Goal: Task Accomplishment & Management: Use online tool/utility

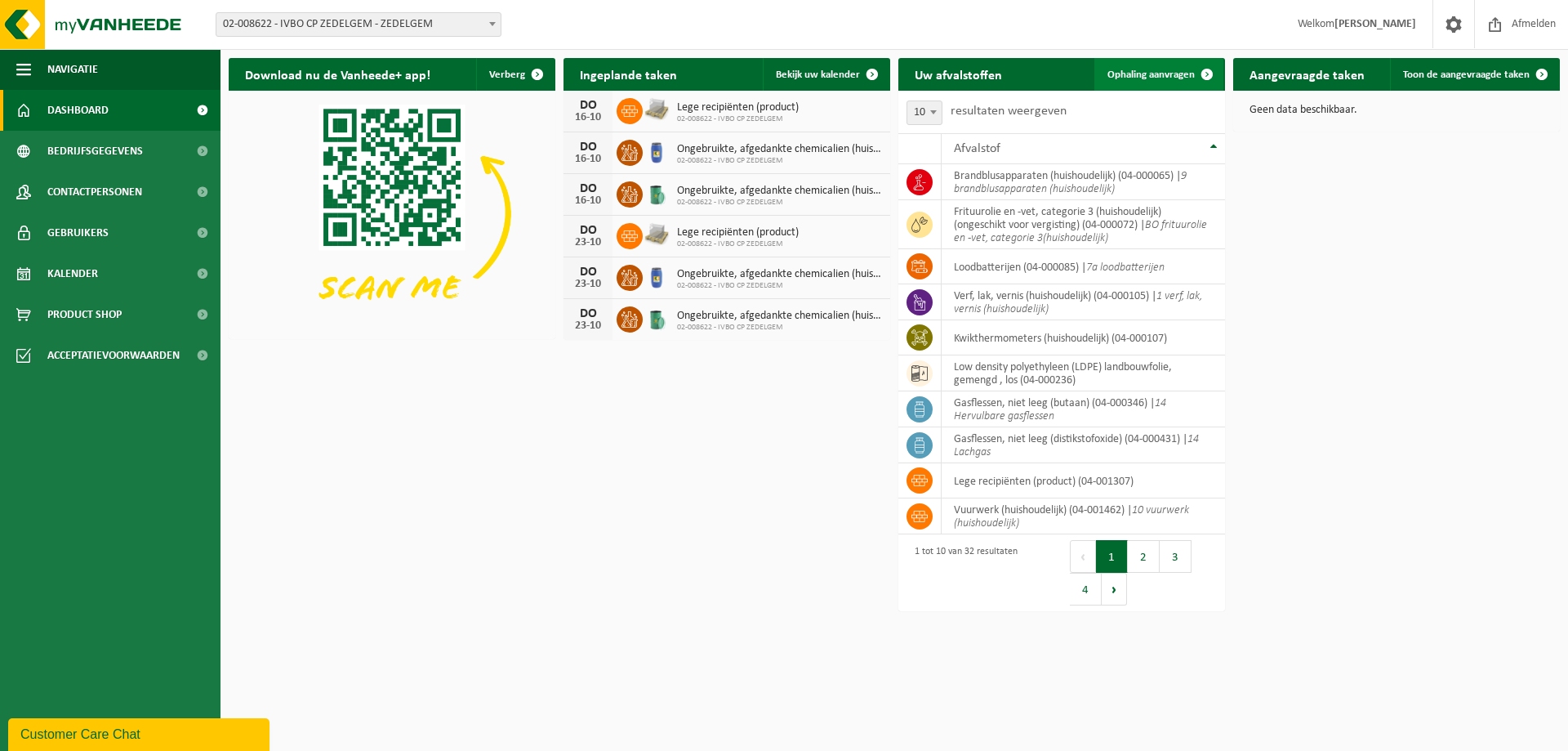
click at [1165, 81] on link "Ophaling aanvragen" at bounding box center [1159, 74] width 129 height 33
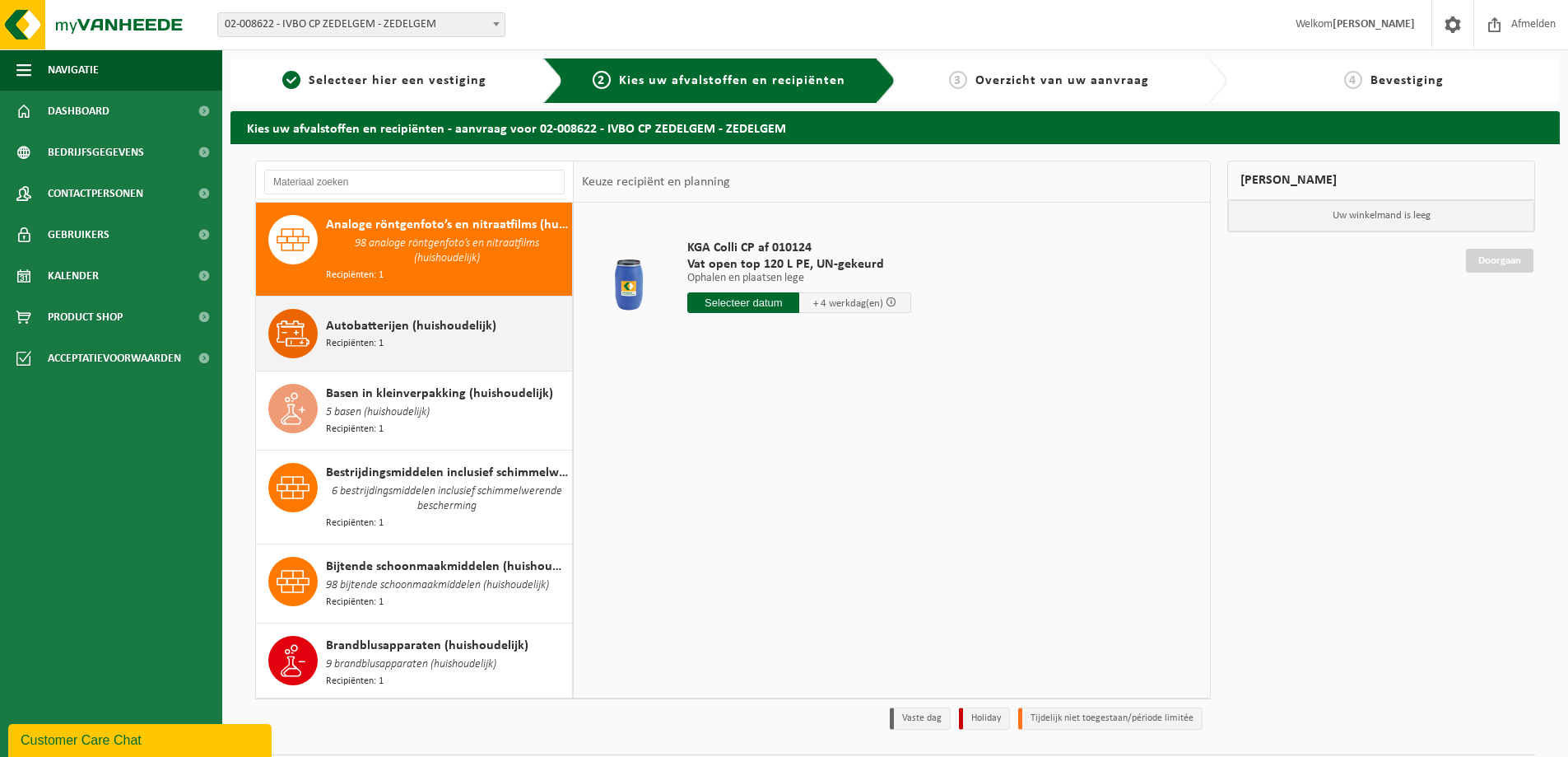
click at [394, 325] on span "Autobatterijen (huishoudelijk)" at bounding box center [411, 327] width 170 height 20
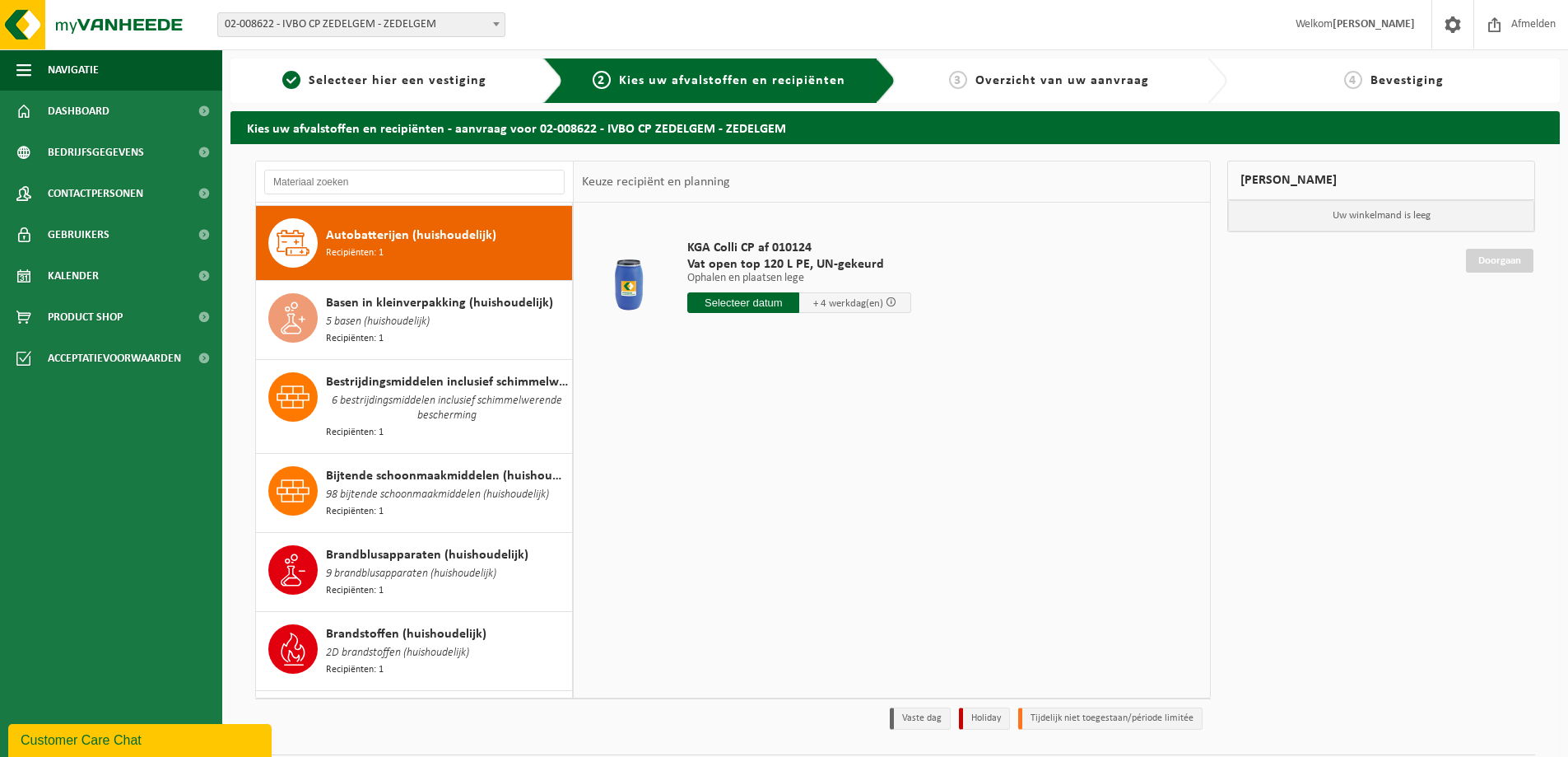
scroll to position [90, 0]
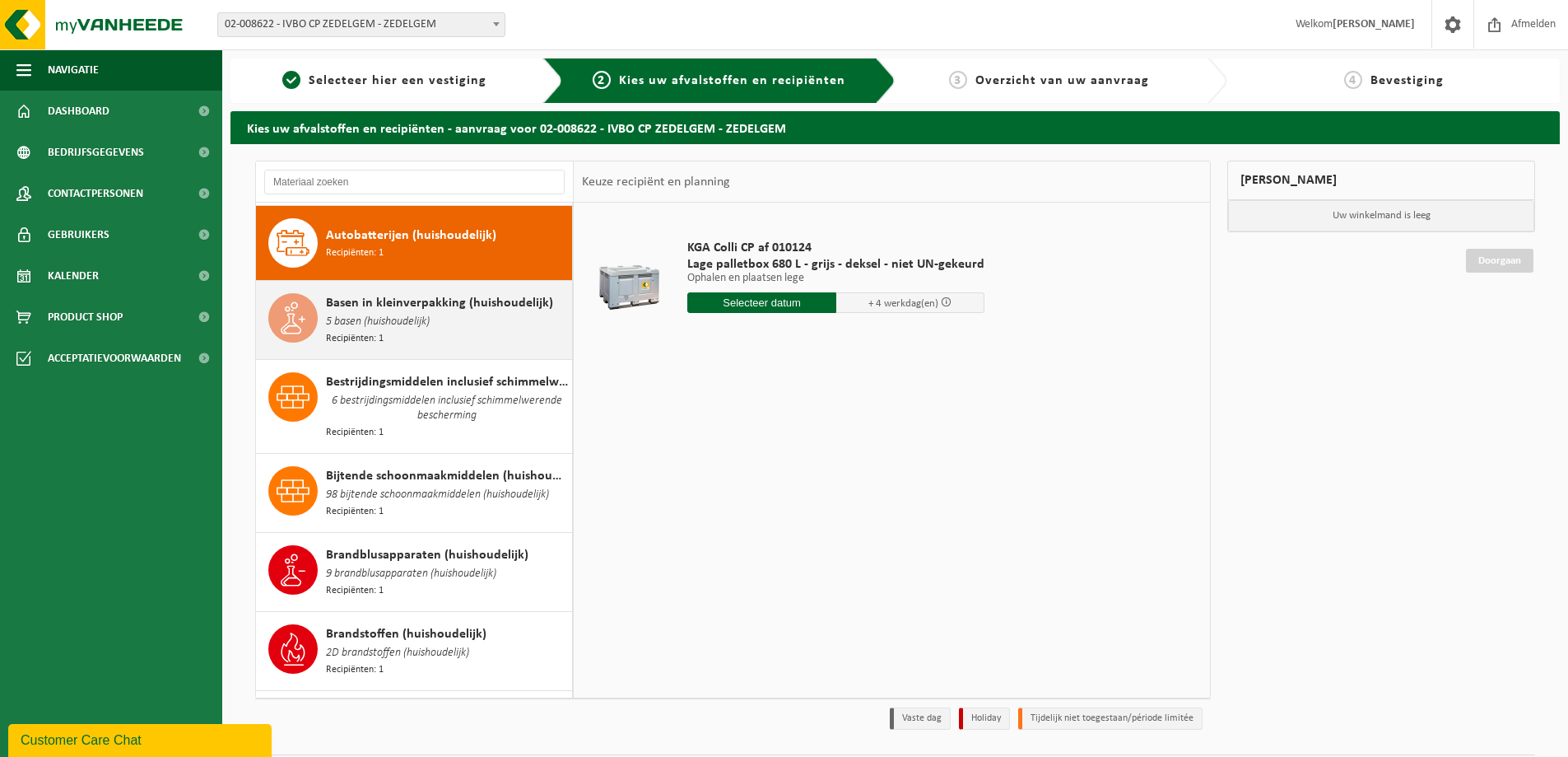
click at [392, 315] on span "5 basen (huishoudelijk)" at bounding box center [378, 322] width 104 height 18
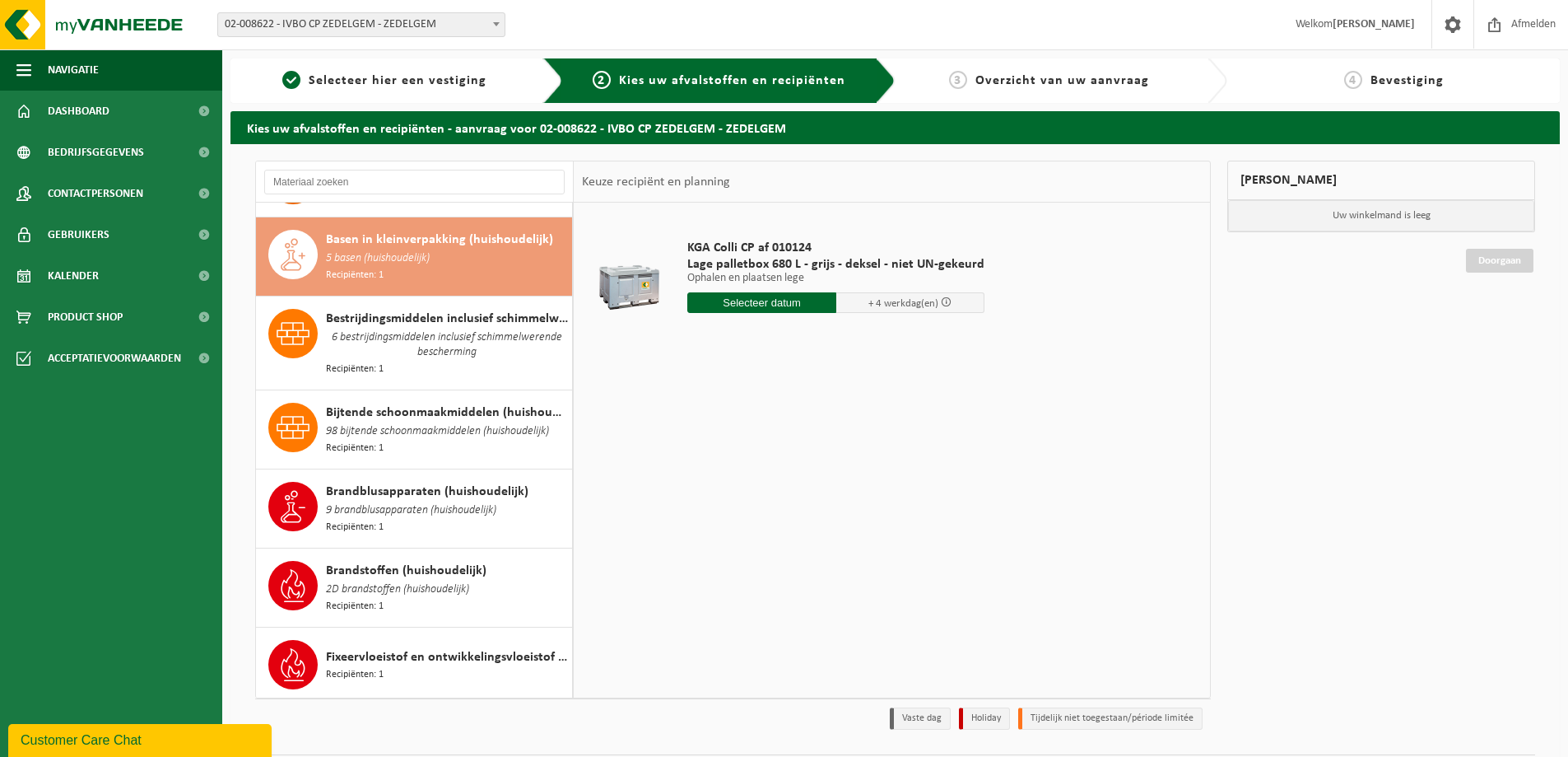
scroll to position [165, 0]
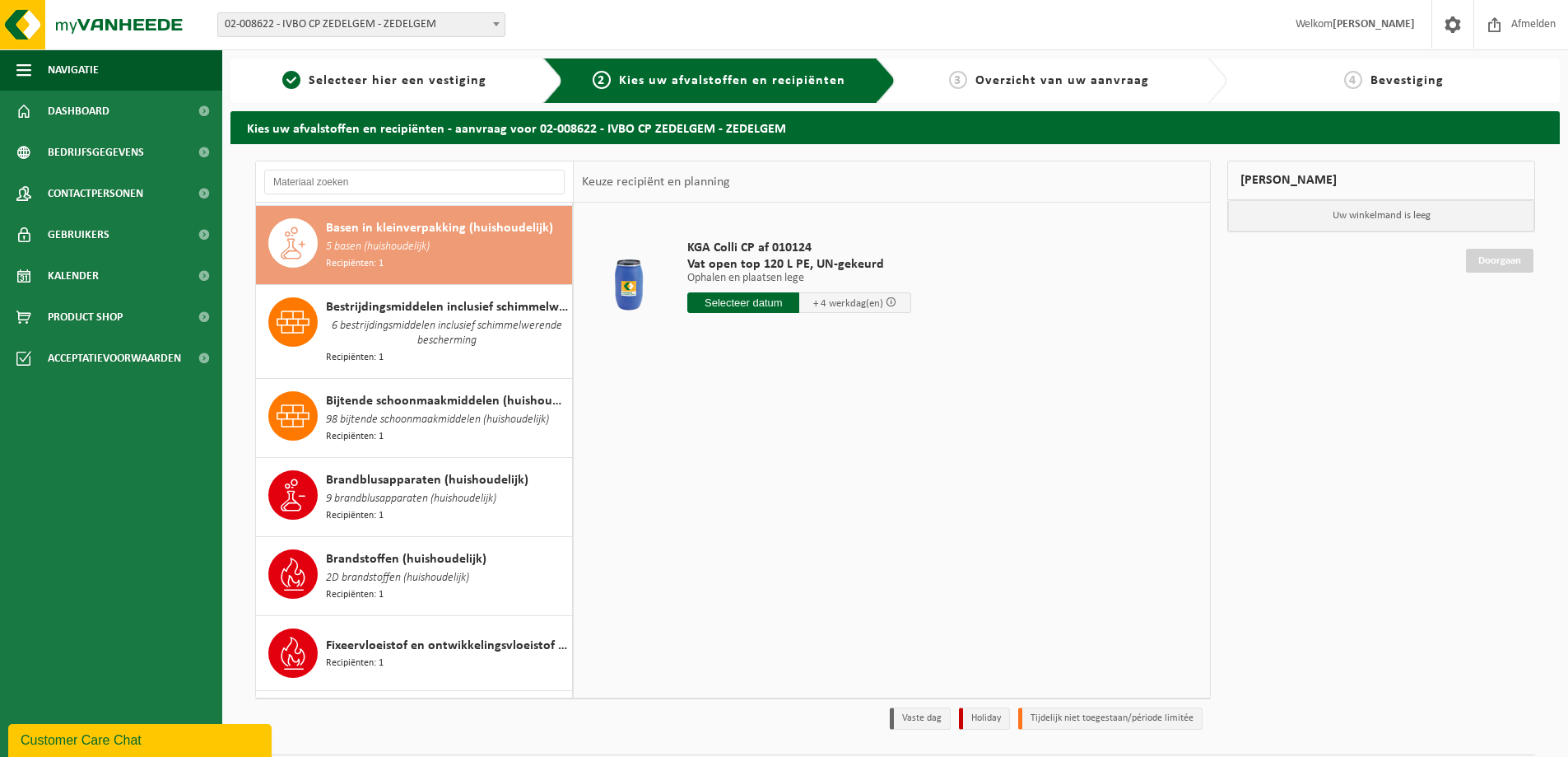
click at [740, 305] on input "text" at bounding box center [743, 302] width 112 height 21
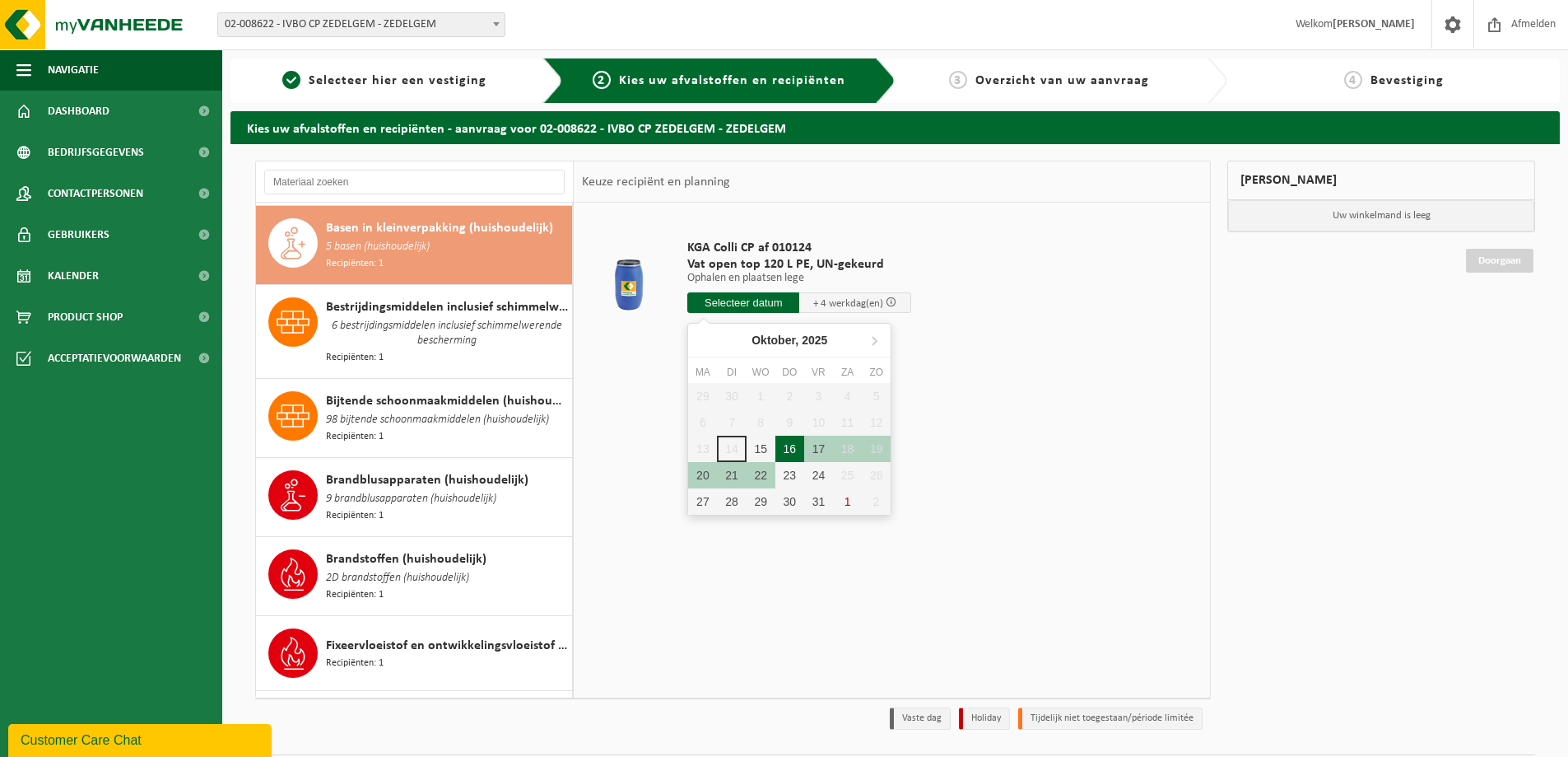
click at [792, 447] on div "16" at bounding box center [789, 449] width 29 height 26
type input "Van [DATE]"
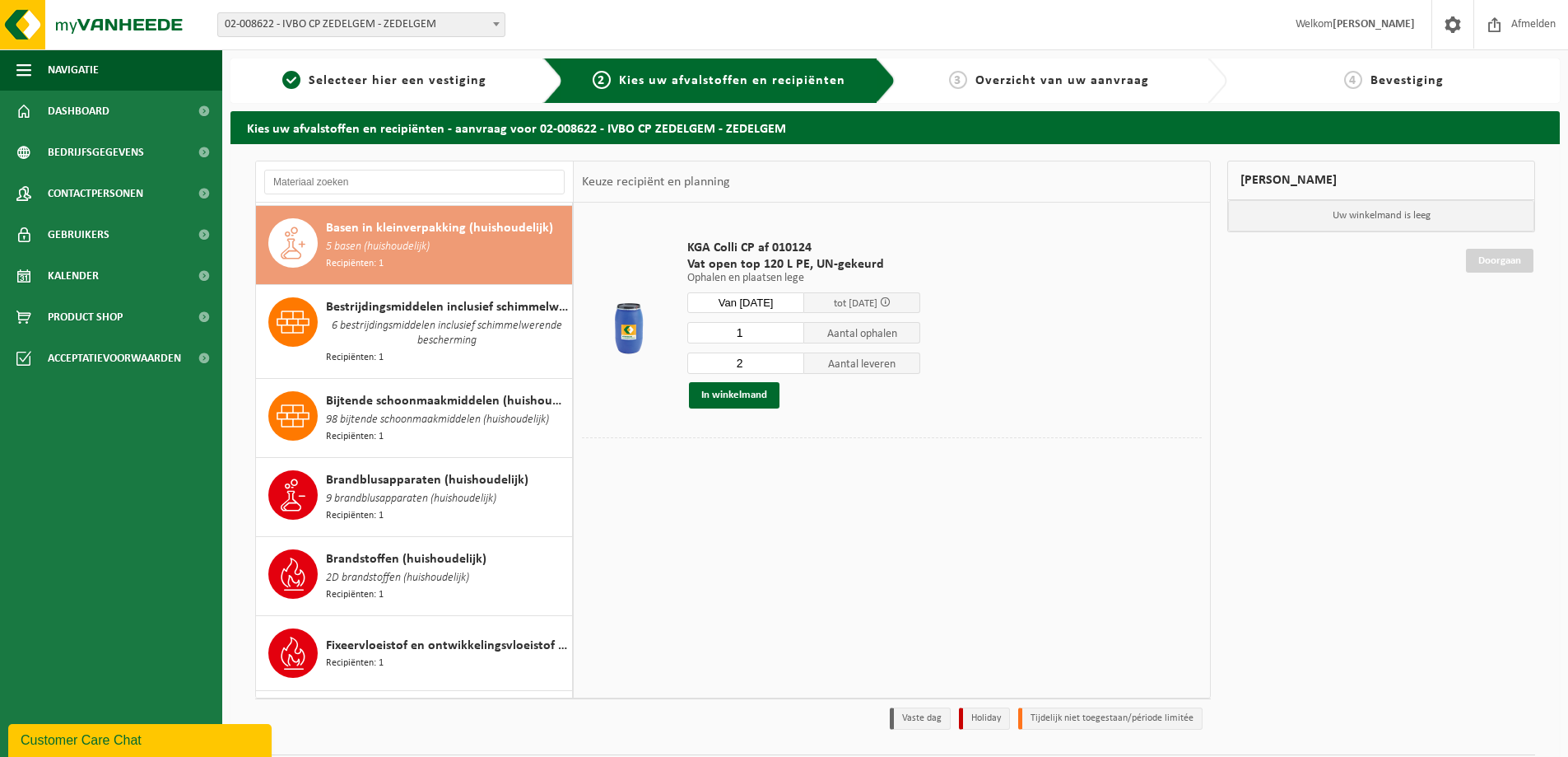
type input "1"
click at [791, 335] on input "1" at bounding box center [746, 332] width 117 height 21
type input "1"
click at [791, 363] on input "1" at bounding box center [746, 362] width 117 height 21
click at [724, 398] on button "In winkelmand" at bounding box center [734, 395] width 90 height 26
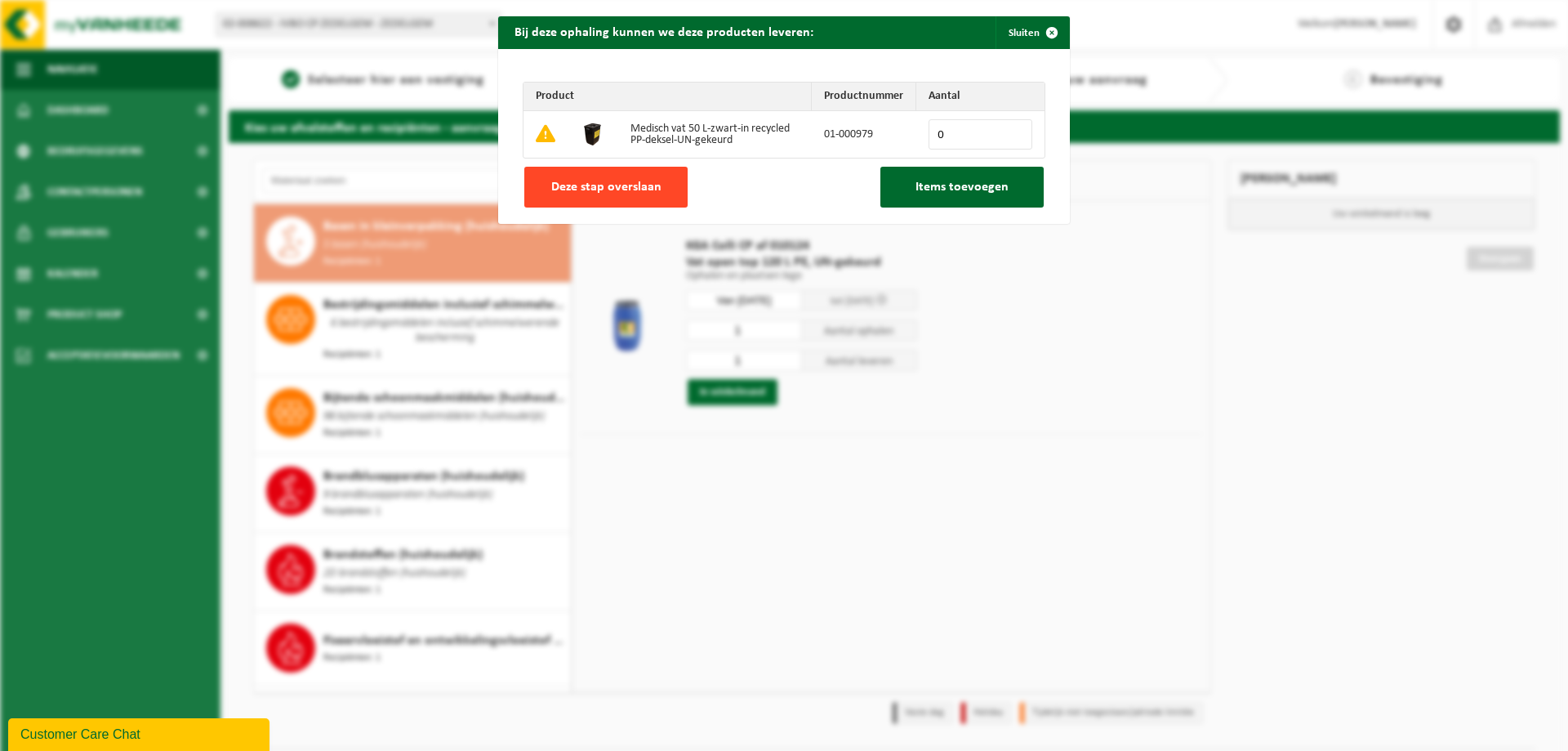
click at [609, 189] on span "Deze stap overslaan" at bounding box center [606, 187] width 110 height 13
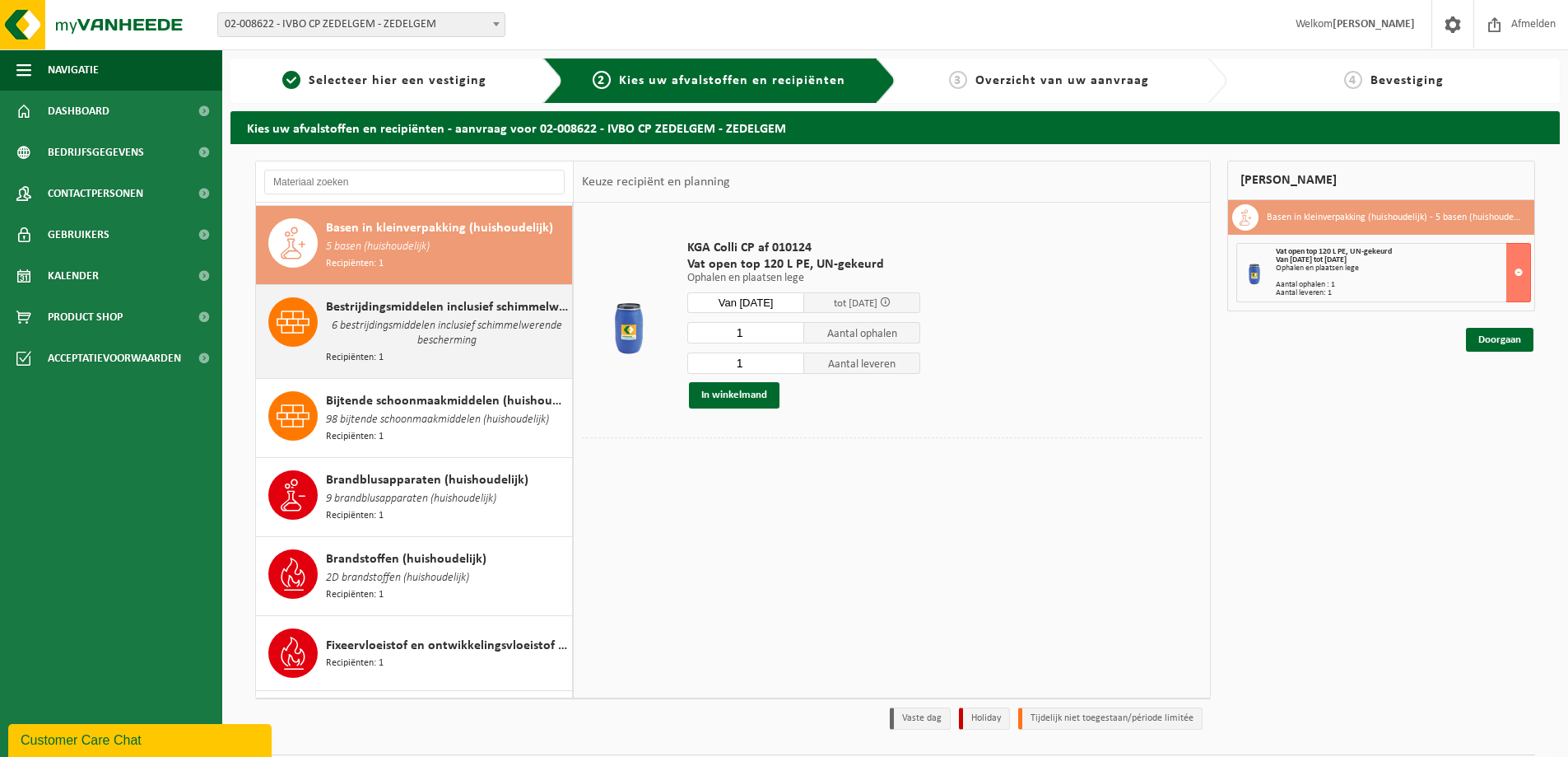
click at [439, 305] on span "Bestrijdingsmiddelen inclusief schimmelwerende beschermingsmiddelen (huishoudel…" at bounding box center [447, 307] width 242 height 20
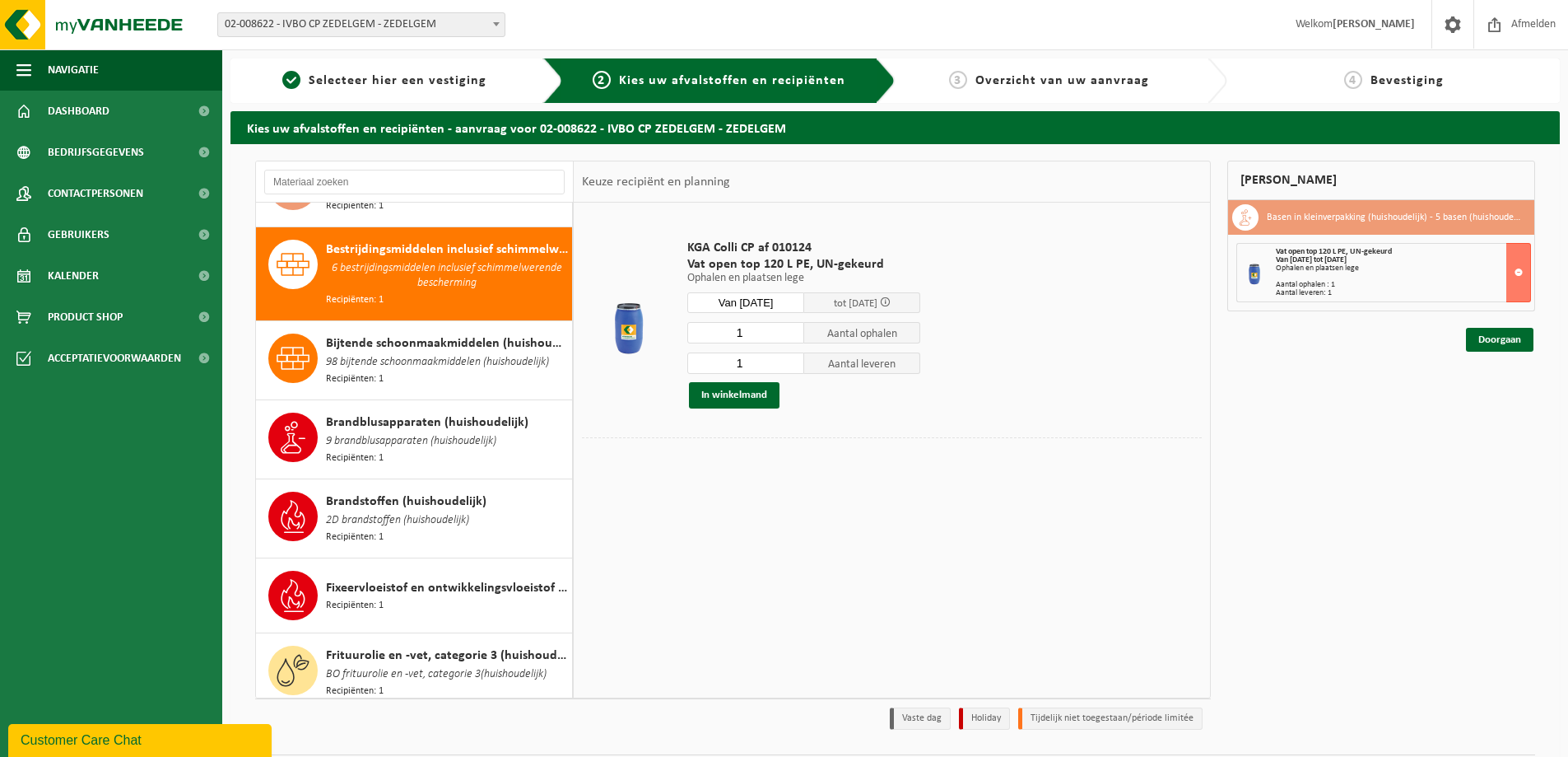
scroll to position [242, 0]
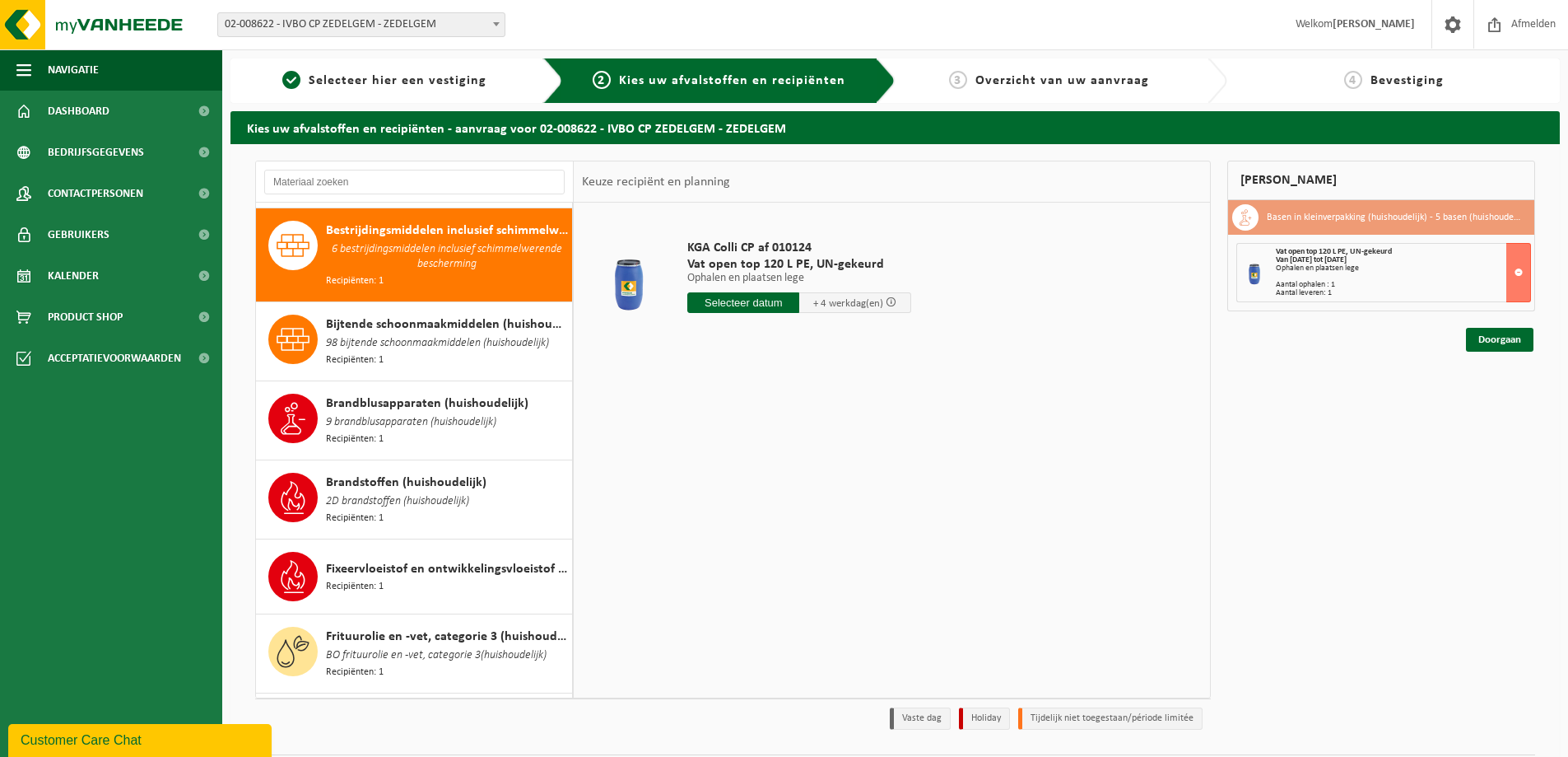
click at [745, 300] on input "text" at bounding box center [743, 302] width 112 height 21
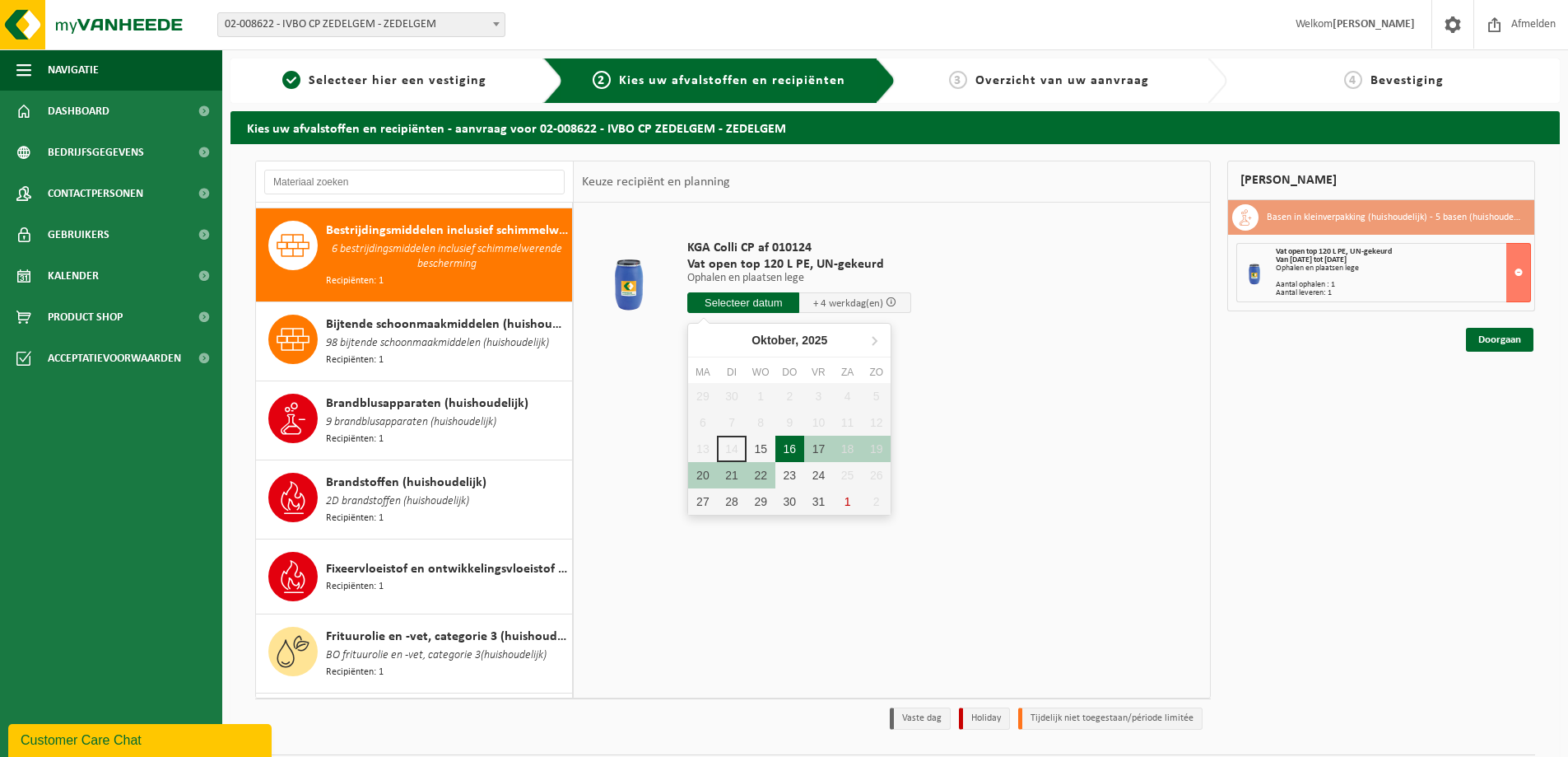
click at [791, 447] on div "16" at bounding box center [789, 449] width 29 height 26
type input "Van [DATE]"
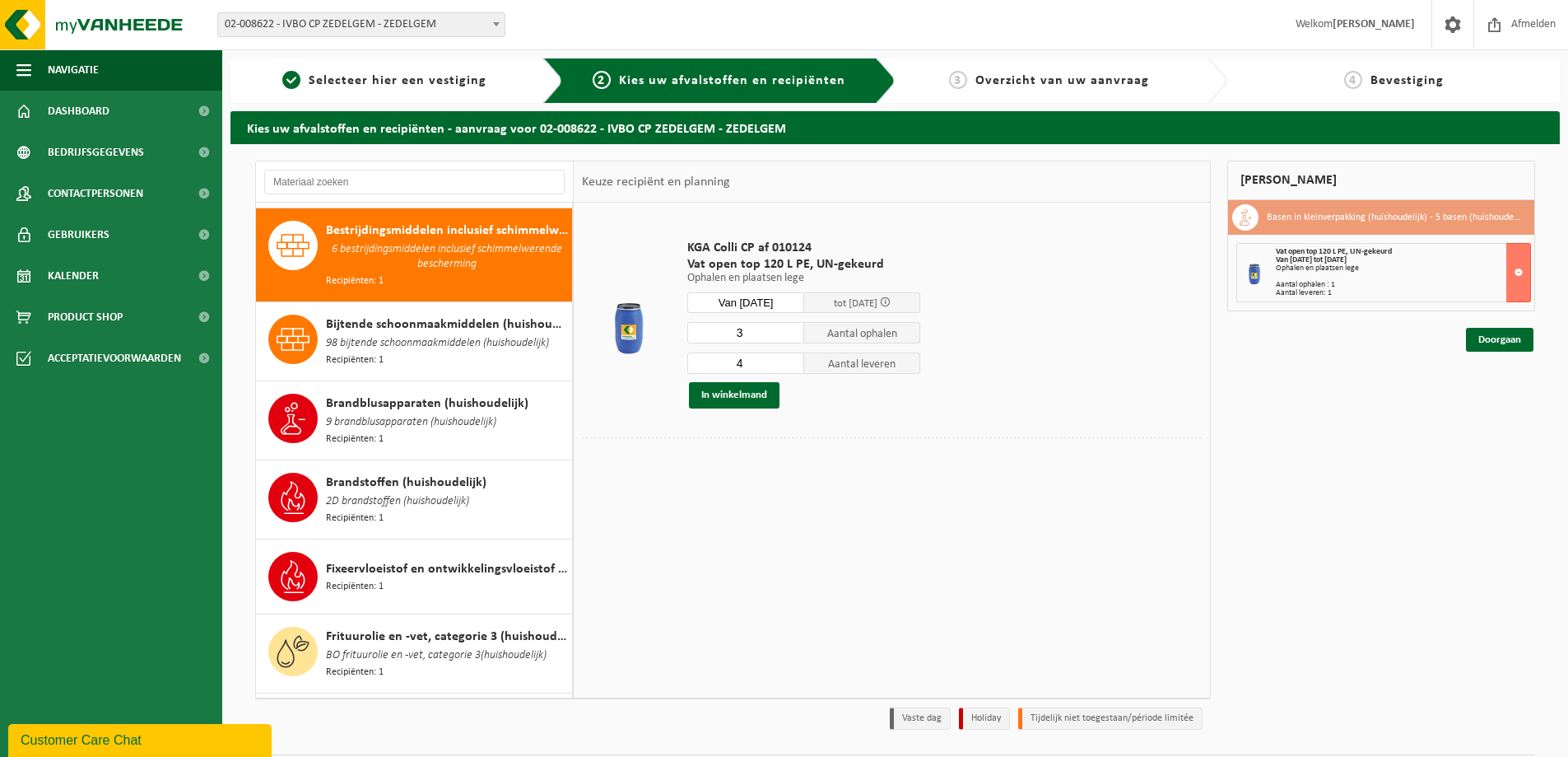
click at [791, 335] on input "3" at bounding box center [746, 332] width 117 height 21
type input "2"
click at [791, 335] on input "2" at bounding box center [746, 332] width 117 height 21
click at [792, 364] on input "3" at bounding box center [746, 362] width 117 height 21
type input "2"
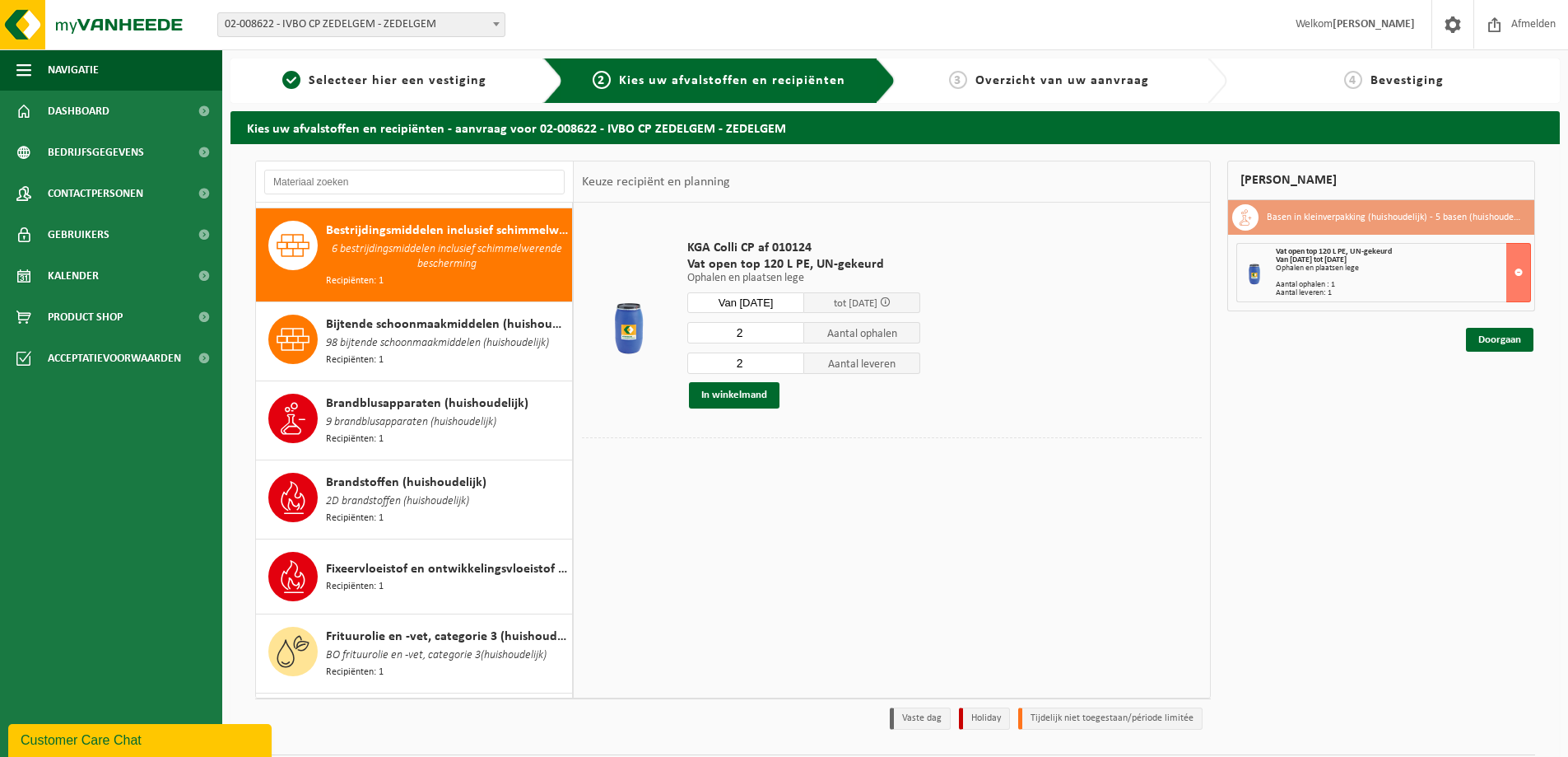
click at [792, 364] on input "2" at bounding box center [746, 362] width 117 height 21
click at [731, 393] on button "In winkelmand" at bounding box center [734, 395] width 90 height 26
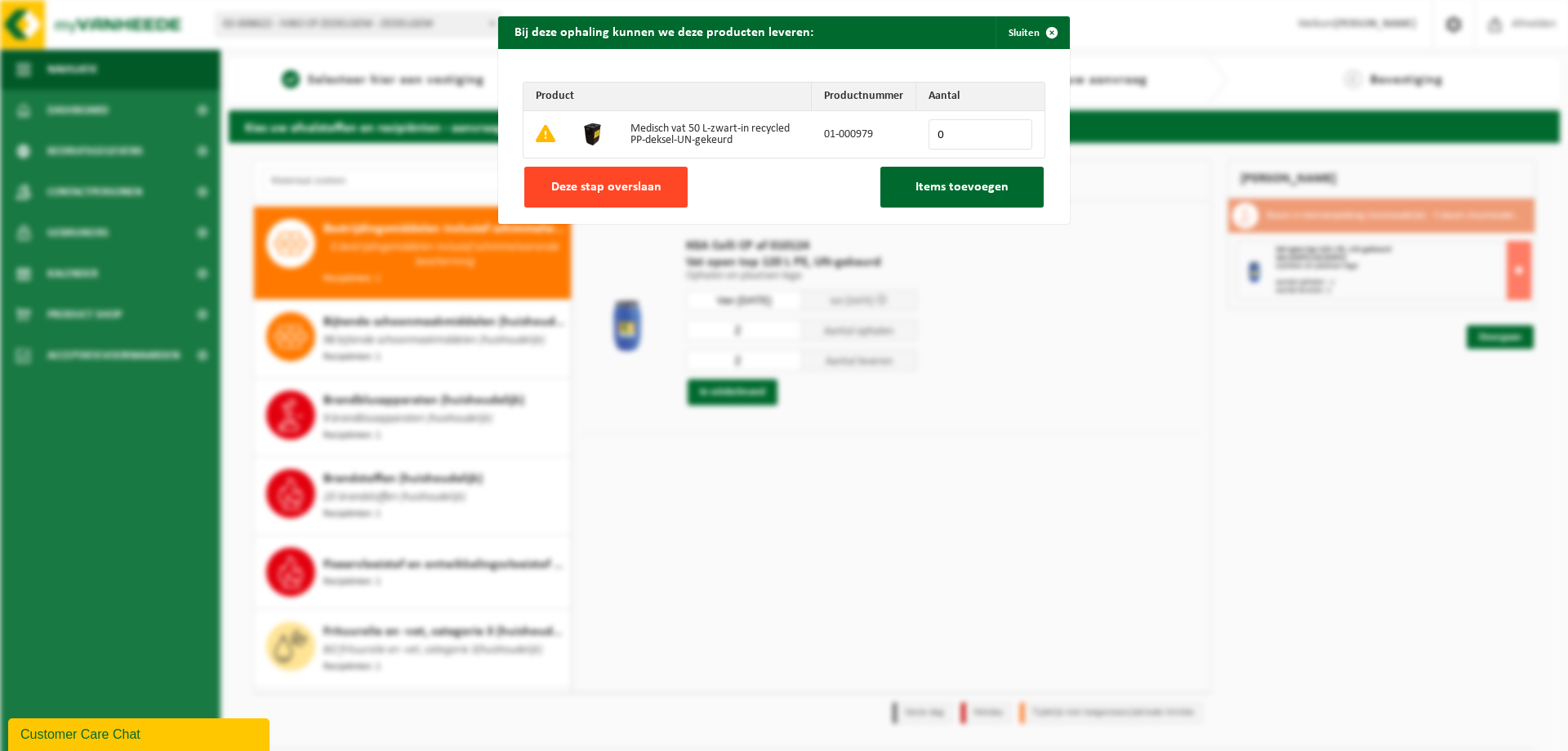
click at [613, 196] on button "Deze stap overslaan" at bounding box center [606, 186] width 164 height 41
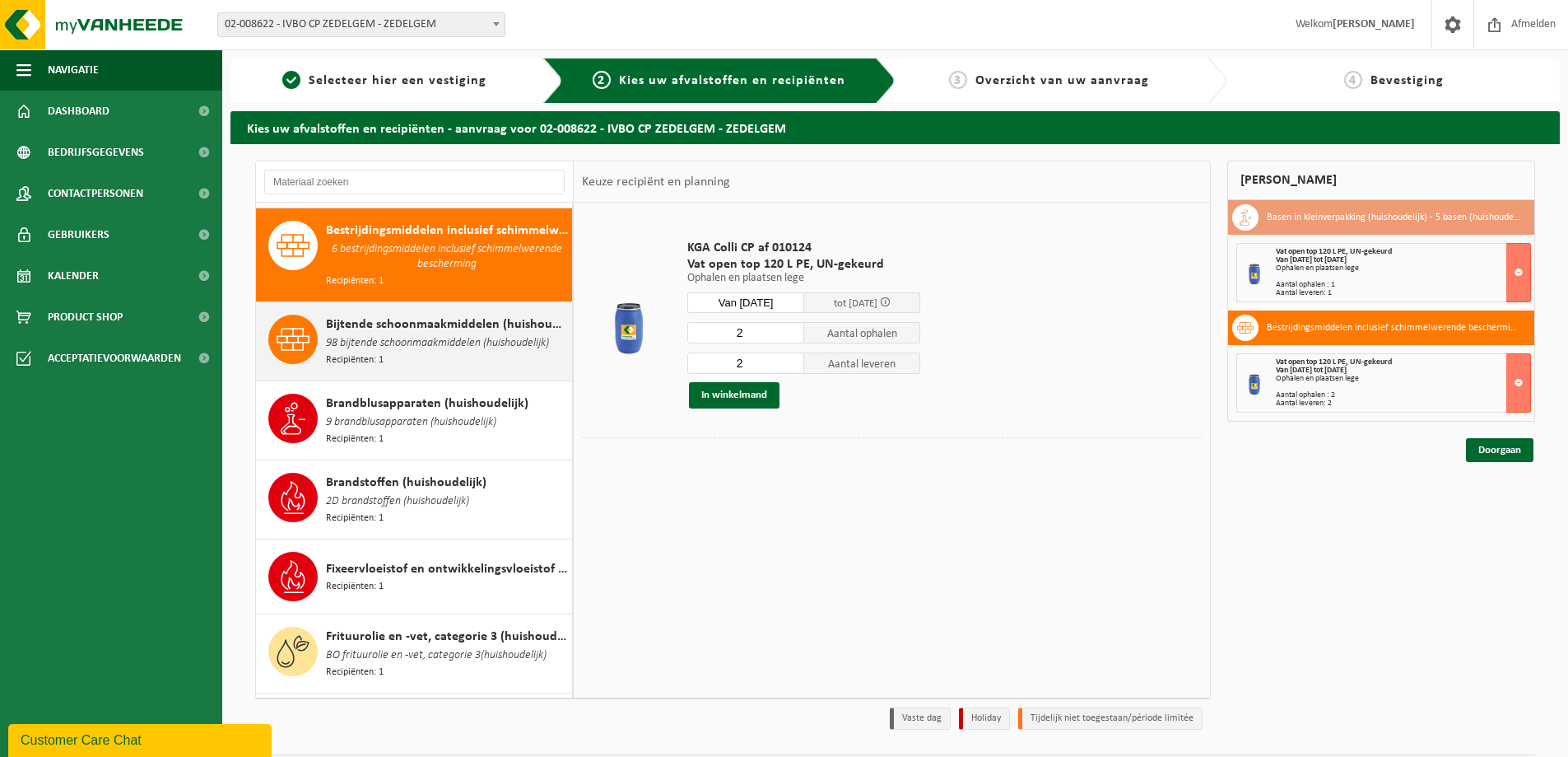
click at [428, 346] on div "Bijtende schoonmaakmiddelen (huishoudelijk) 98 bijtende schoonmaakmiddelen (hui…" at bounding box center [447, 341] width 242 height 54
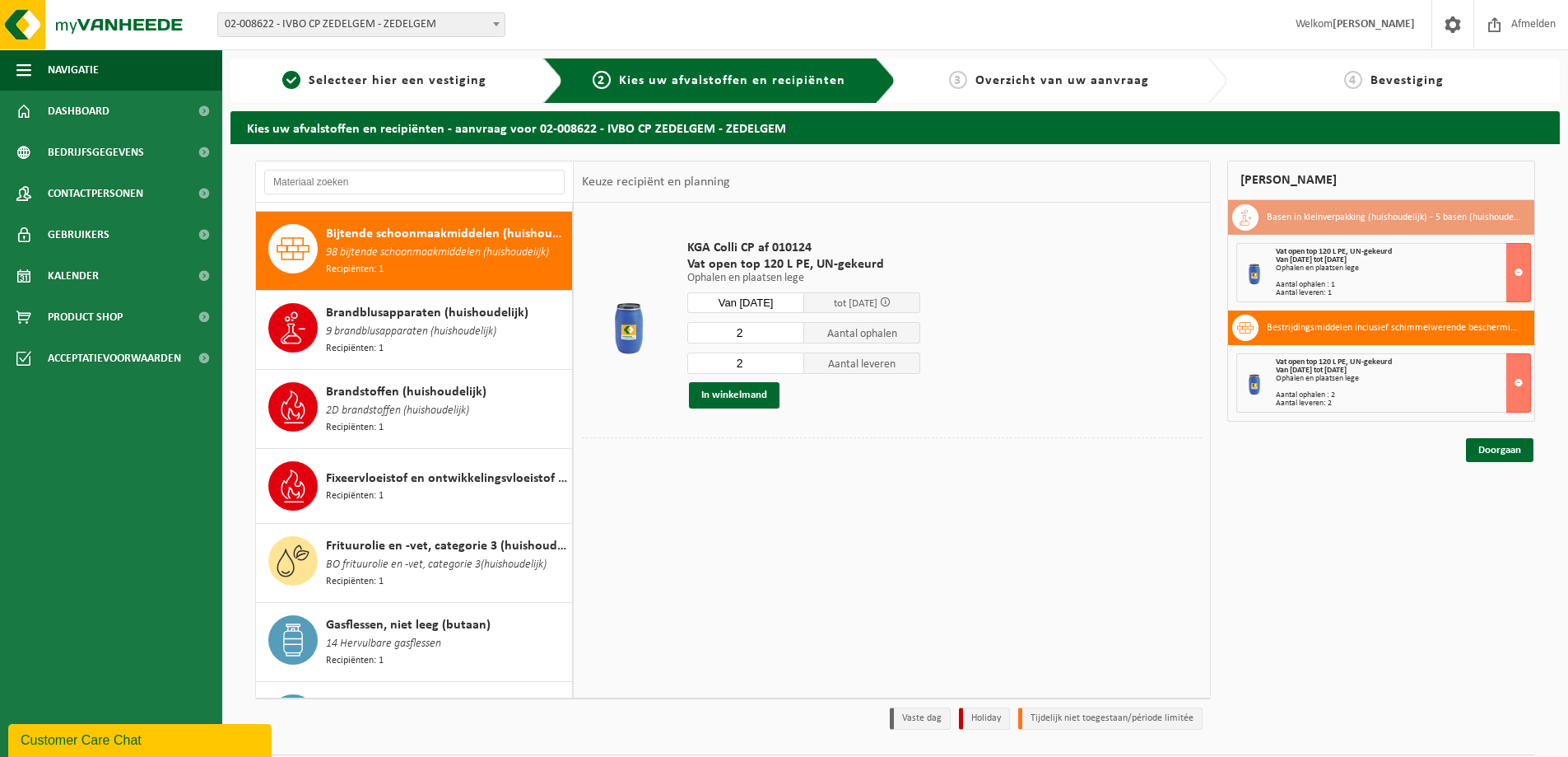
scroll to position [333, 0]
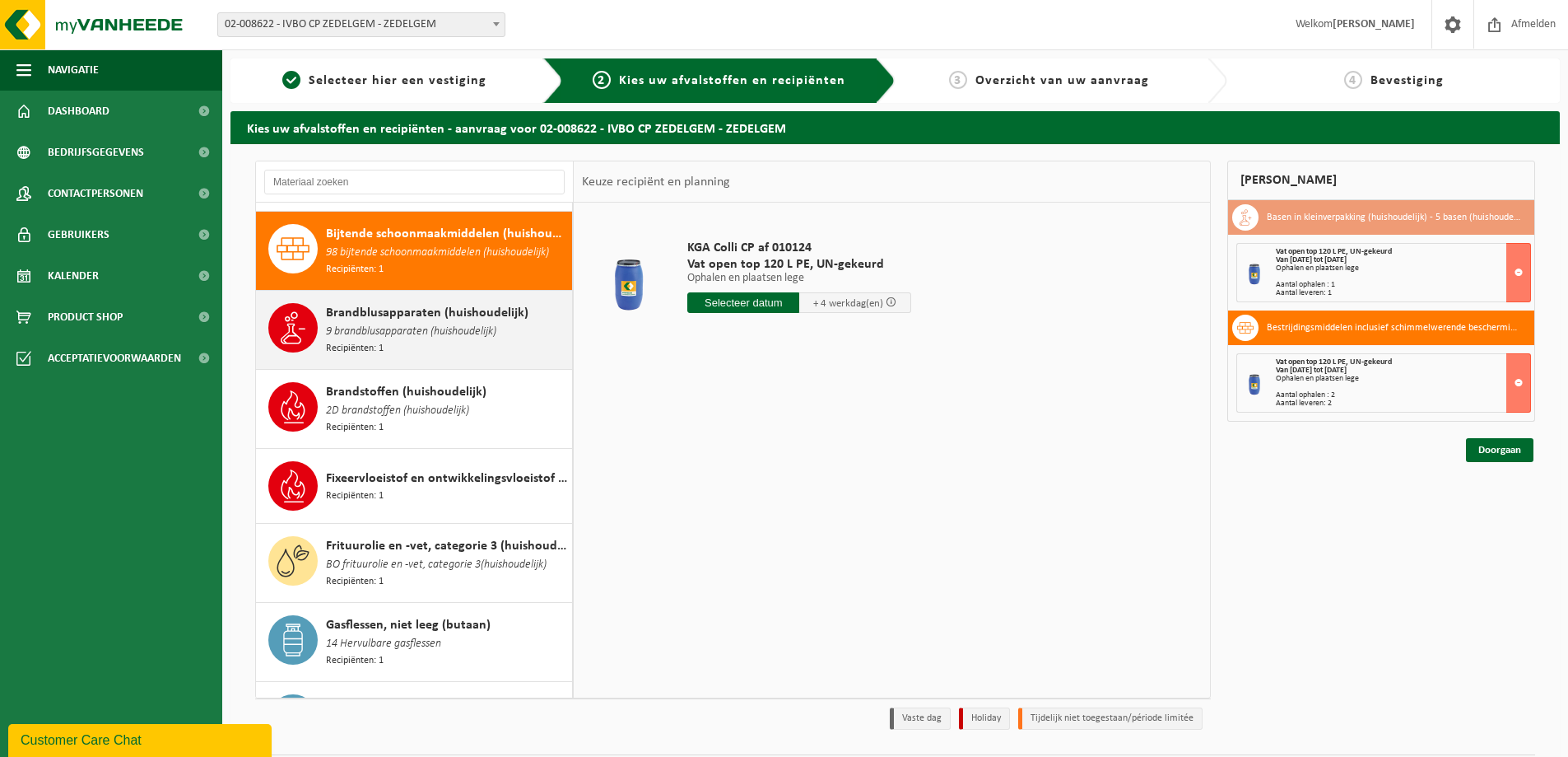
click at [410, 323] on span "9 brandblusapparaten (huishoudelijk)" at bounding box center [411, 332] width 170 height 18
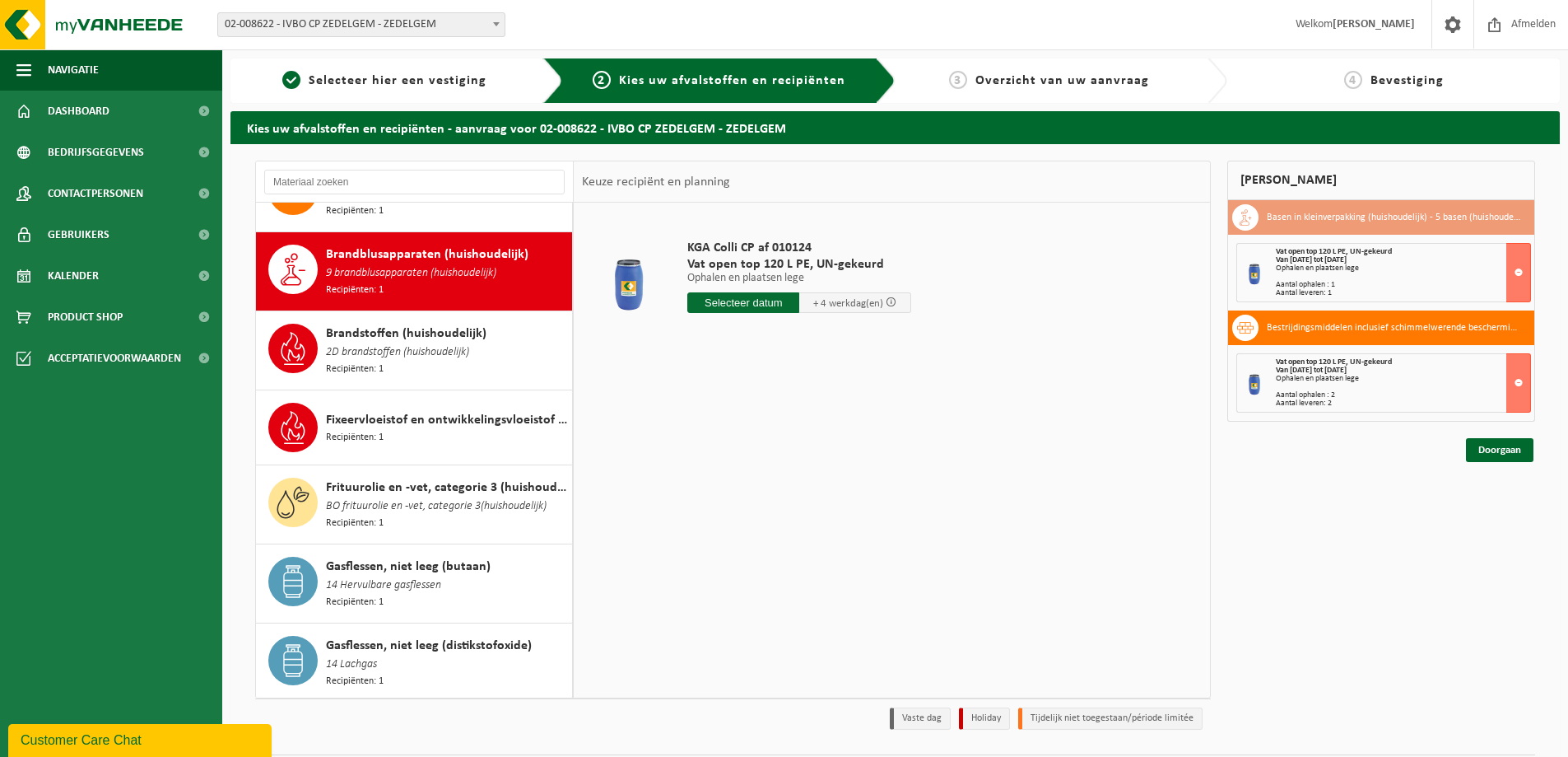
scroll to position [410, 0]
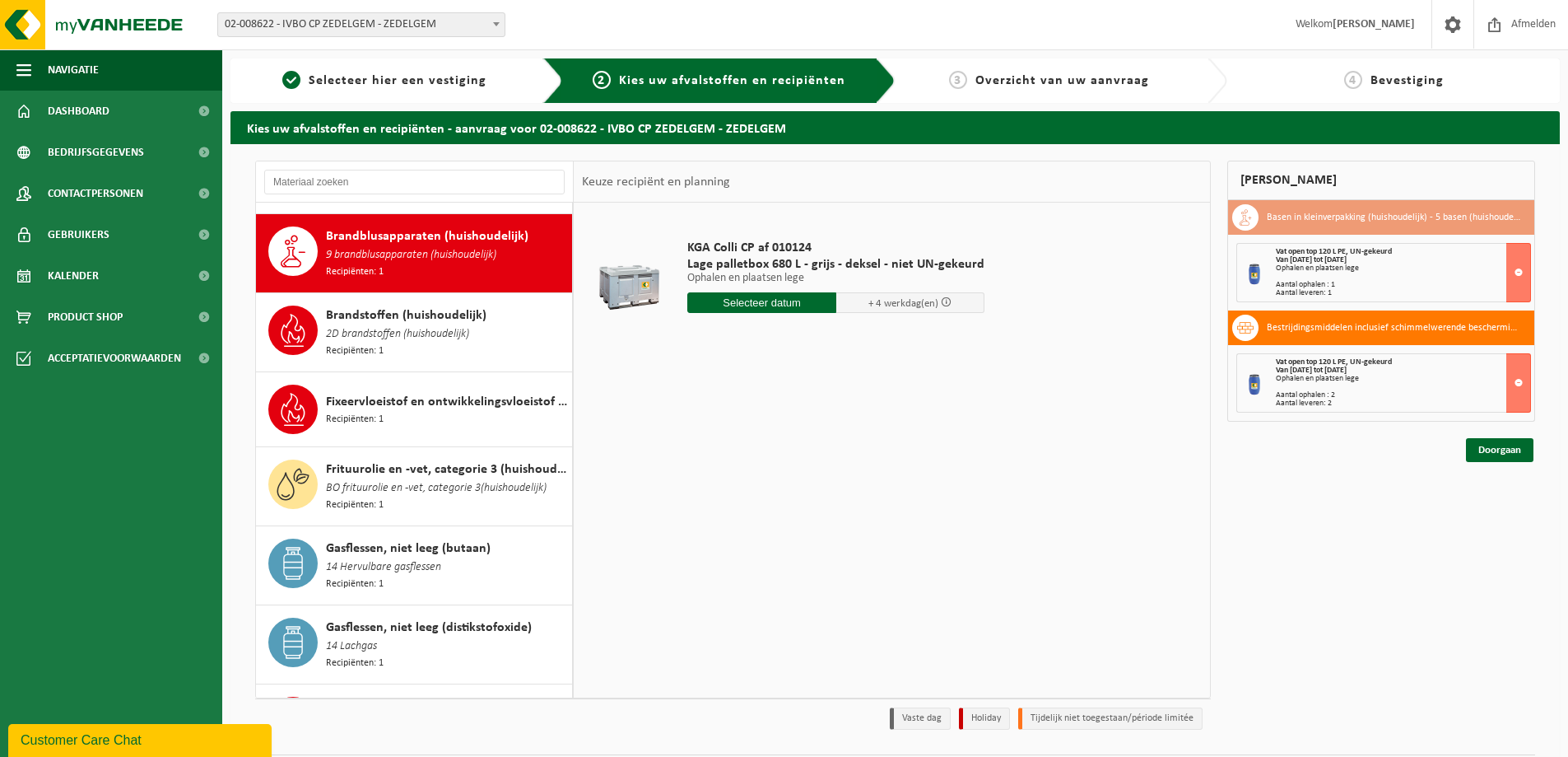
click at [410, 326] on span "2D brandstoffen (huishoudelijk)" at bounding box center [397, 335] width 143 height 18
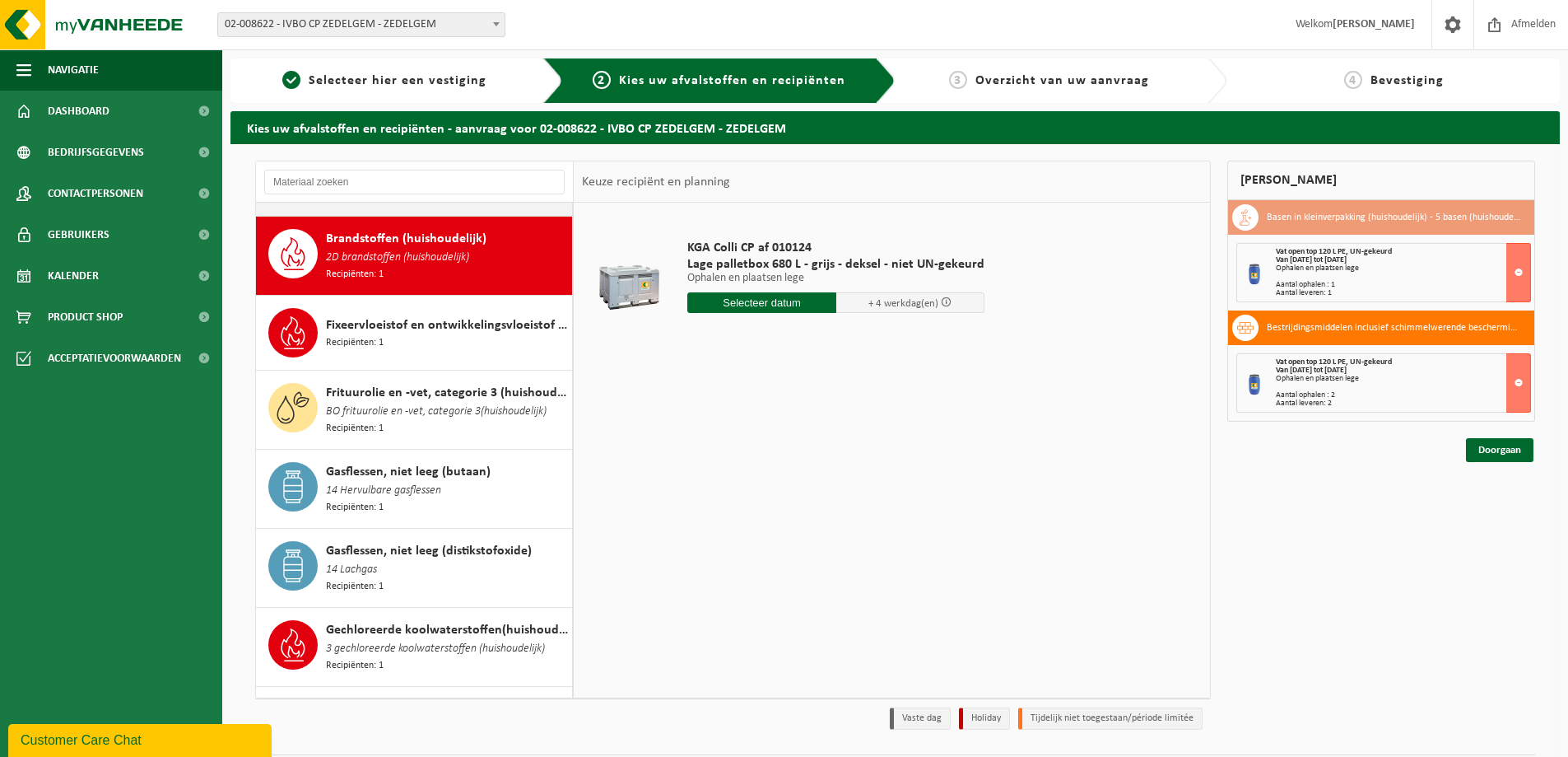
click at [410, 317] on span "Fixeervloeistof en ontwikkelingsvloeistof gemengd, huishoudelijk" at bounding box center [447, 326] width 242 height 20
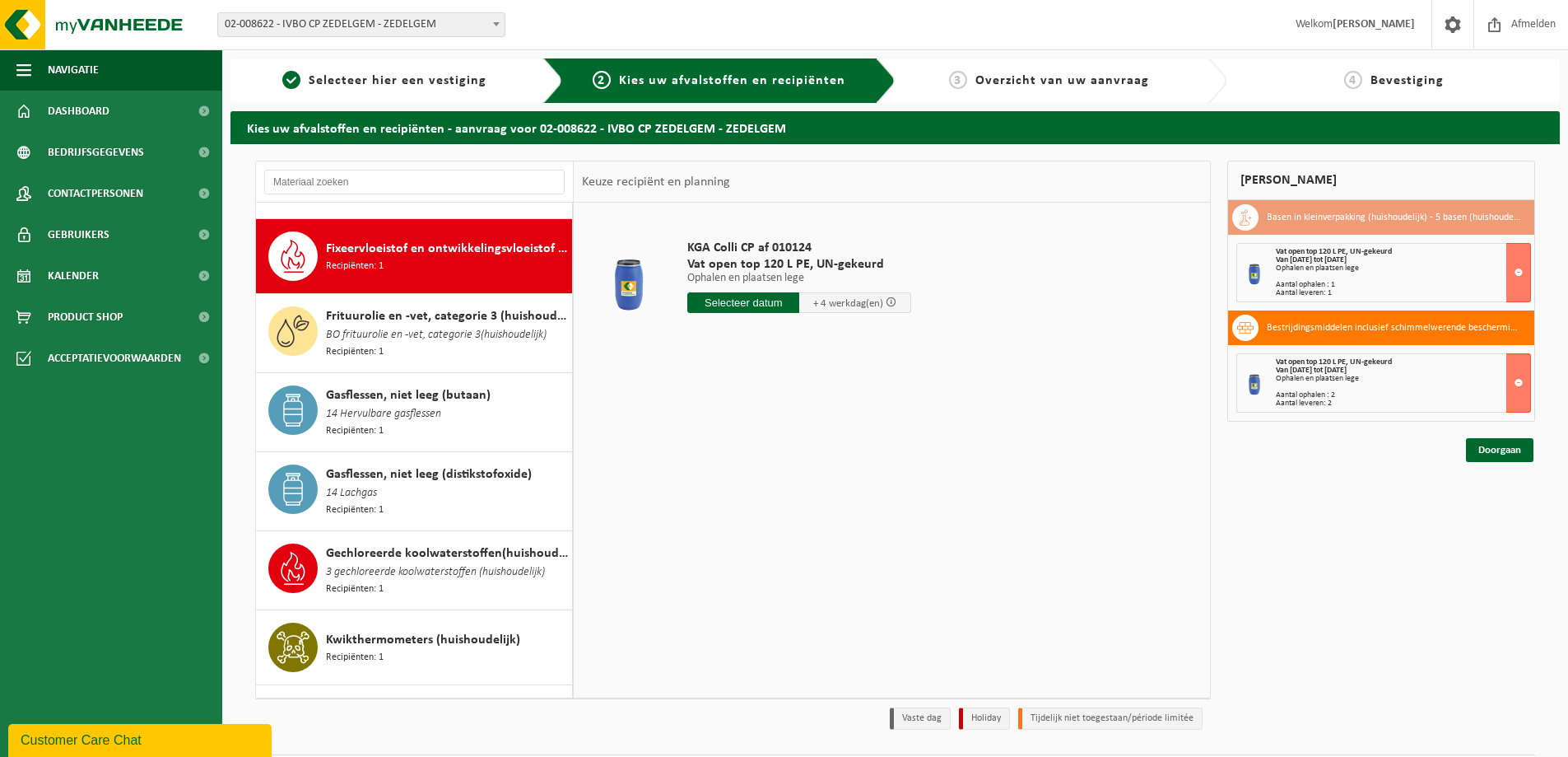
click at [410, 327] on span "BO frituurolie en -vet, categorie 3(huishoudelijk)" at bounding box center [437, 336] width 221 height 18
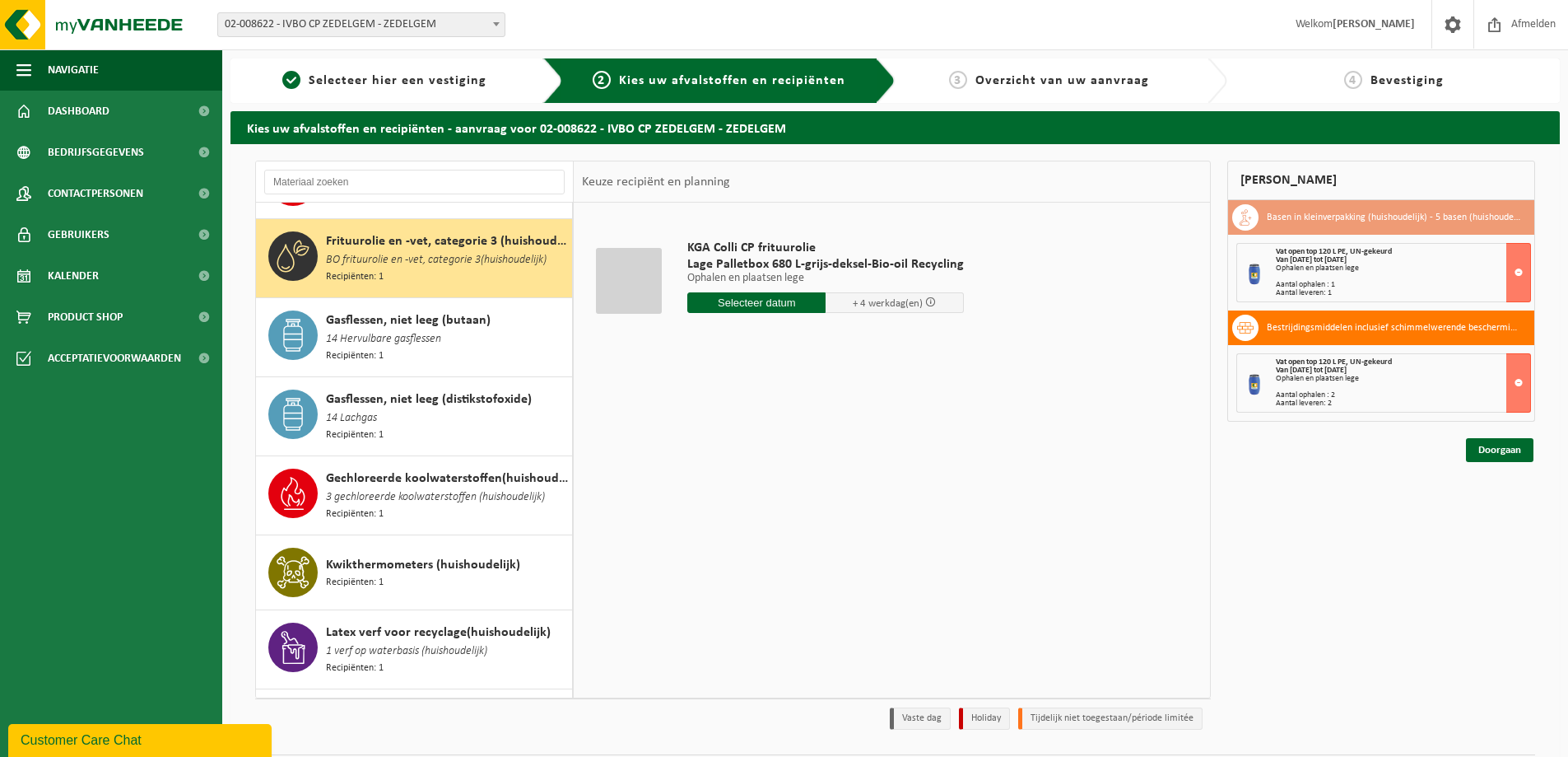
click at [410, 330] on span "14 Hervulbare gasflessen" at bounding box center [384, 339] width 115 height 18
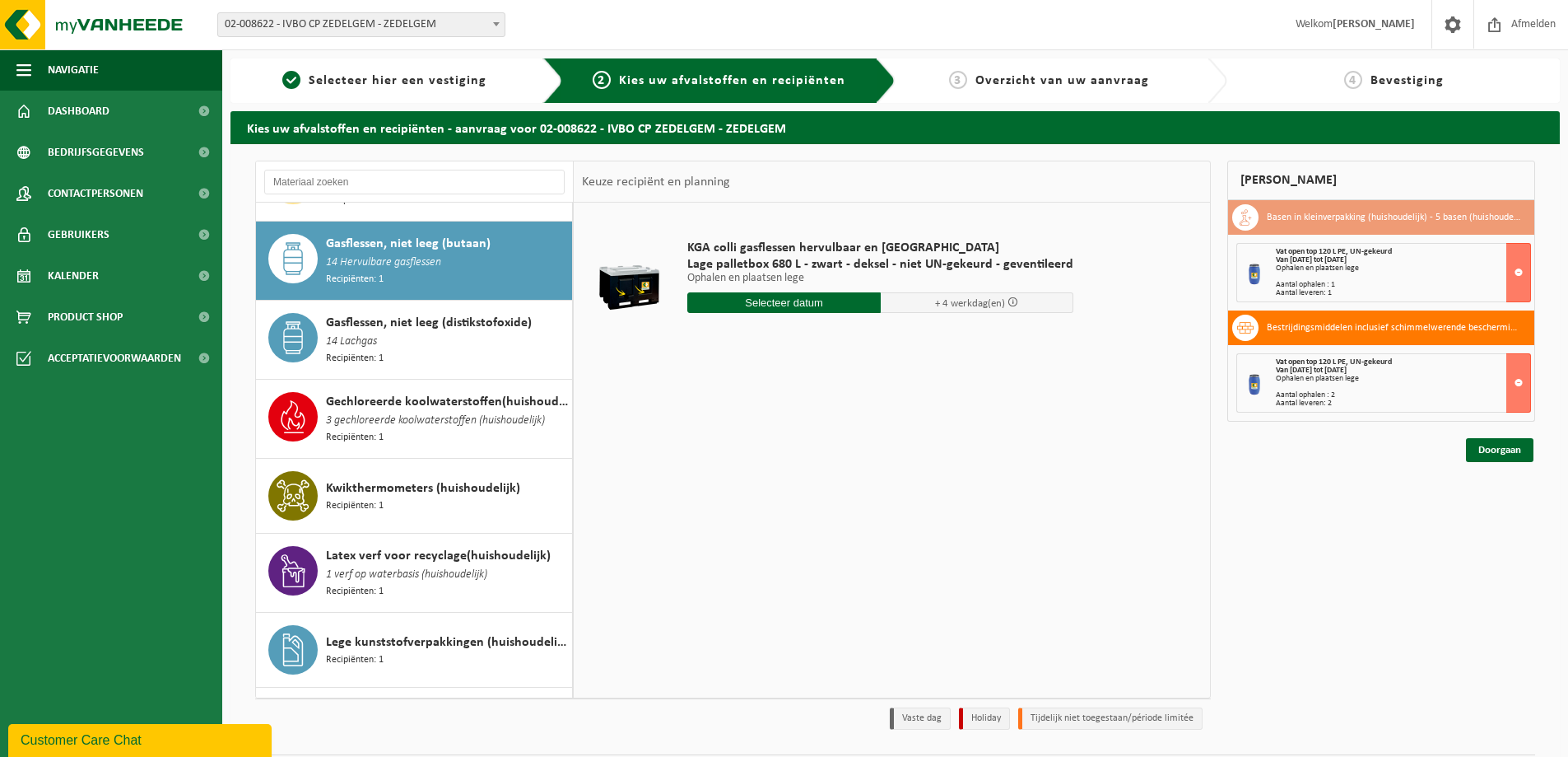
click at [410, 317] on div "Gasflessen, niet leeg (distikstofoxide) 14 Lachgas Recipiënten: 1" at bounding box center [447, 339] width 242 height 54
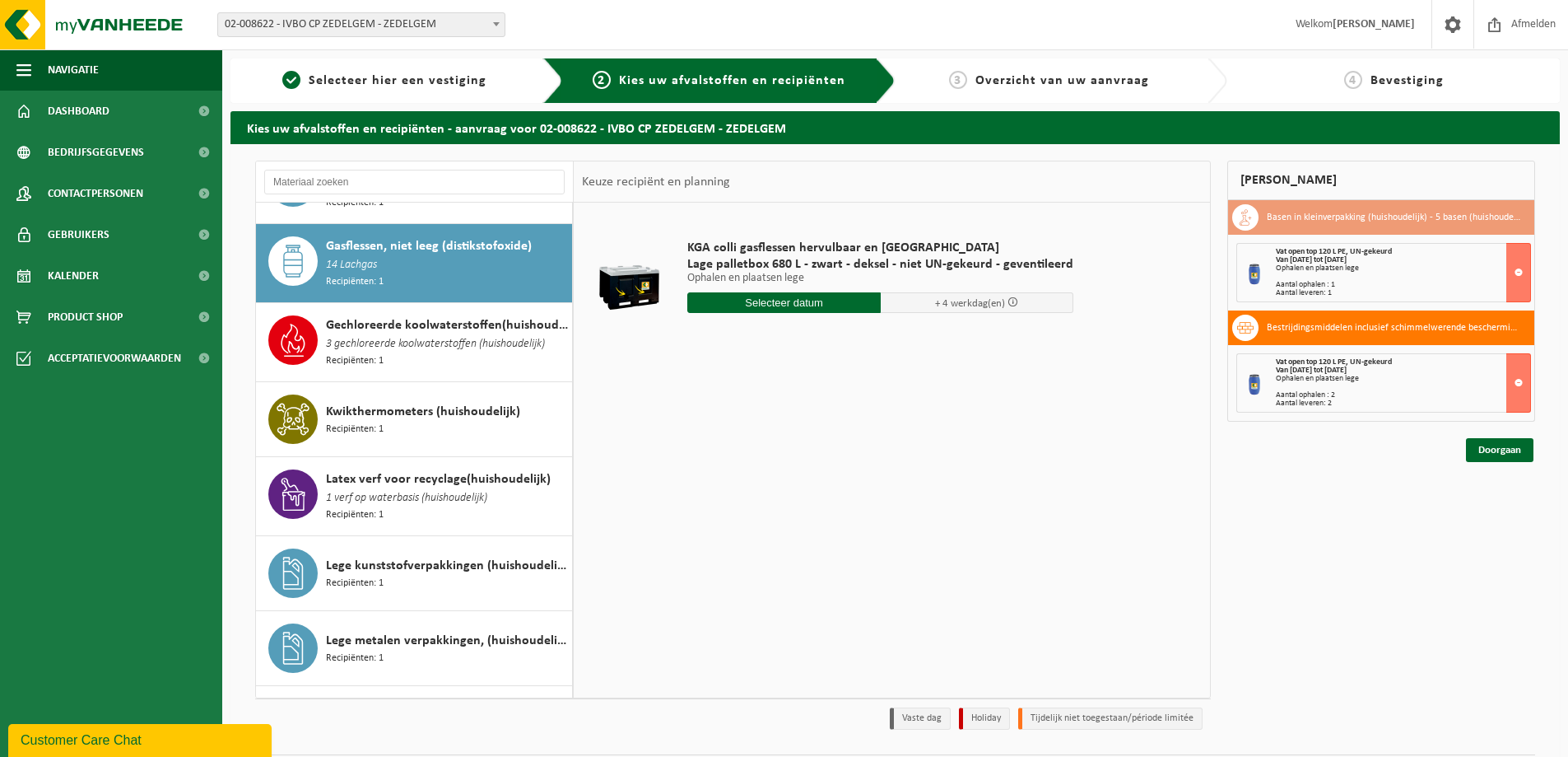
click at [410, 335] on span "3 gechloreerde koolwaterstoffen (huishoudelijk)" at bounding box center [436, 344] width 219 height 18
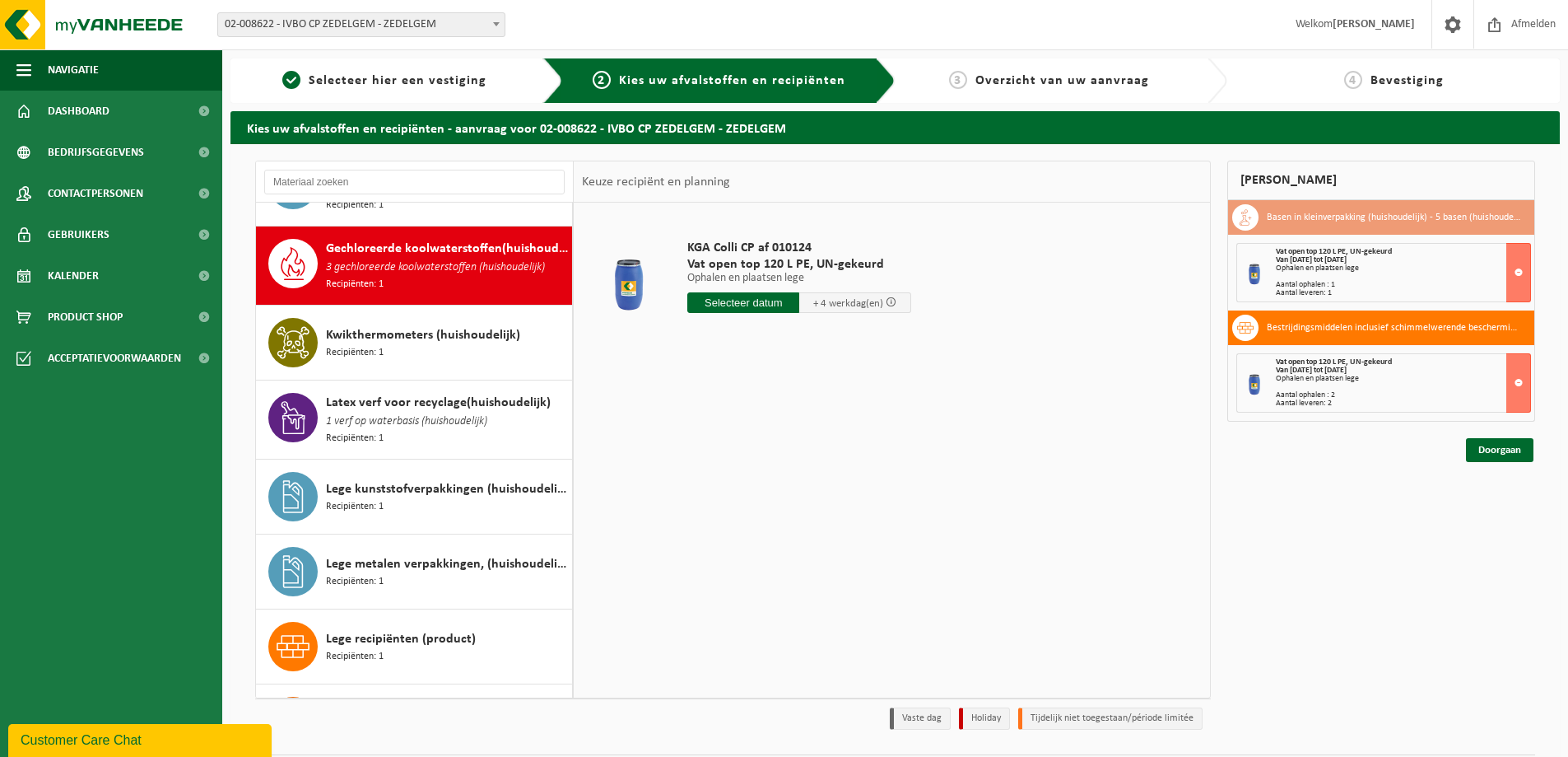
click at [410, 326] on span "Kwikthermometers (huishoudelijk)" at bounding box center [423, 336] width 194 height 20
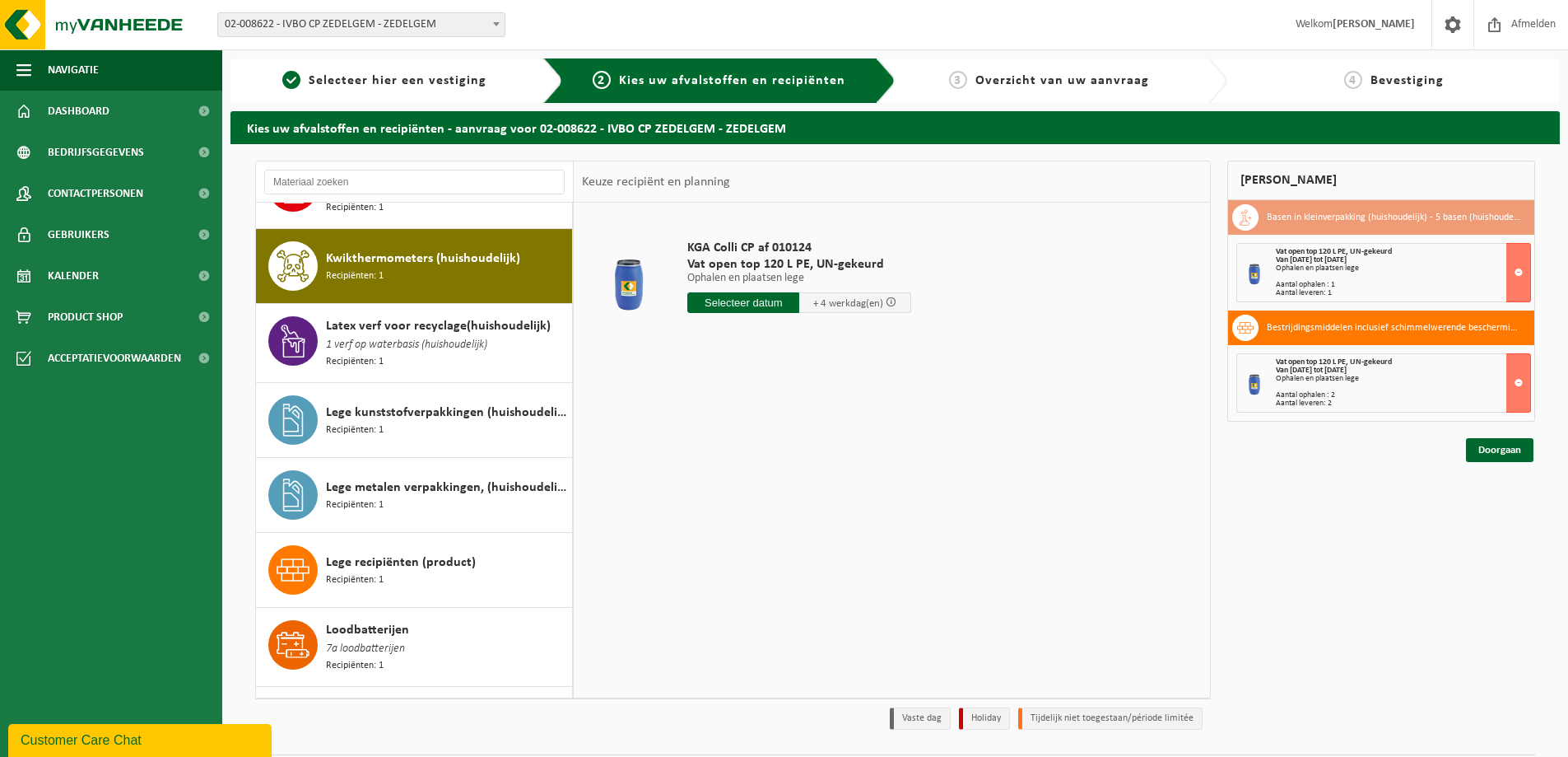
click at [410, 336] on span "1 verf op waterbasis (huishoudelijk)" at bounding box center [407, 345] width 161 height 18
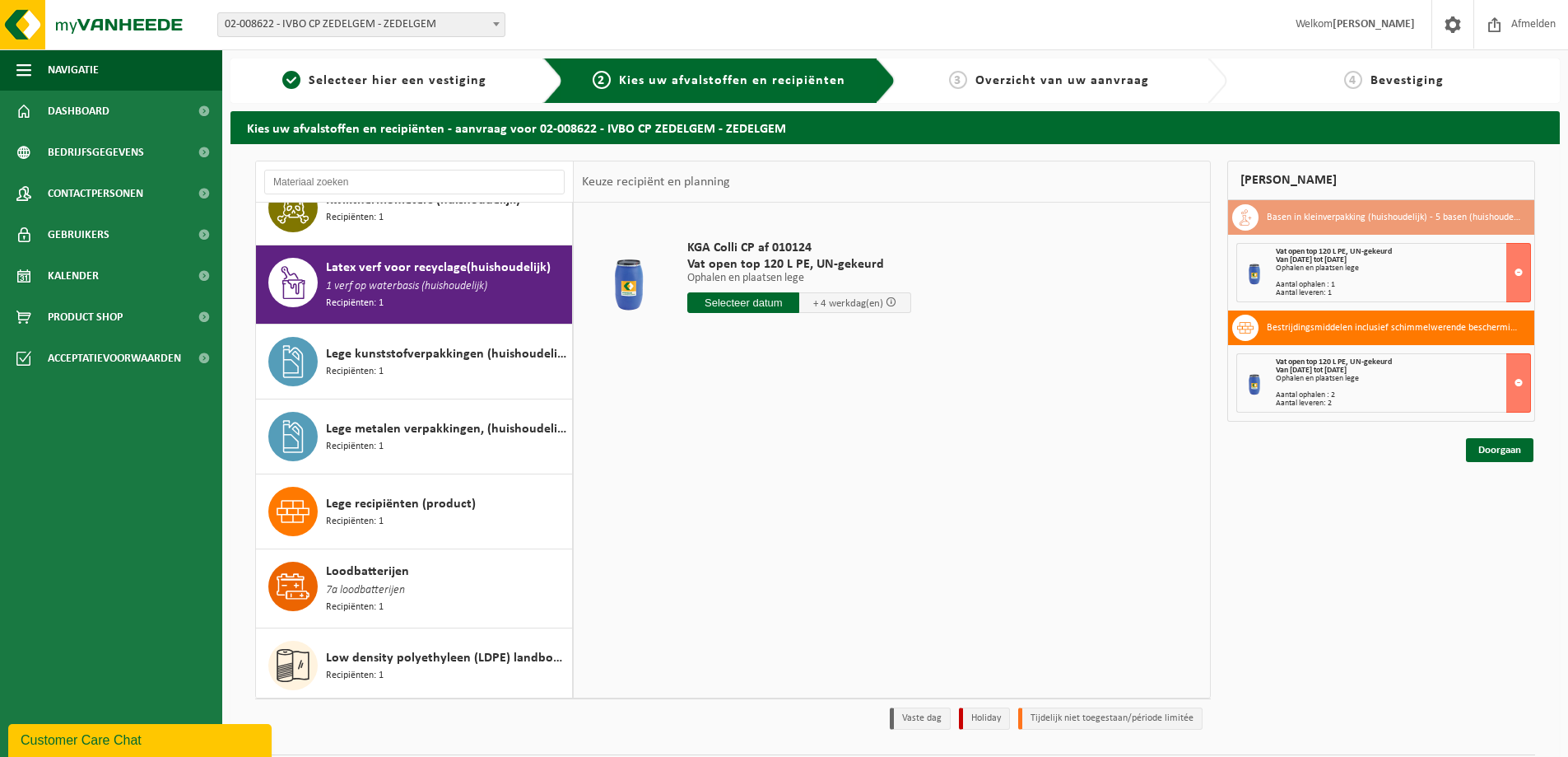
scroll to position [1019, 0]
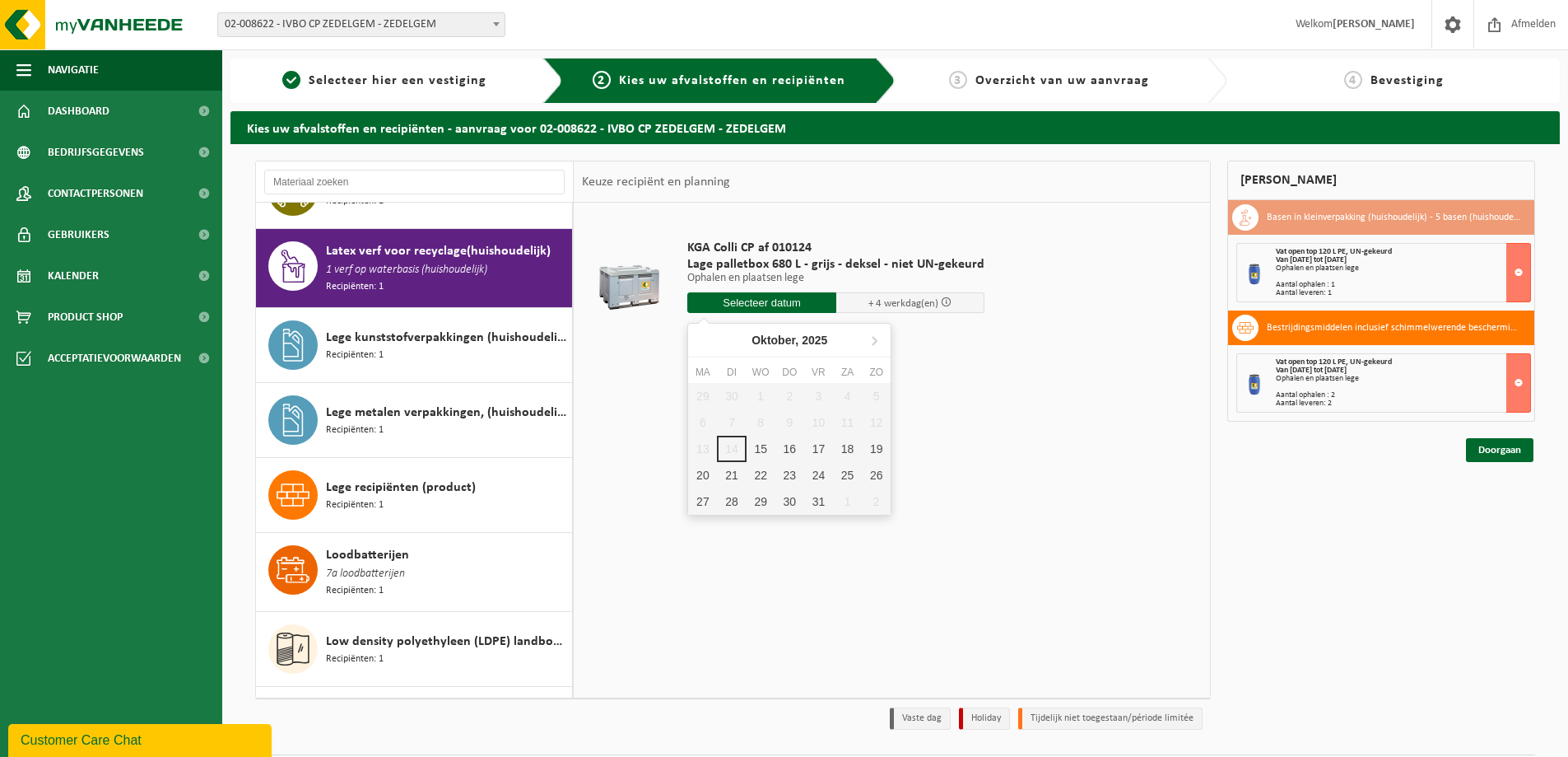
click at [741, 301] on input "text" at bounding box center [761, 302] width 149 height 21
click at [789, 450] on div "16" at bounding box center [789, 449] width 29 height 26
type input "Van [DATE]"
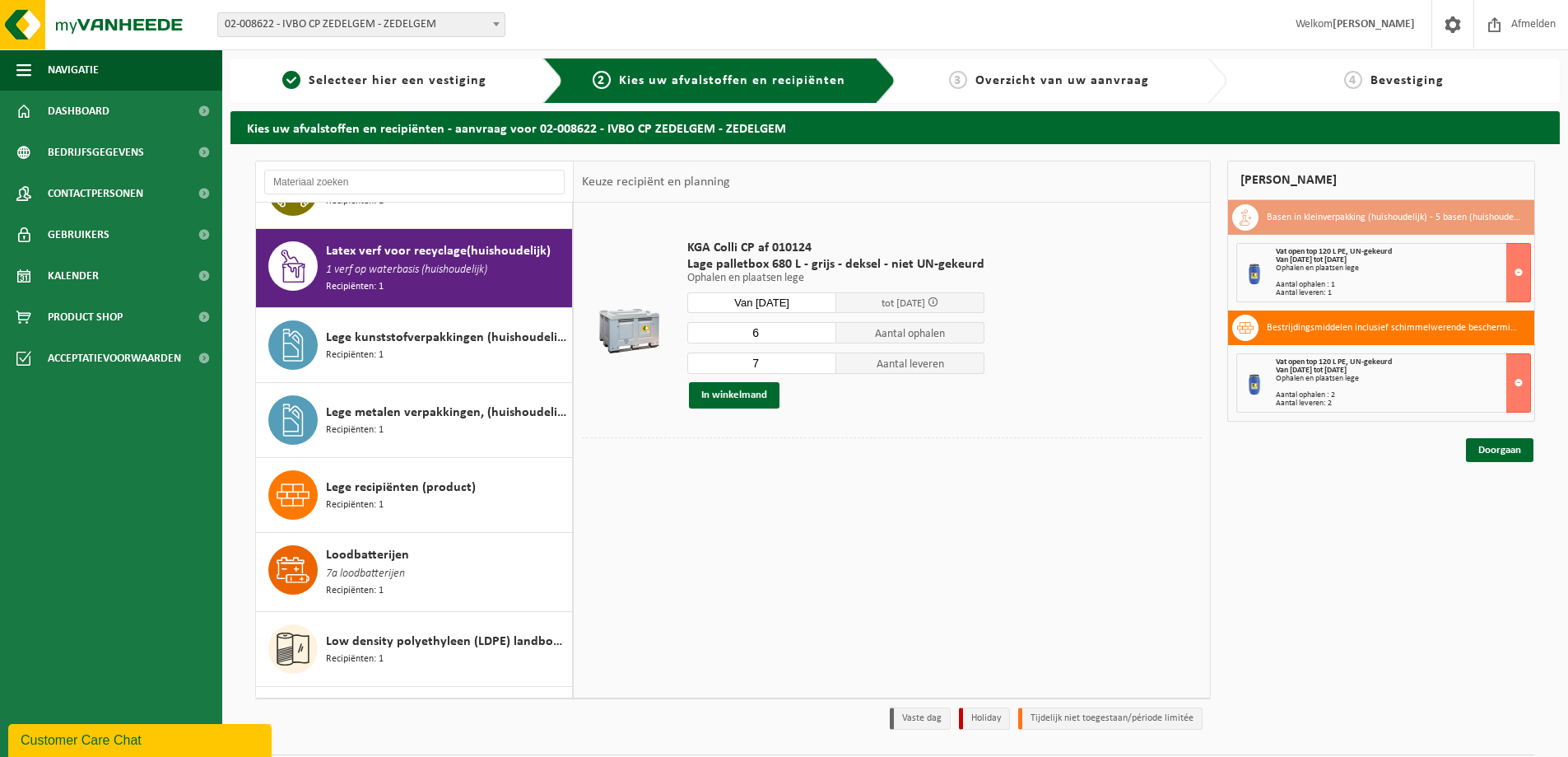
click at [820, 337] on input "6" at bounding box center [761, 332] width 149 height 21
type input "5"
click at [820, 337] on input "5" at bounding box center [761, 332] width 149 height 21
click at [820, 367] on input "6" at bounding box center [761, 362] width 149 height 21
type input "5"
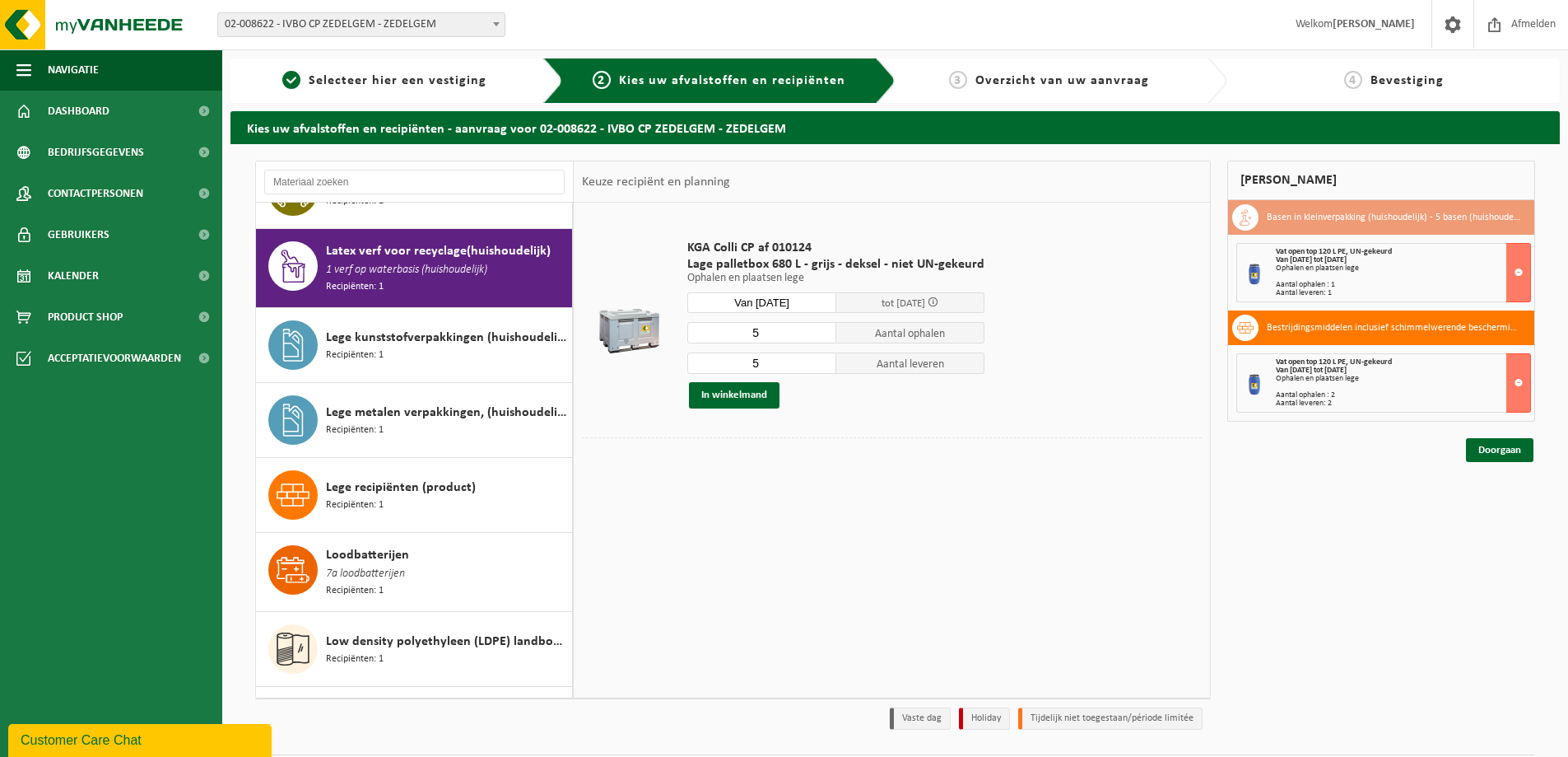
click at [820, 367] on input "5" at bounding box center [761, 362] width 149 height 21
click at [732, 390] on button "In winkelmand" at bounding box center [734, 395] width 90 height 26
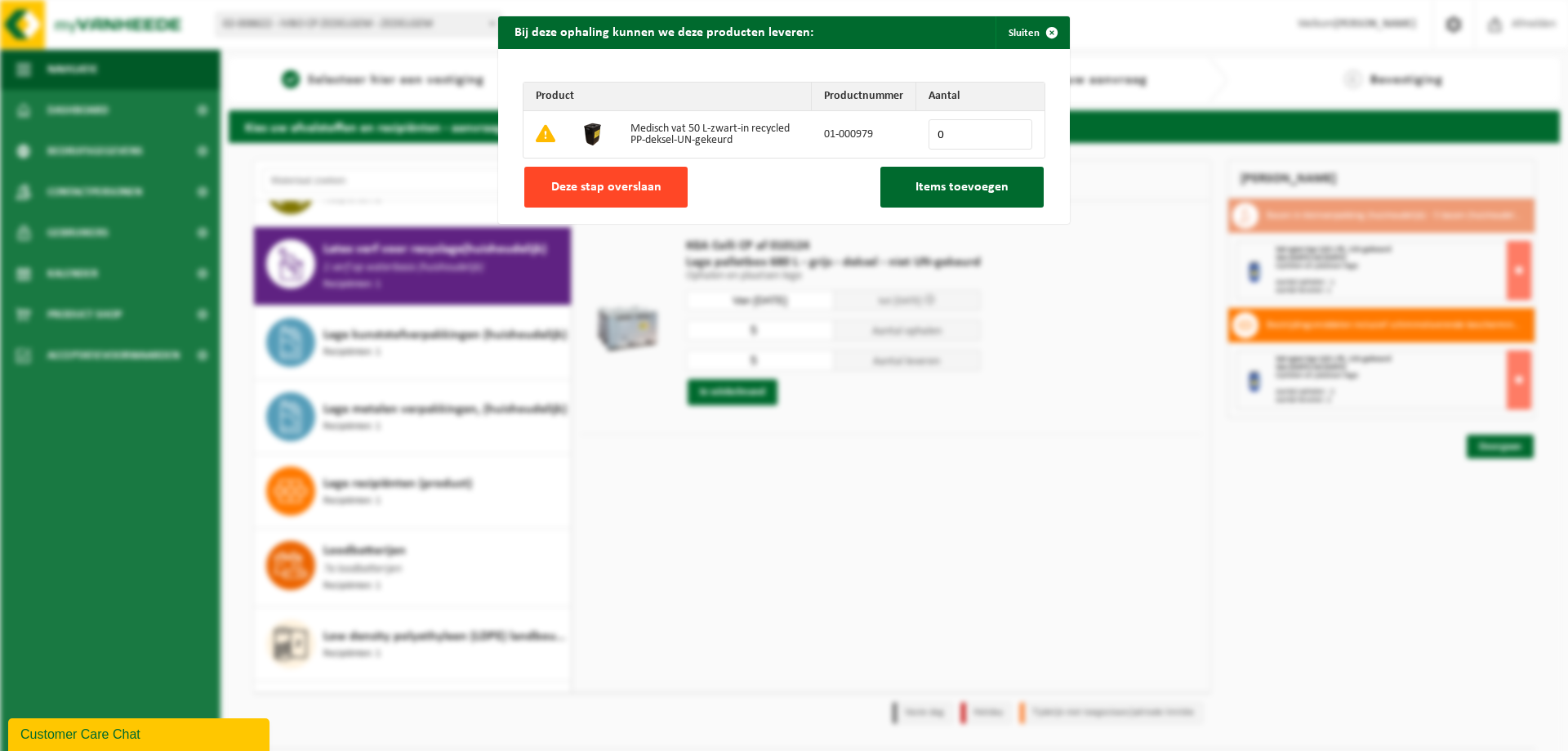
click at [627, 194] on span "Deze stap overslaan" at bounding box center [606, 187] width 110 height 13
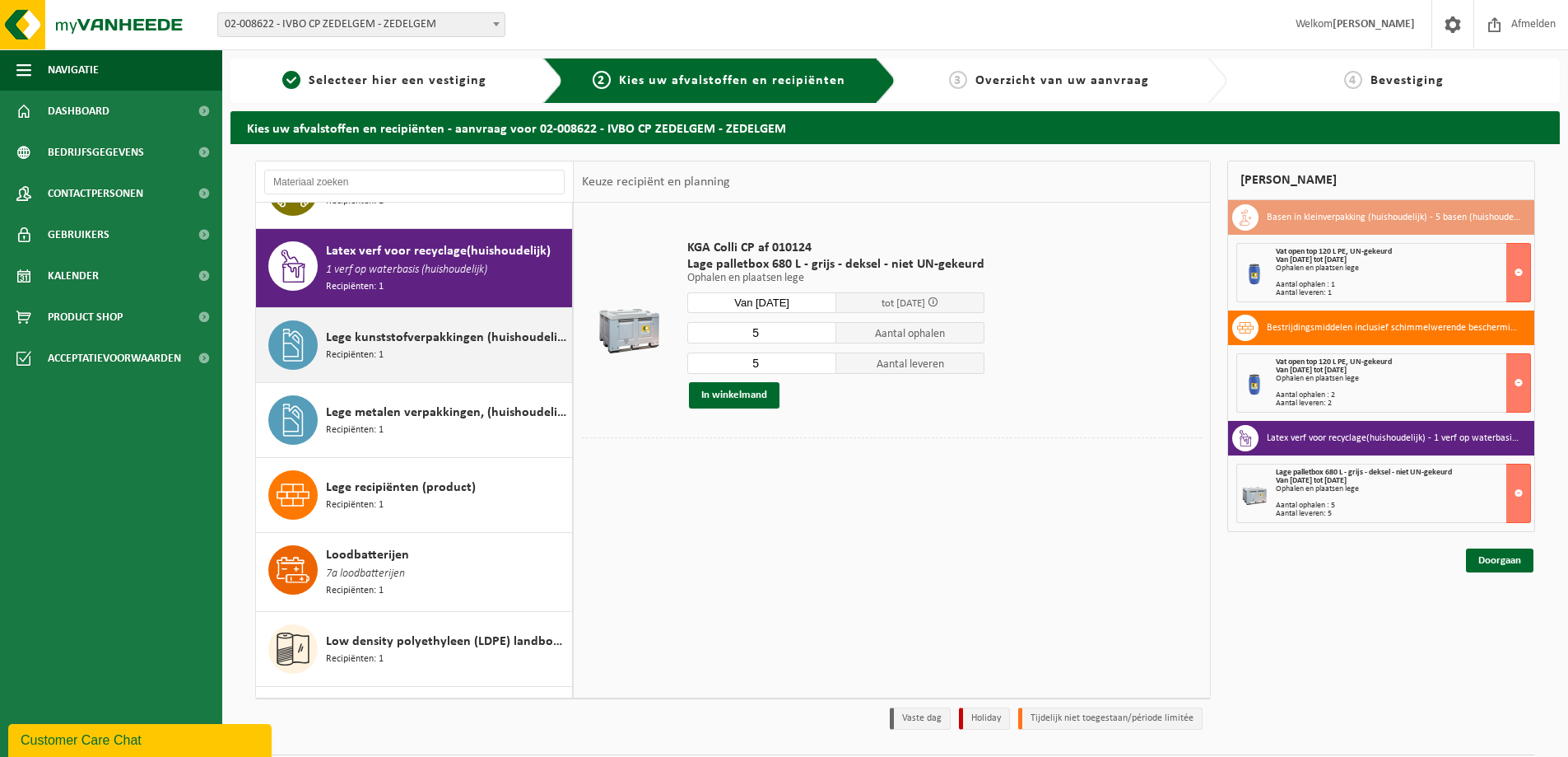
click at [420, 327] on span "Lege kunststofverpakkingen (huishoudelijk)" at bounding box center [447, 337] width 242 height 20
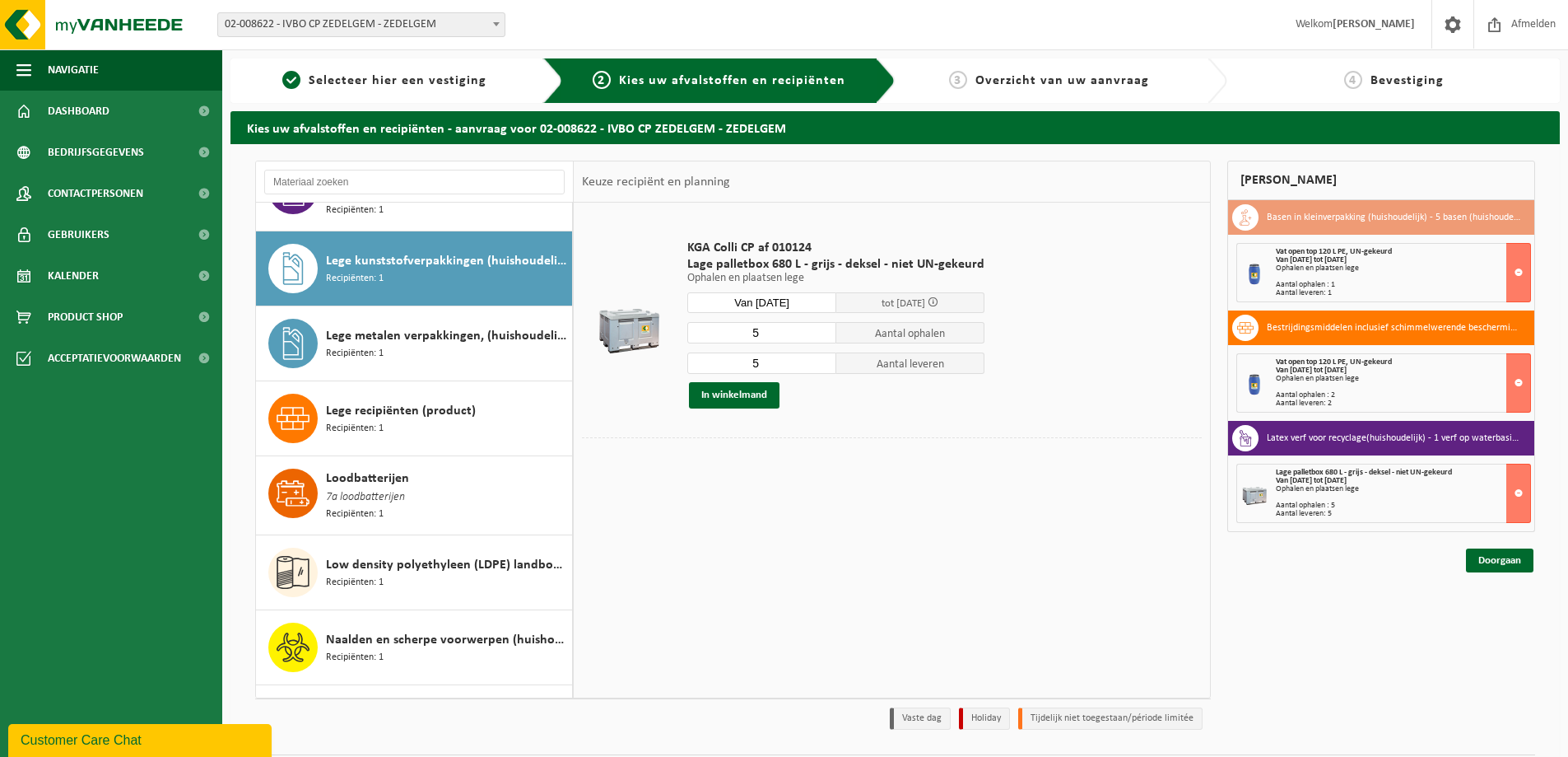
scroll to position [1095, 0]
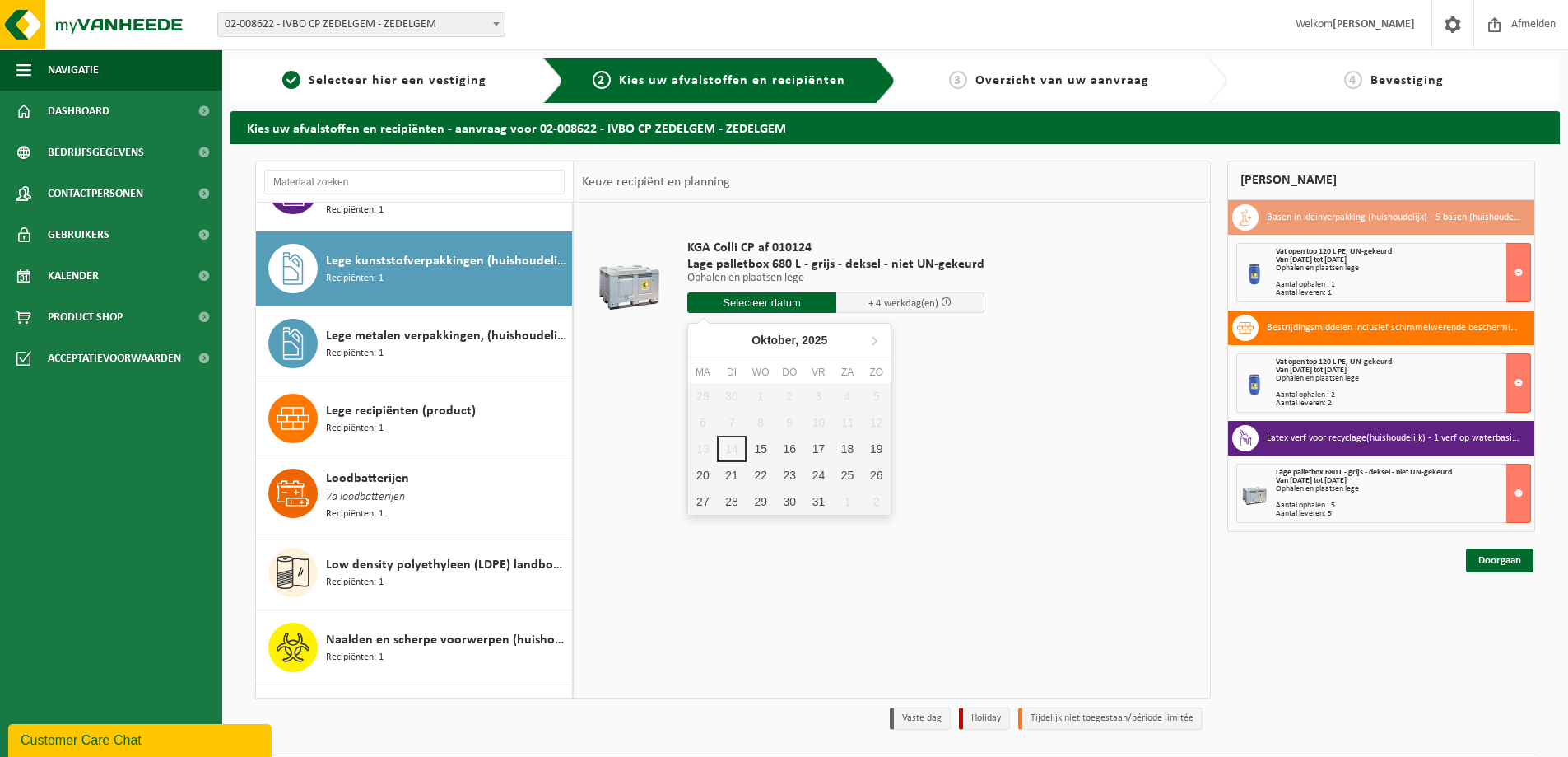
click at [766, 299] on input "text" at bounding box center [761, 302] width 149 height 21
click at [789, 442] on div "16" at bounding box center [789, 449] width 29 height 26
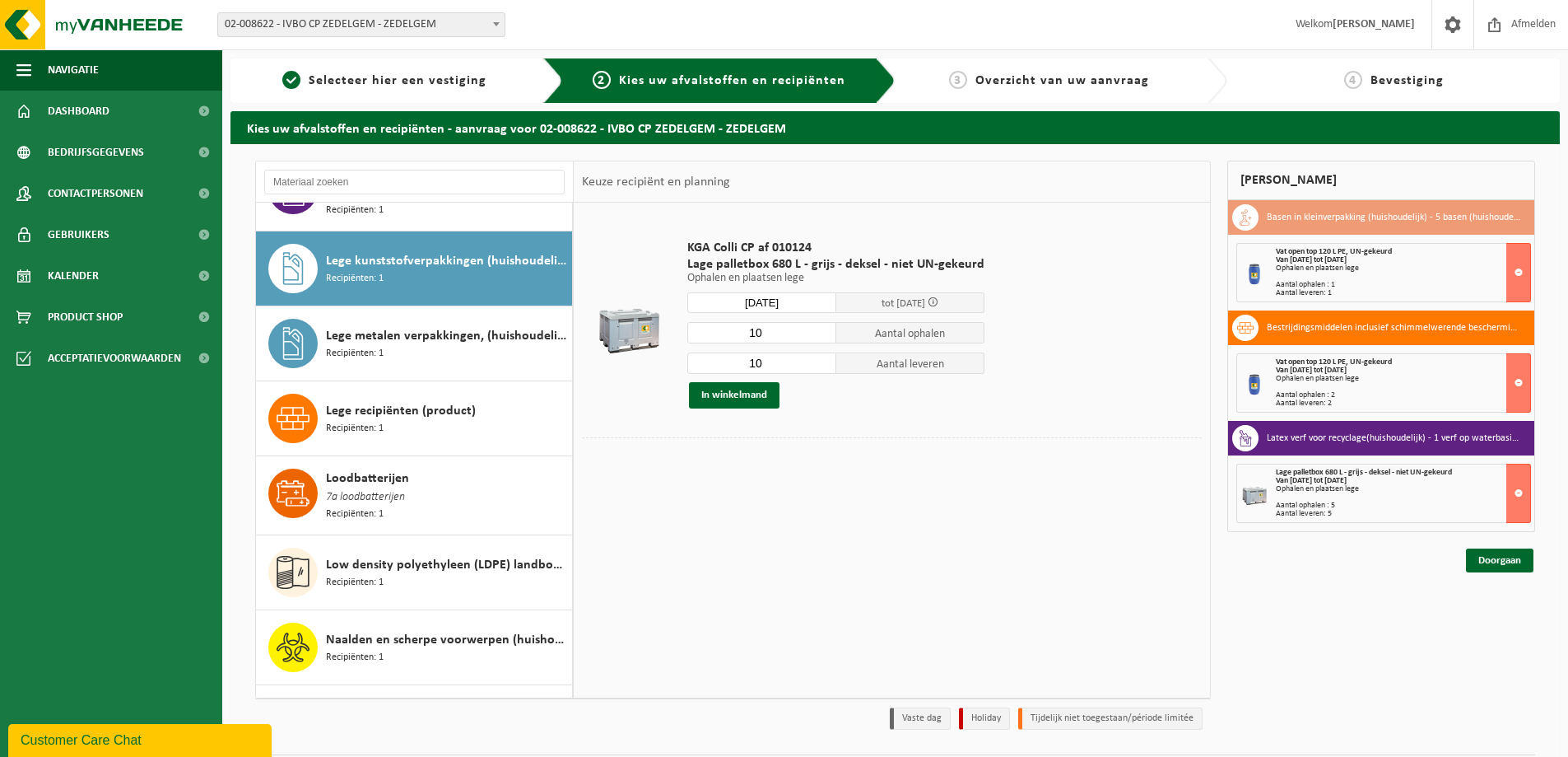
type input "Van [DATE]"
click at [819, 333] on input "9" at bounding box center [761, 332] width 149 height 21
click at [819, 333] on input "8" at bounding box center [761, 332] width 149 height 21
click at [819, 333] on input "7" at bounding box center [761, 332] width 149 height 21
type input "6"
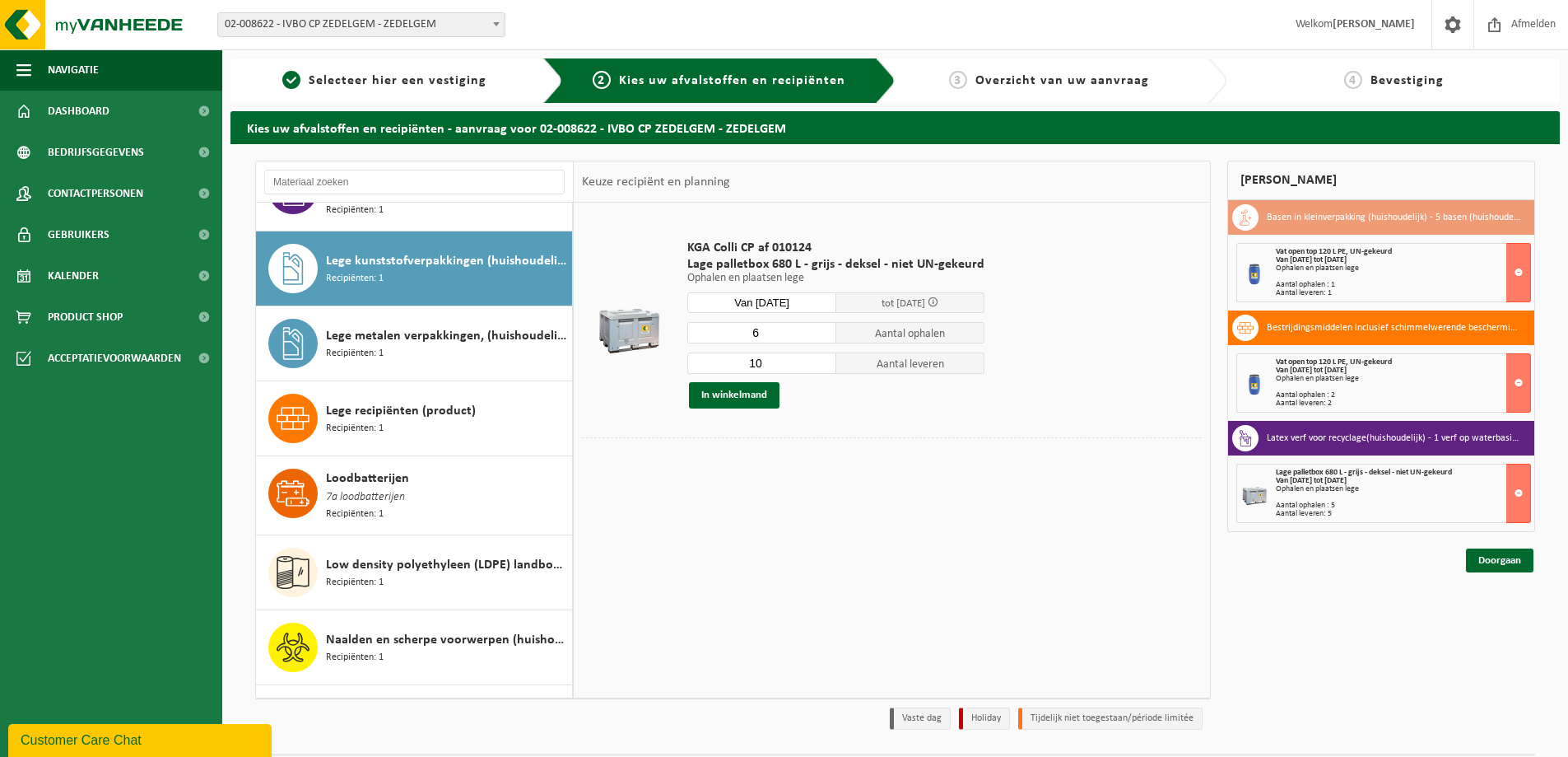
click at [820, 336] on input "6" at bounding box center [761, 332] width 149 height 21
click at [820, 364] on input "9" at bounding box center [761, 362] width 149 height 21
click at [820, 364] on input "8" at bounding box center [761, 362] width 149 height 21
click at [820, 364] on input "7" at bounding box center [761, 362] width 149 height 21
type input "6"
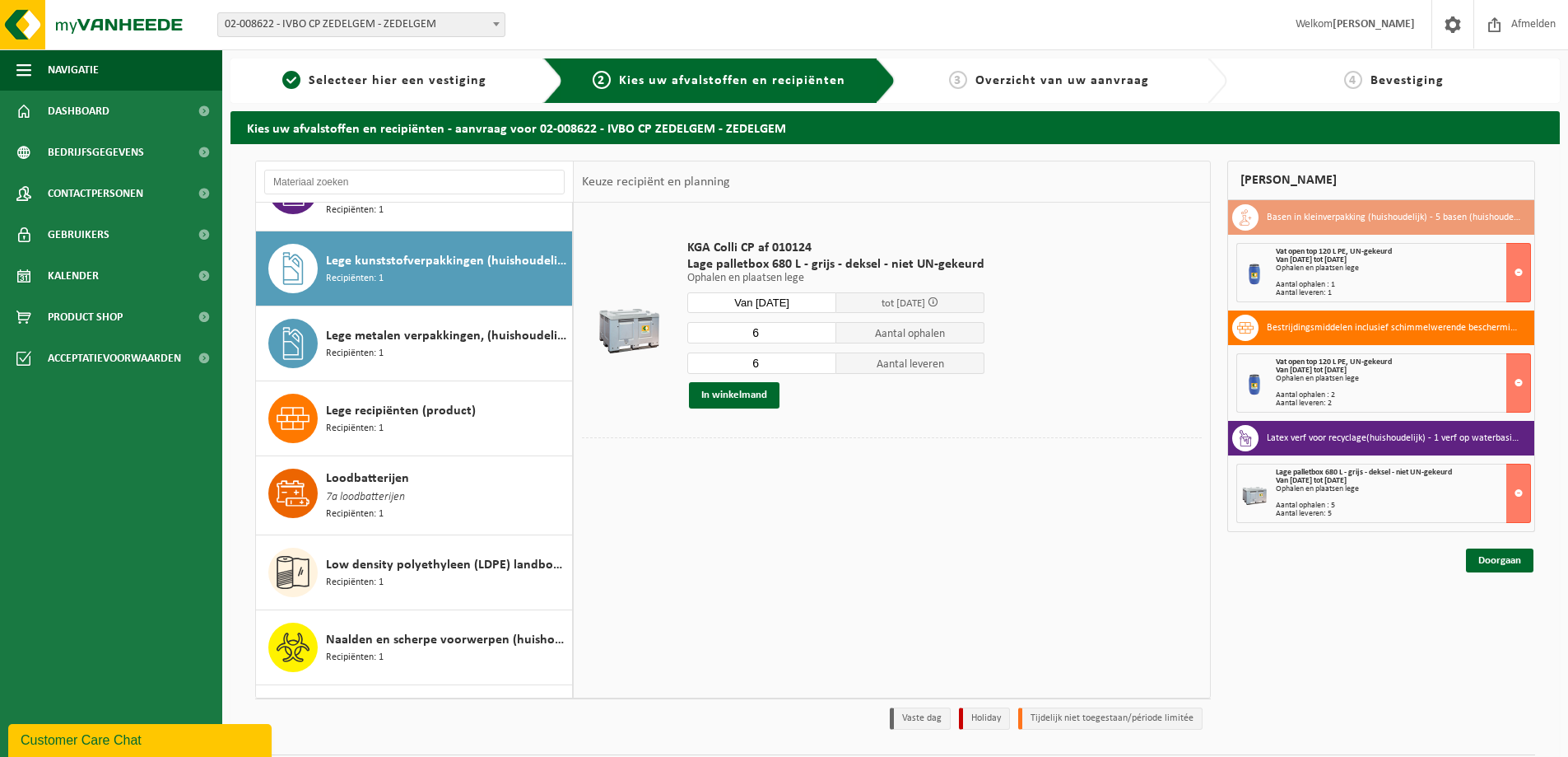
click at [820, 364] on input "6" at bounding box center [761, 362] width 149 height 21
click at [733, 390] on button "In winkelmand" at bounding box center [734, 395] width 90 height 26
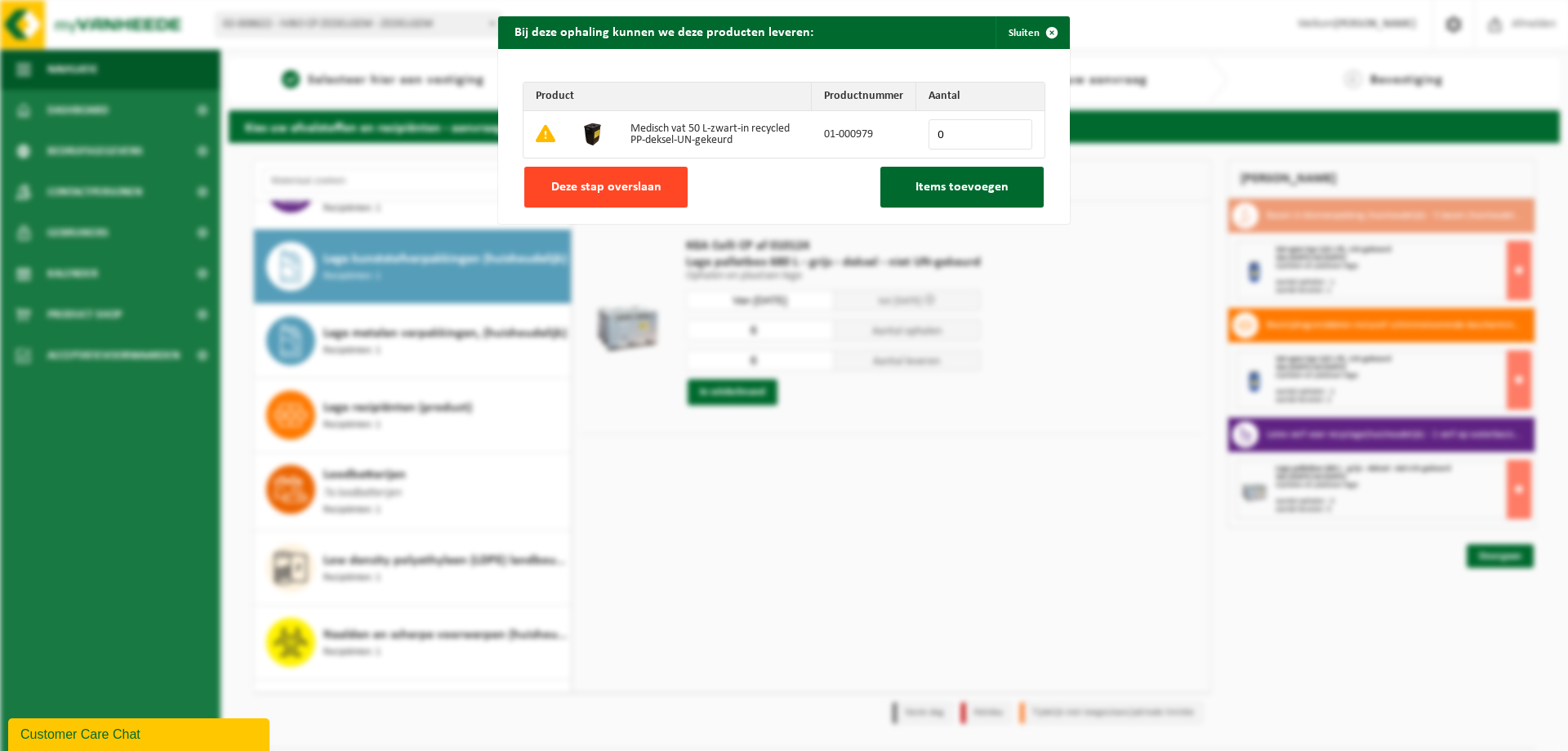
click at [594, 181] on span "Deze stap overslaan" at bounding box center [606, 187] width 110 height 13
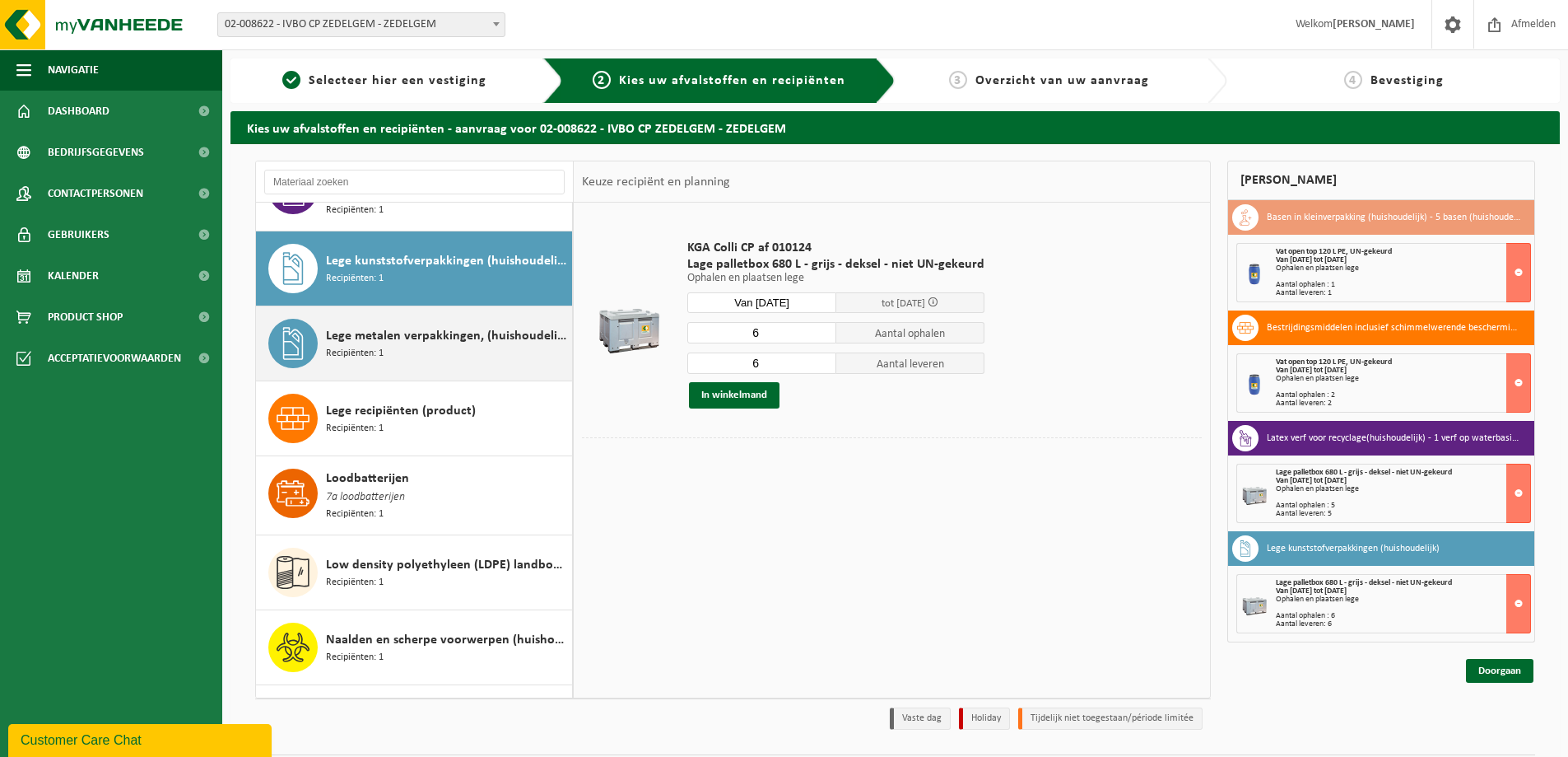
click at [406, 327] on span "Lege metalen verpakkingen, (huishoudelijk)" at bounding box center [447, 337] width 242 height 20
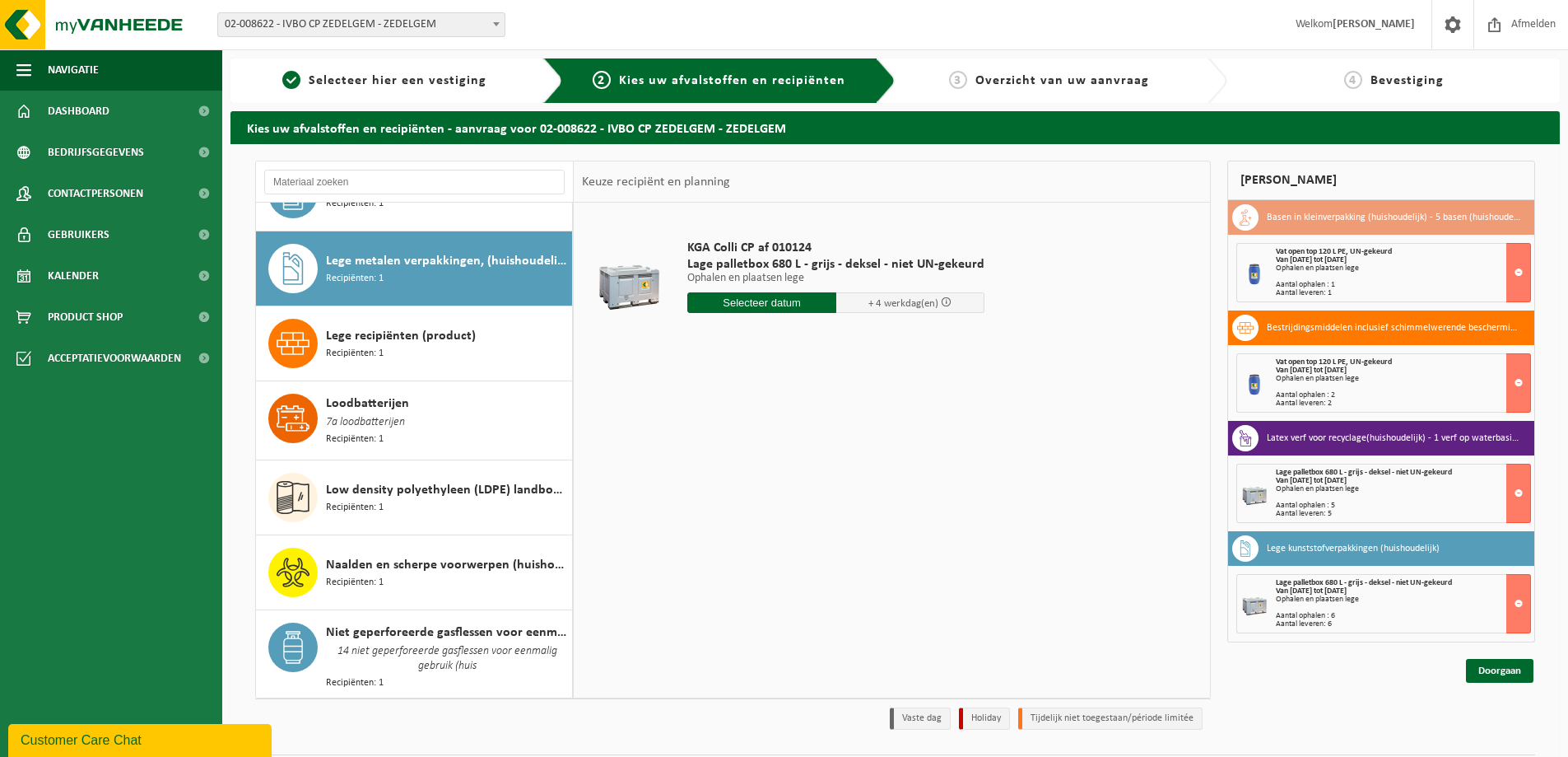
click at [406, 327] on span "Lege recipiënten (product)" at bounding box center [401, 337] width 150 height 20
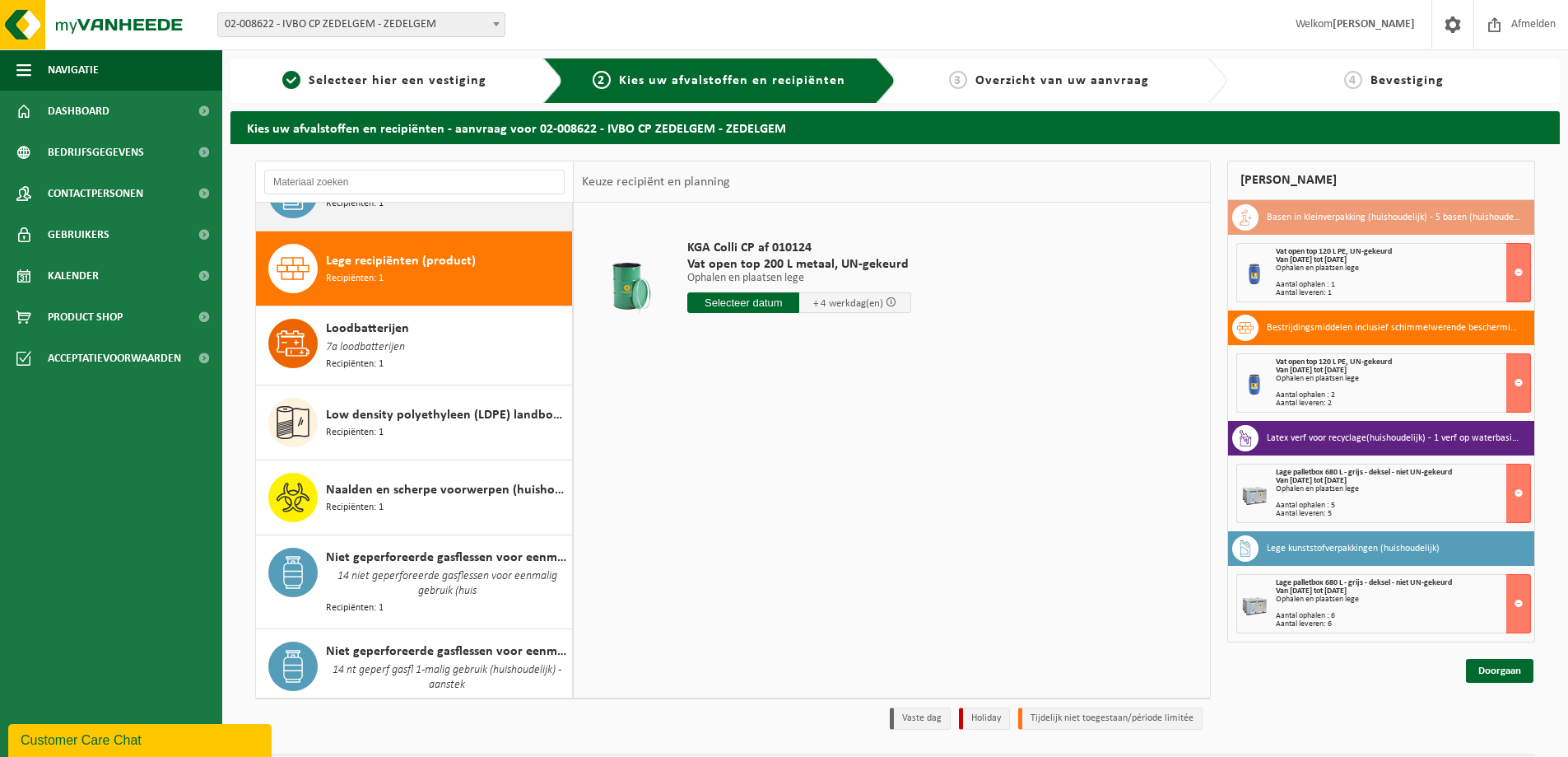
click at [406, 318] on div "Loodbatterijen 7a loodbatterijen Recipiënten: 1" at bounding box center [447, 345] width 242 height 54
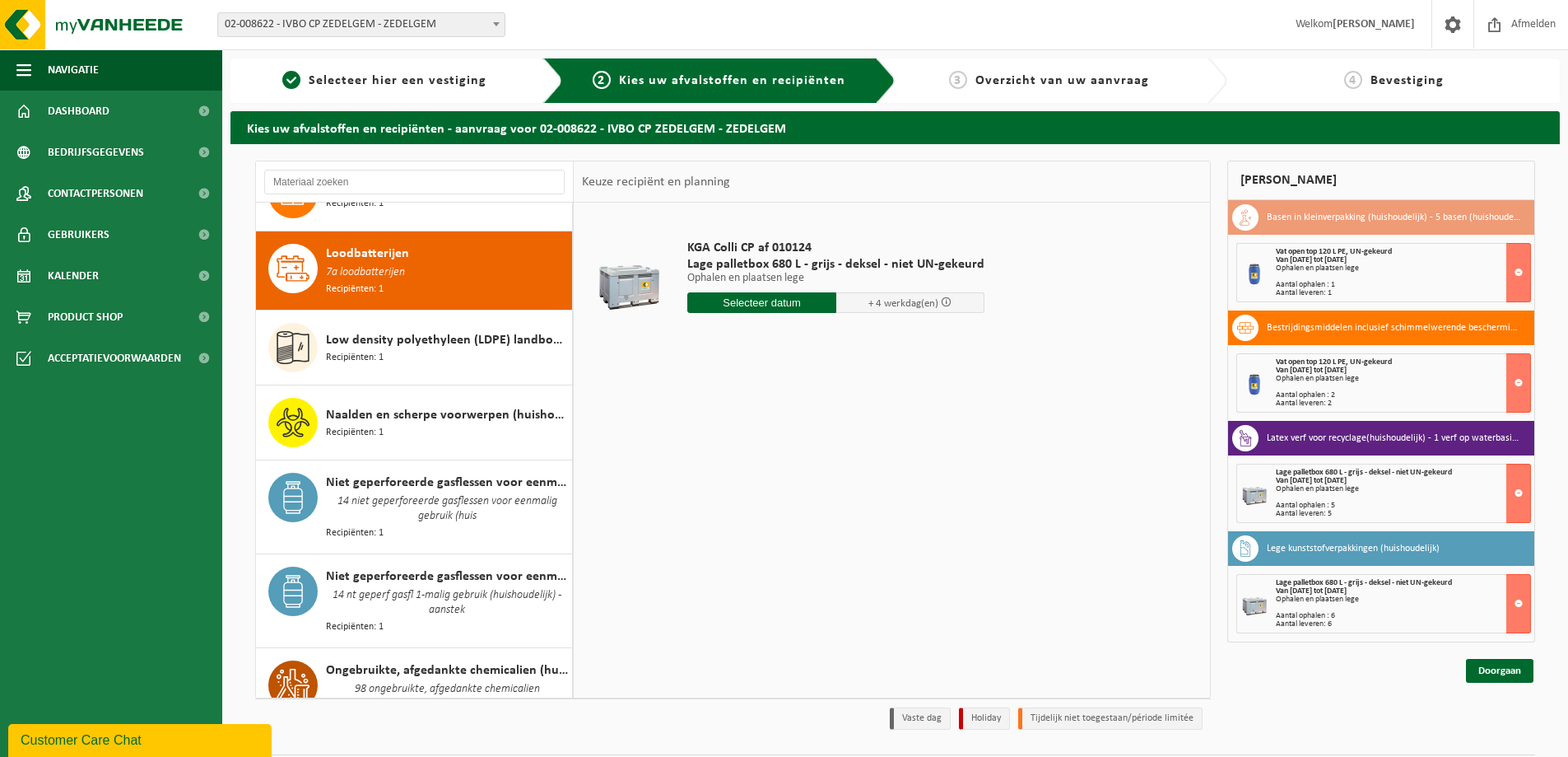
click at [406, 330] on span "Low density polyethyleen (LDPE) landbouwfolie, gemengd , los" at bounding box center [447, 340] width 242 height 20
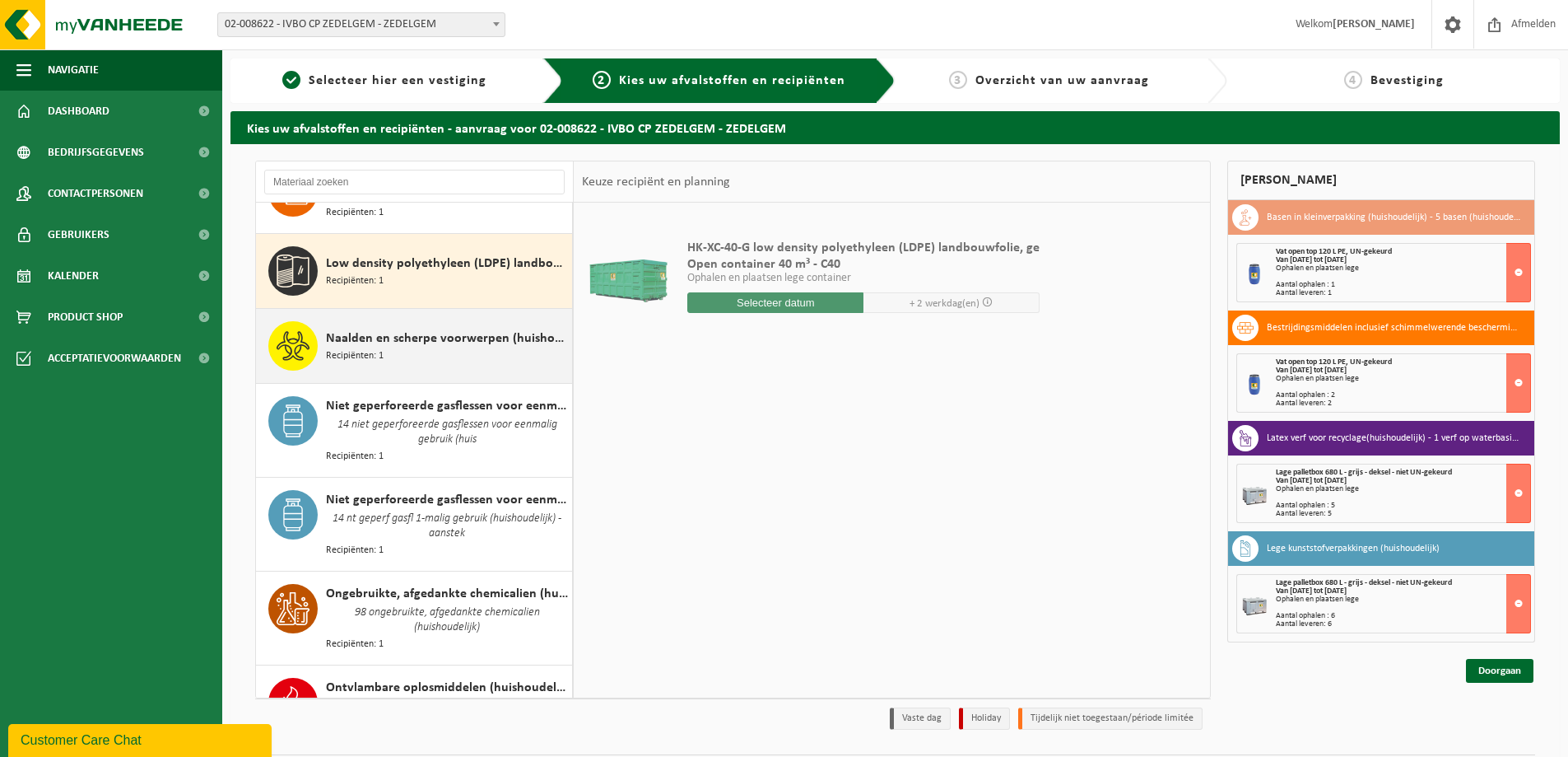
click at [406, 328] on span "Naalden en scherpe voorwerpen (huishoudelijk)" at bounding box center [447, 338] width 242 height 20
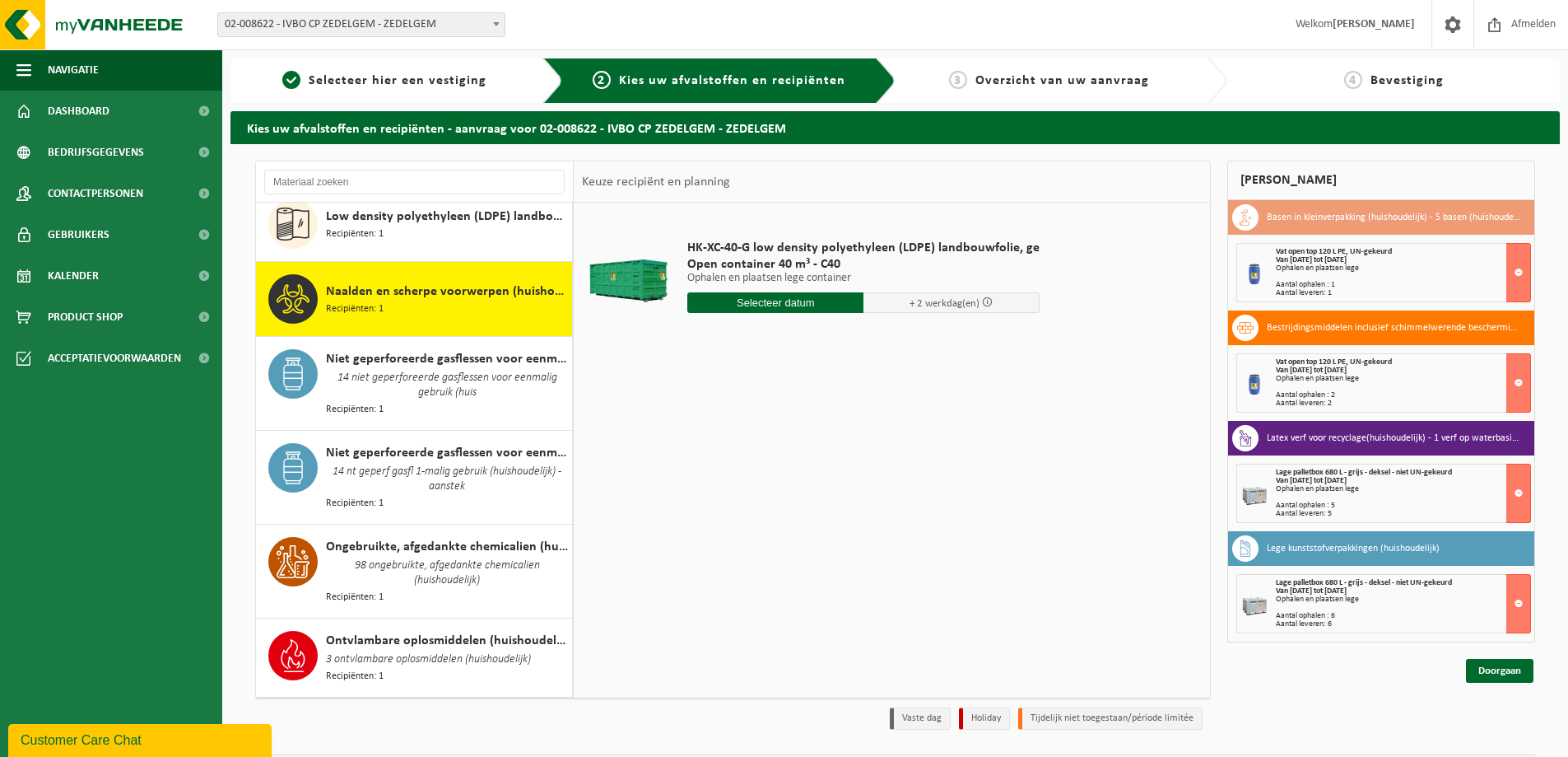
scroll to position [1471, 0]
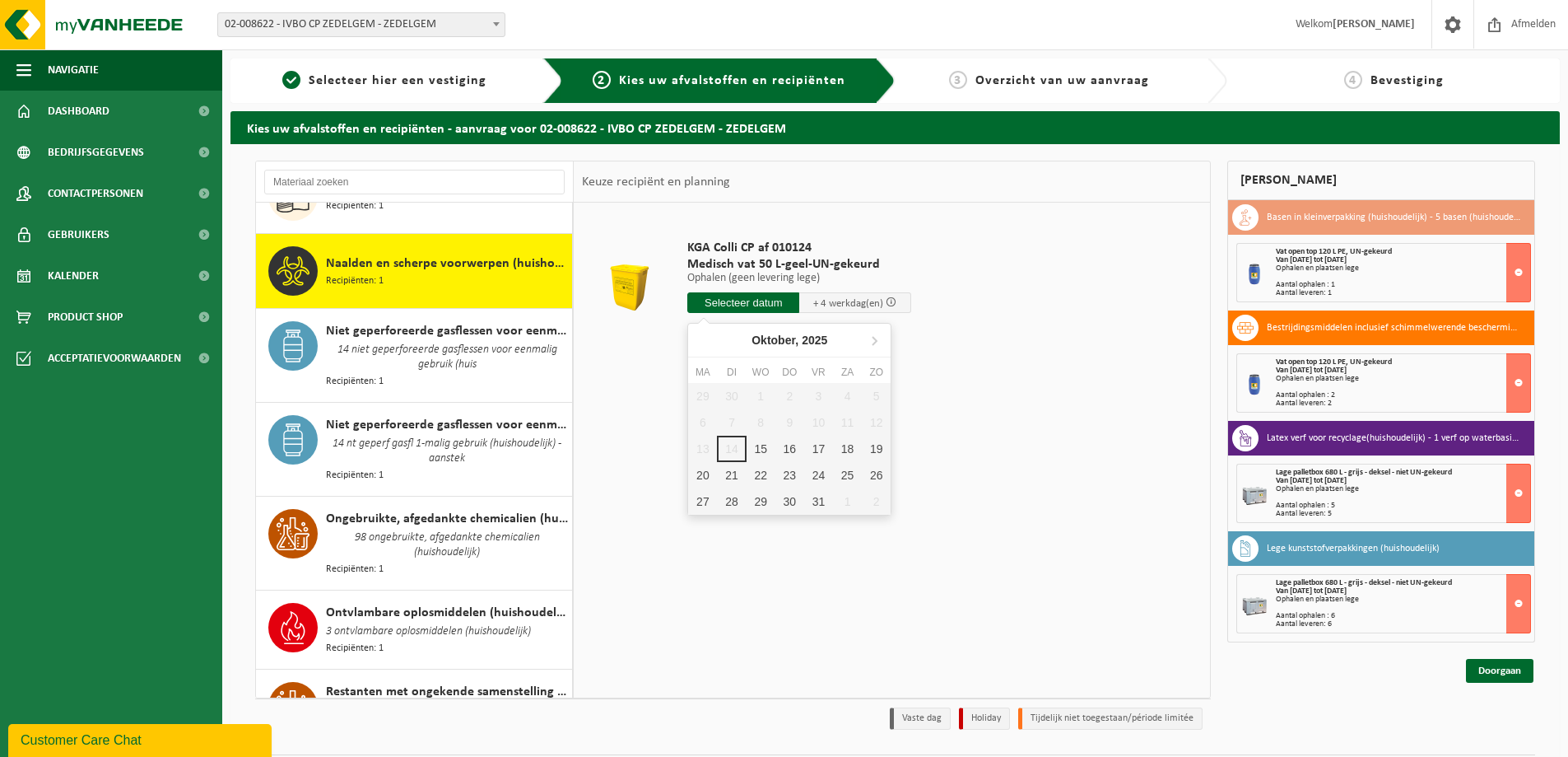
click at [742, 301] on input "text" at bounding box center [743, 302] width 112 height 21
click at [782, 449] on div "16" at bounding box center [789, 449] width 29 height 26
type input "Van [DATE]"
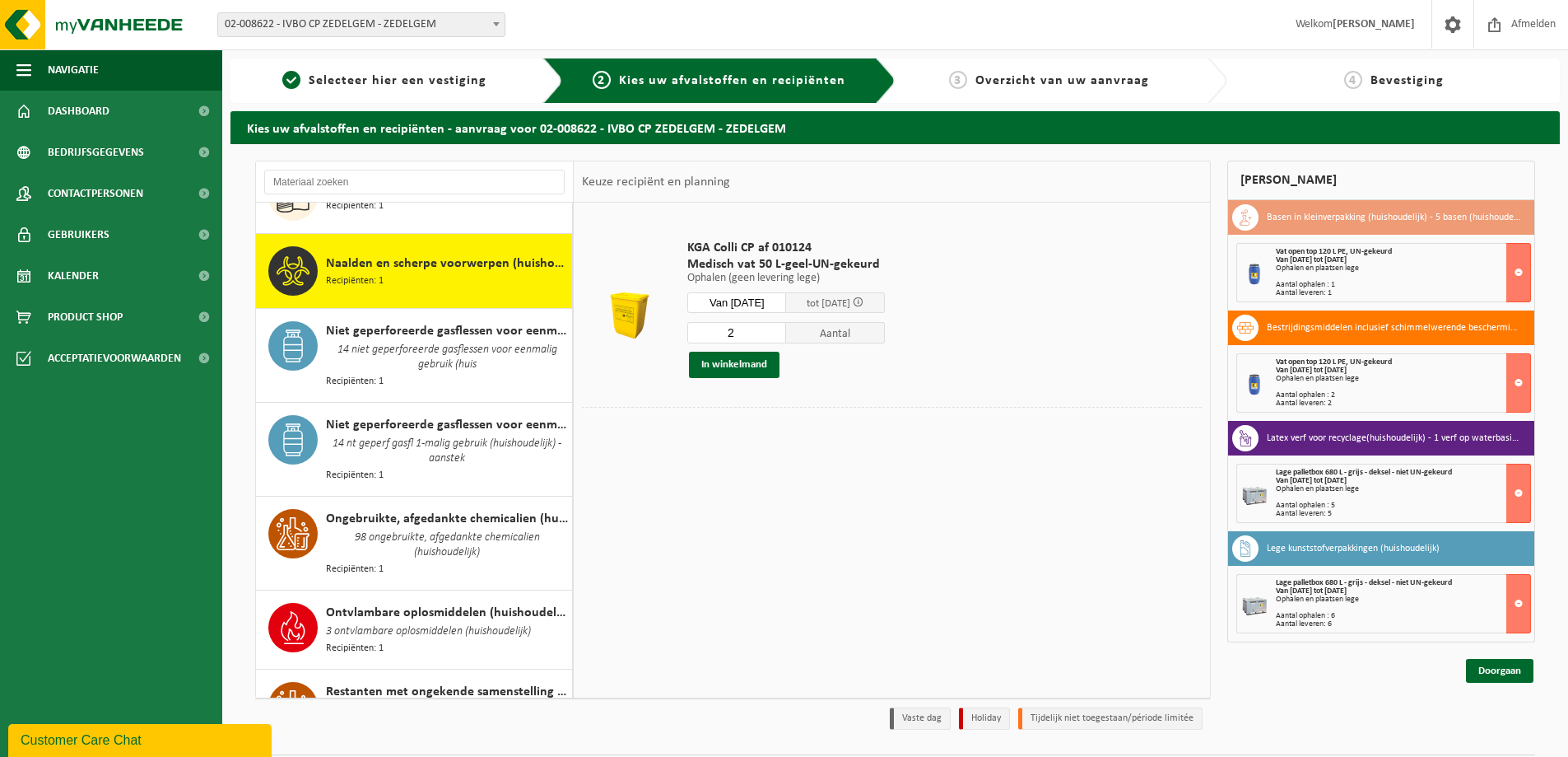
type input "2"
click at [783, 327] on input "2" at bounding box center [737, 332] width 98 height 21
click at [733, 362] on button "In winkelmand" at bounding box center [734, 364] width 90 height 26
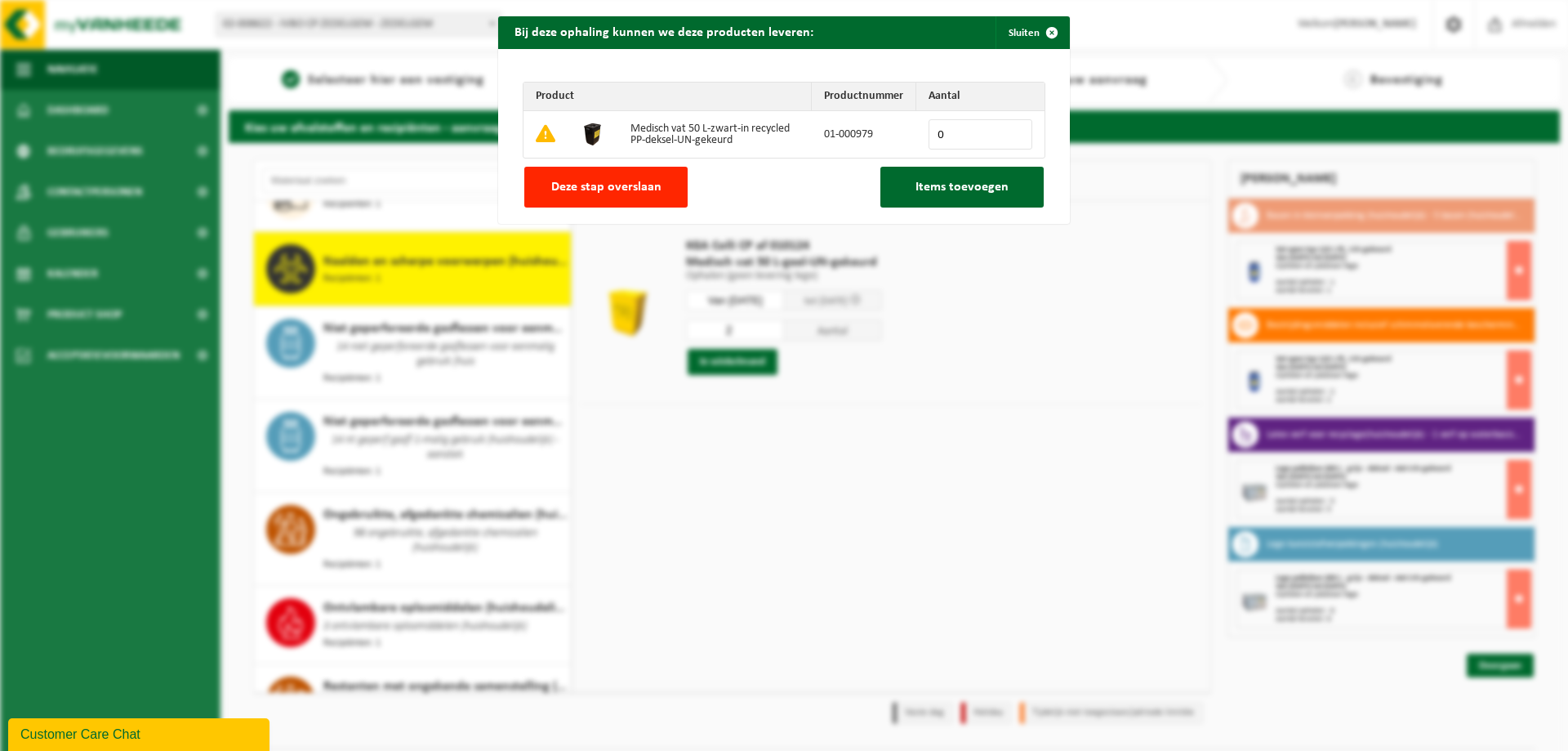
click at [1009, 127] on input "0" at bounding box center [980, 134] width 104 height 30
click at [1012, 130] on input "1" at bounding box center [980, 134] width 104 height 30
type input "2"
click at [1012, 130] on input "2" at bounding box center [980, 134] width 104 height 30
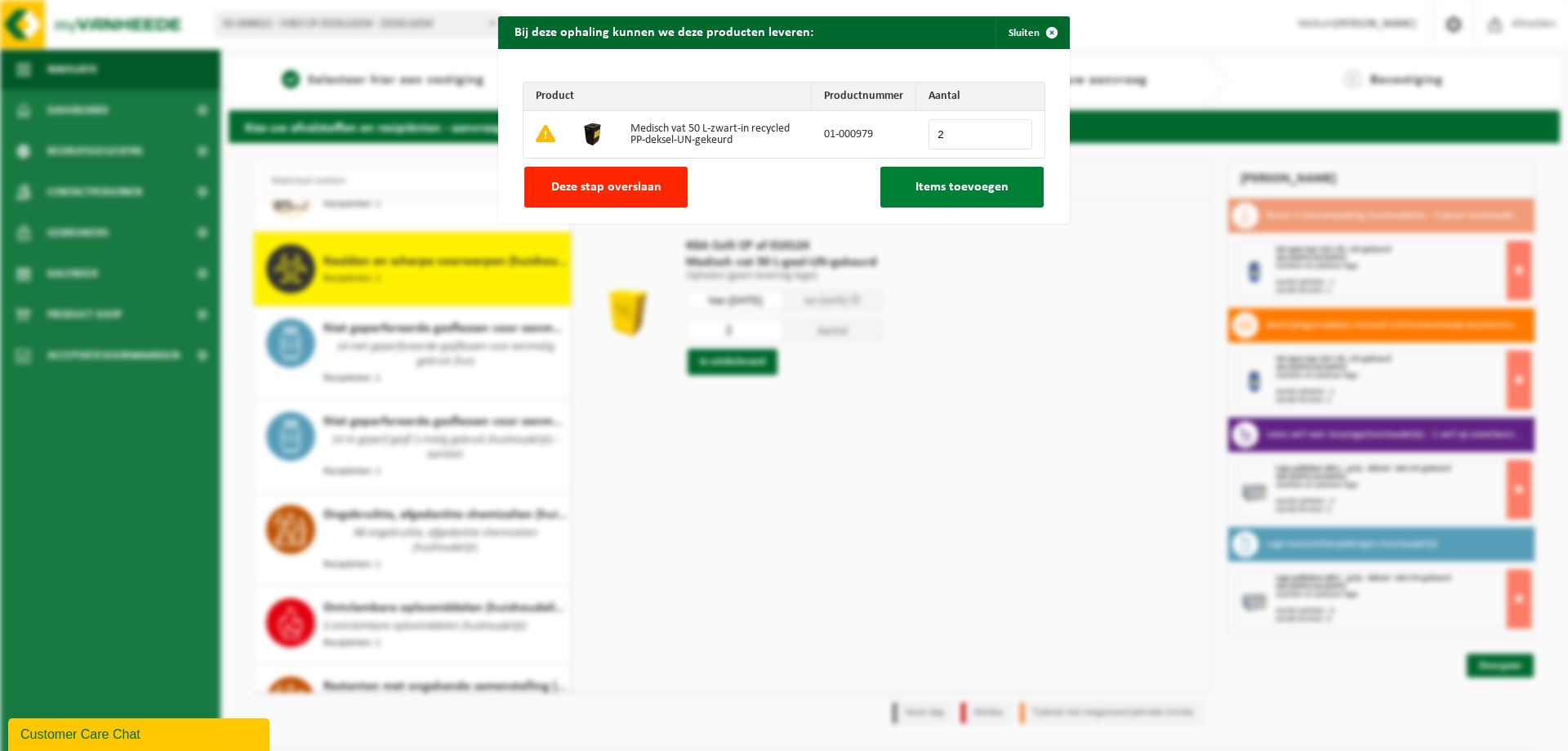
click at [955, 188] on span "Items toevoegen" at bounding box center [962, 187] width 93 height 13
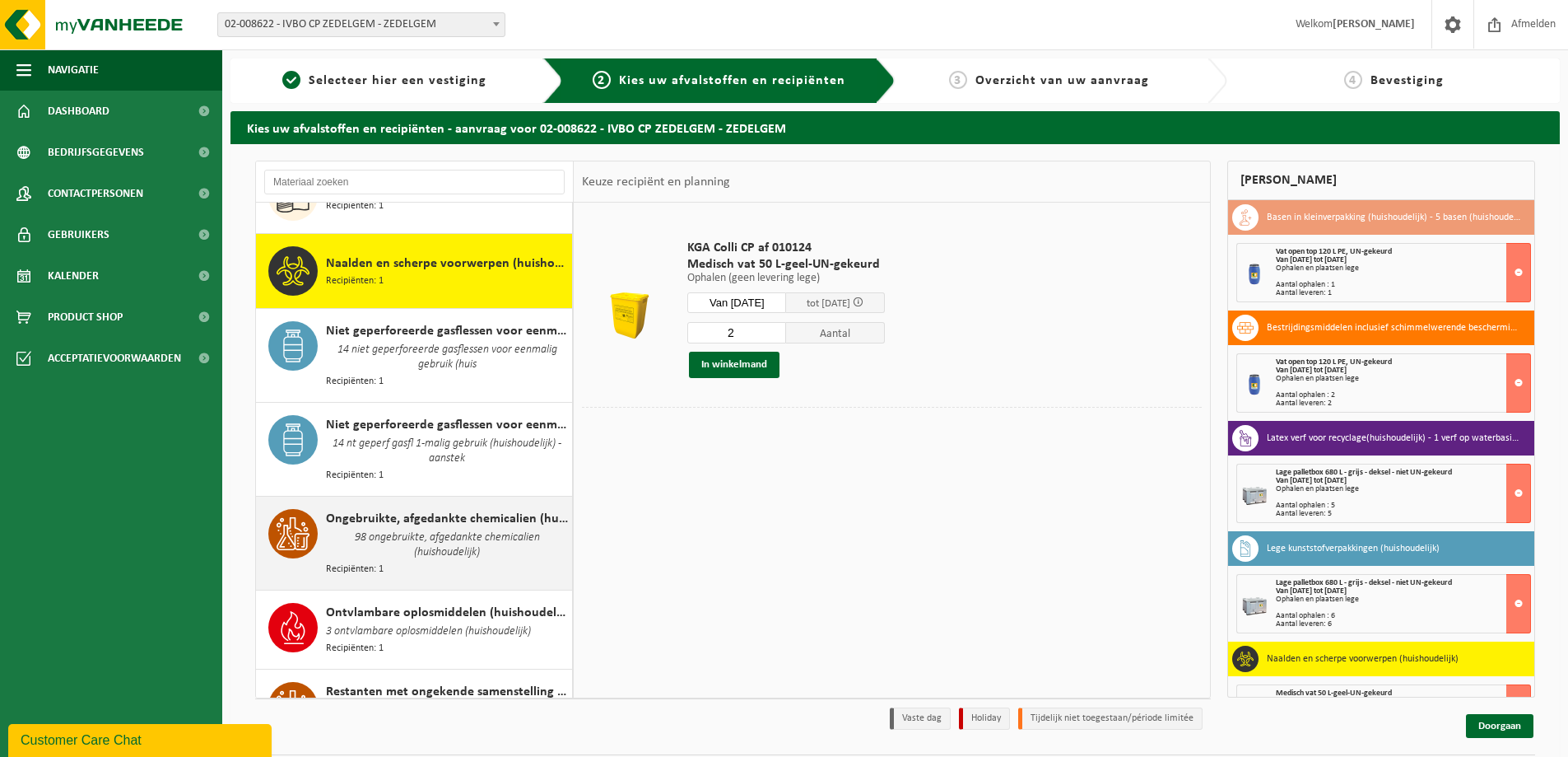
click at [415, 529] on span "98 ongebruikte, afgedankte chemicalien (huishoudelijk)" at bounding box center [447, 545] width 242 height 33
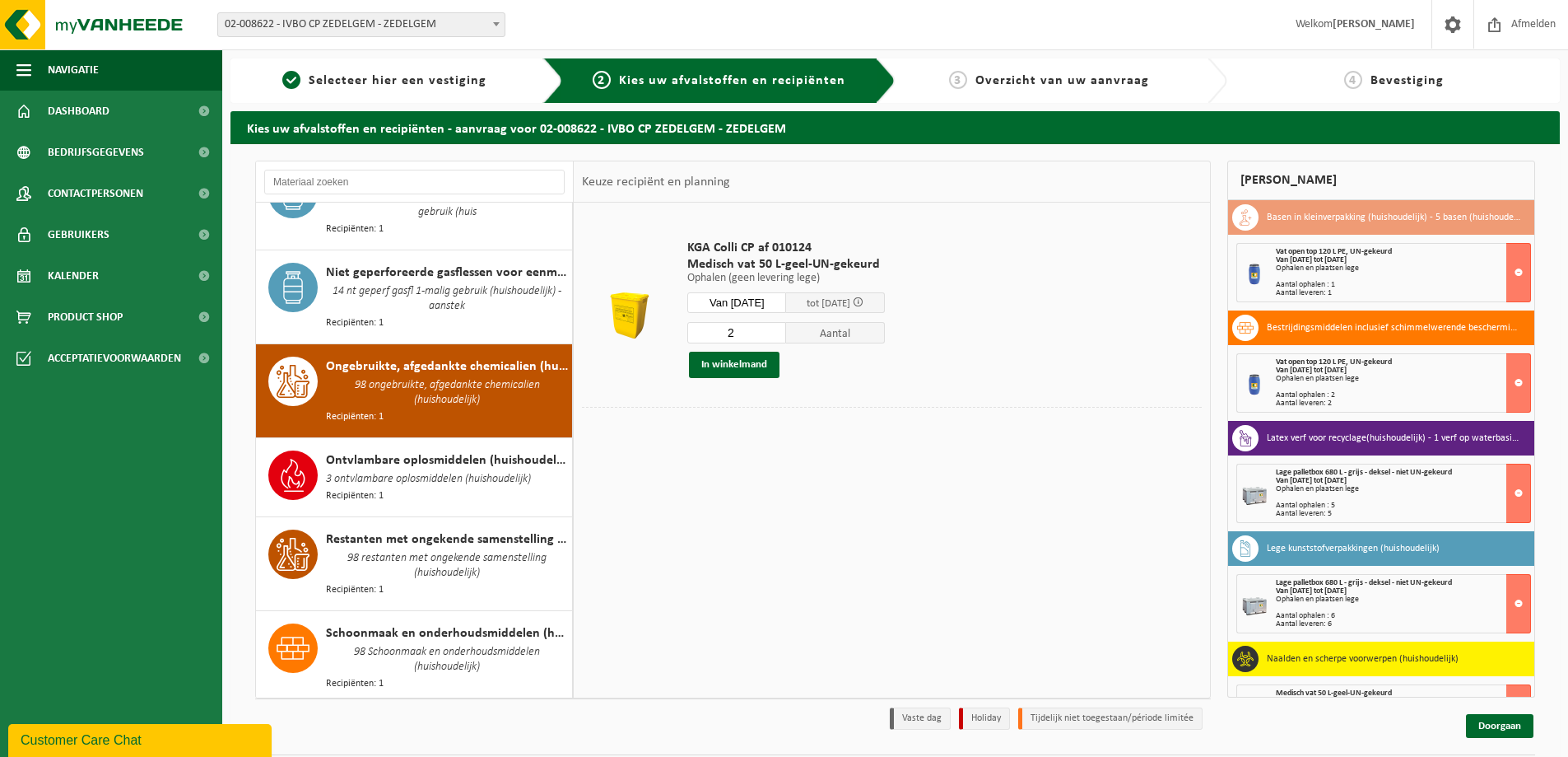
scroll to position [1727, 0]
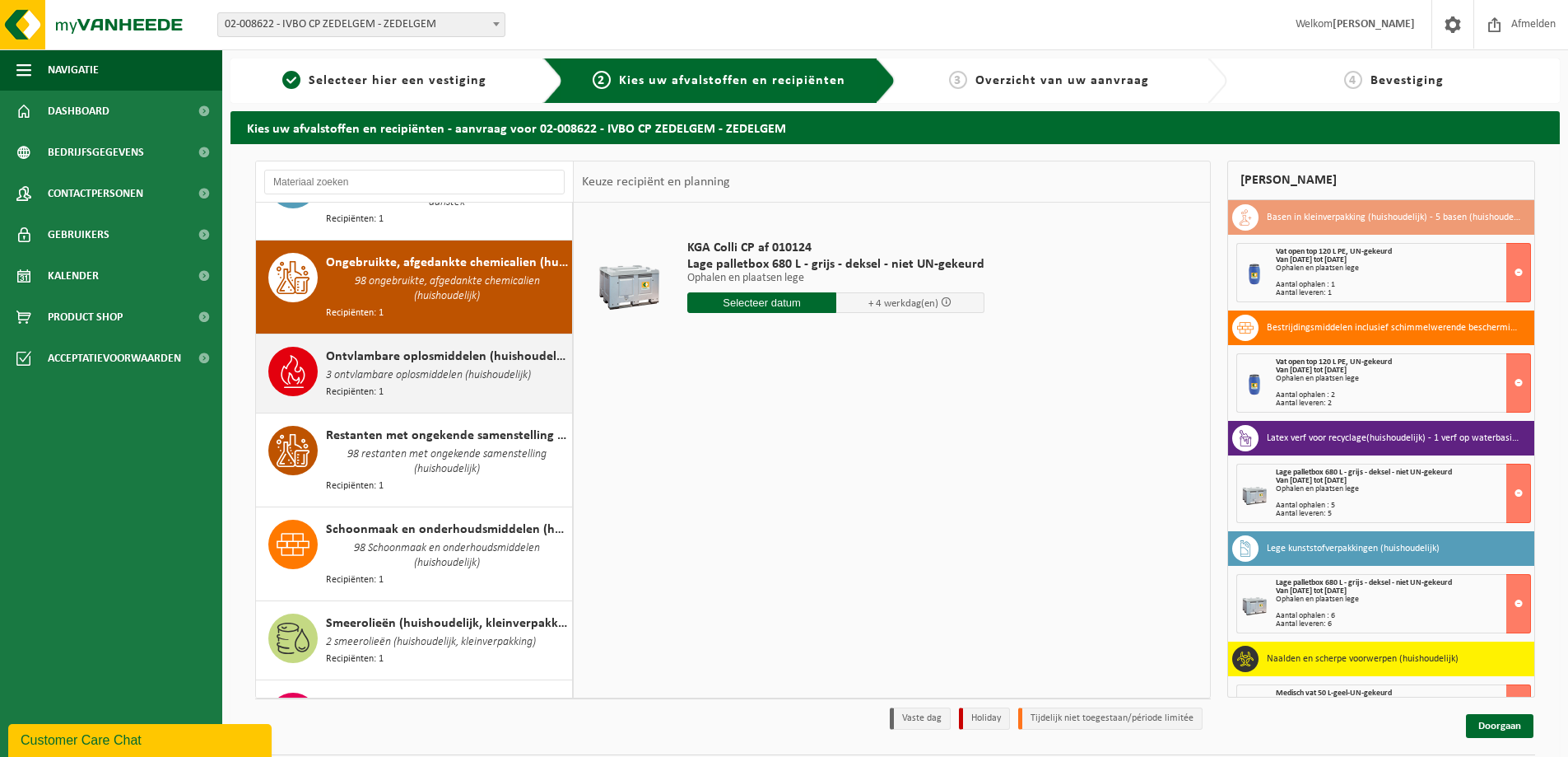
click at [406, 367] on span "3 ontvlambare oplosmiddelen (huishoudelijk)" at bounding box center [428, 376] width 205 height 18
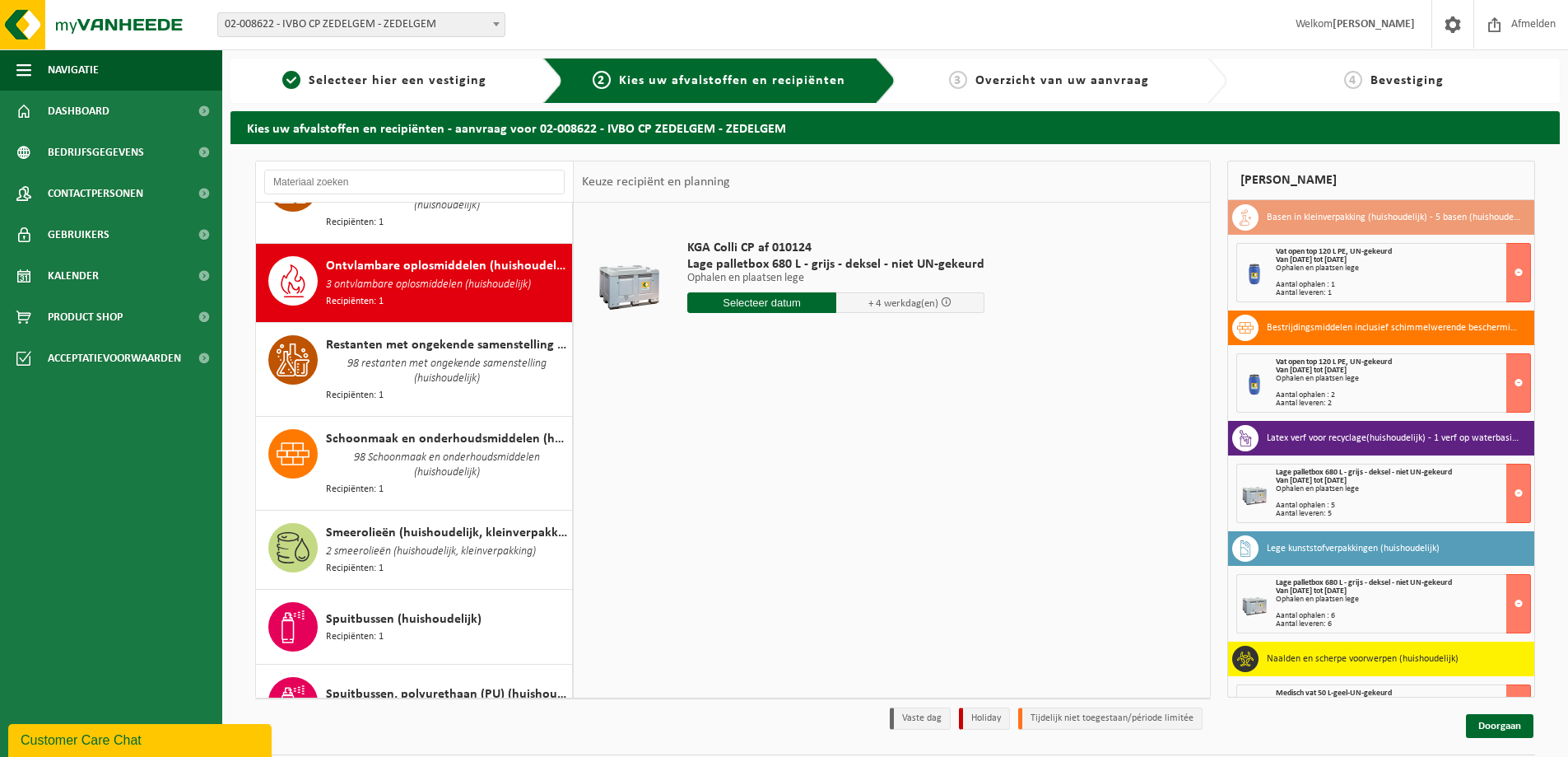
scroll to position [1818, 0]
click at [406, 355] on span "98 restanten met ongekende samenstelling (huishoudelijk)" at bounding box center [447, 371] width 242 height 33
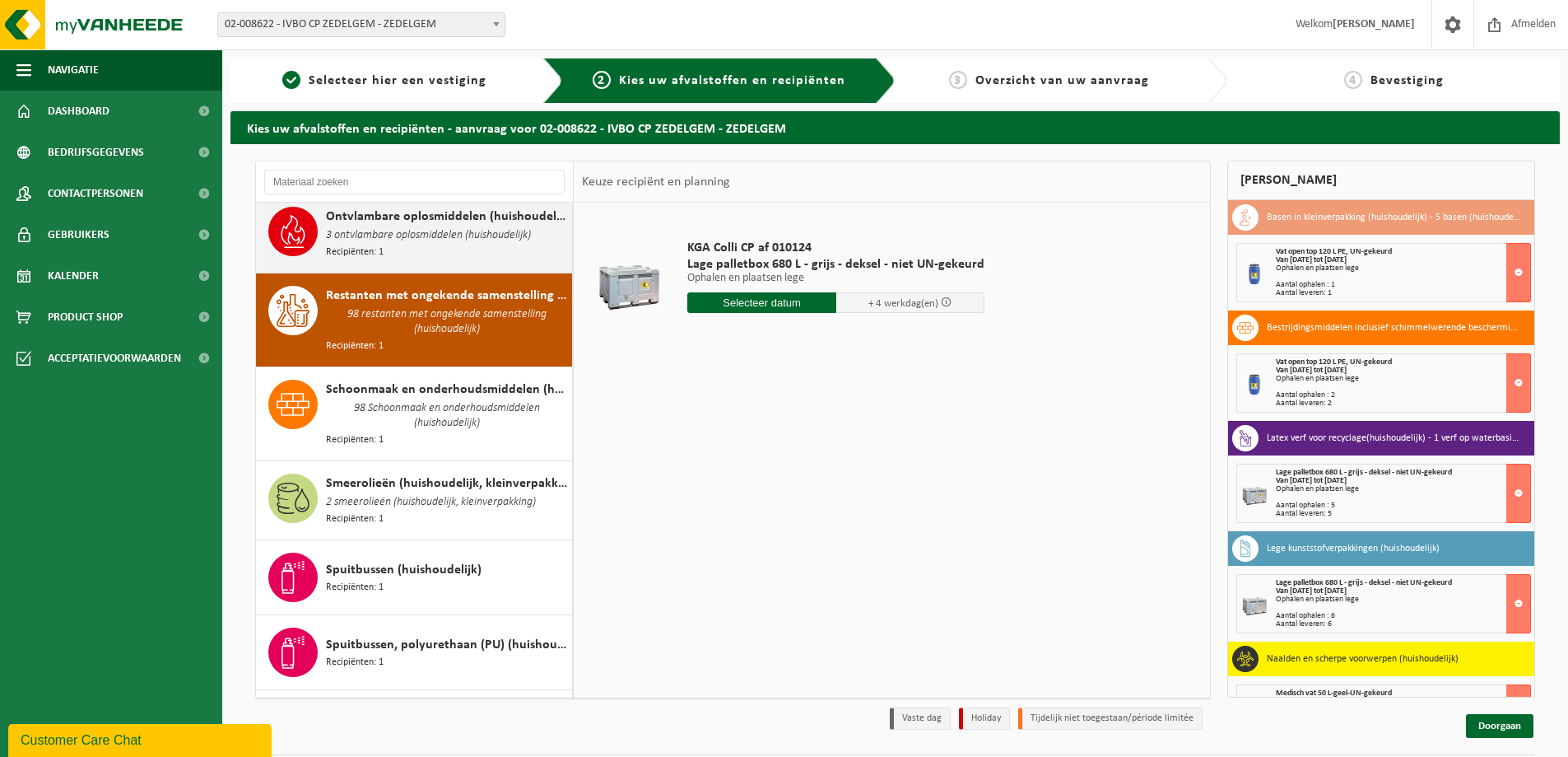
scroll to position [1894, 0]
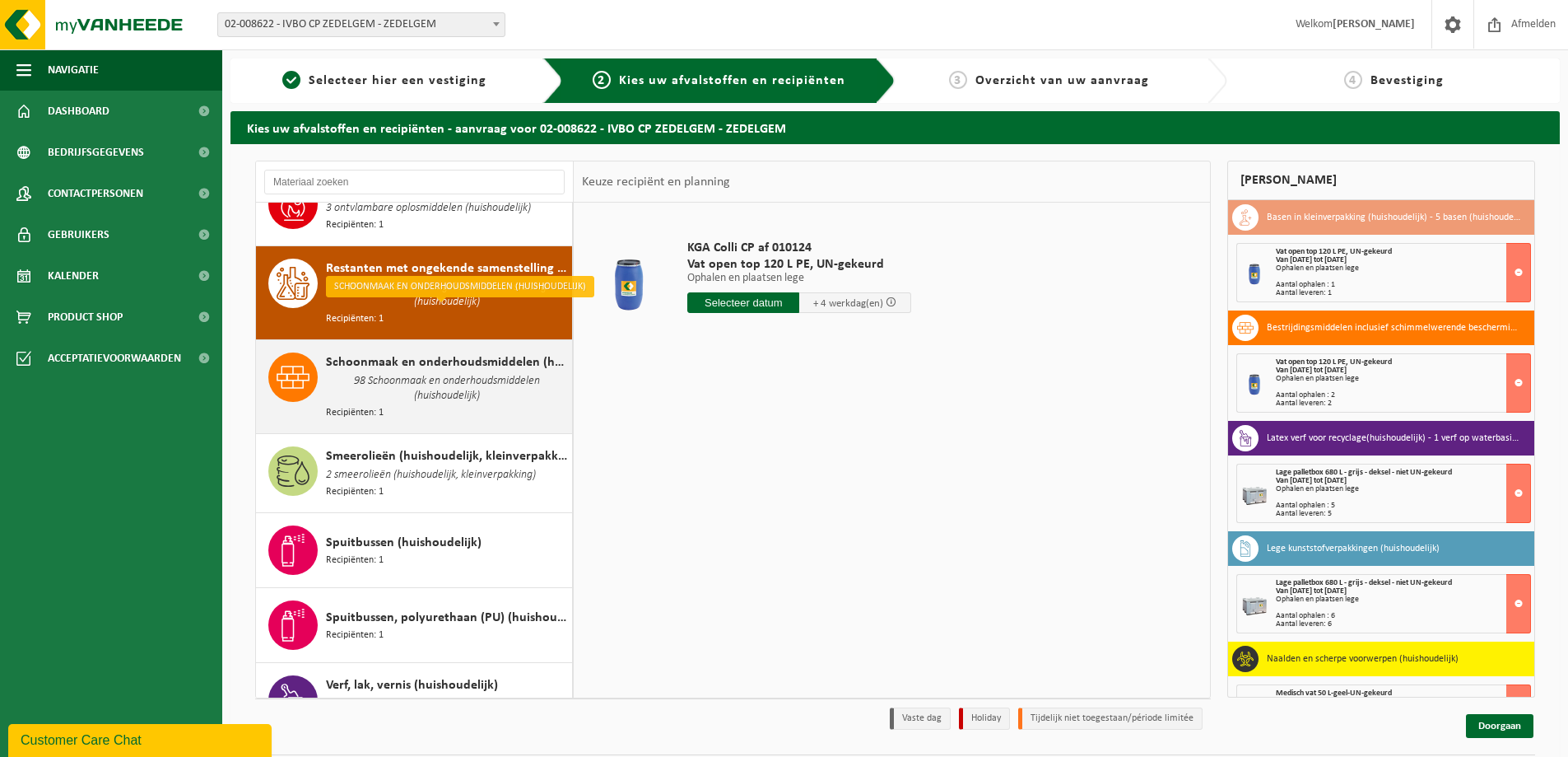
click at [389, 372] on span "98 Schoonmaak en onderhoudsmiddelen (huishoudelijk)" at bounding box center [447, 389] width 242 height 33
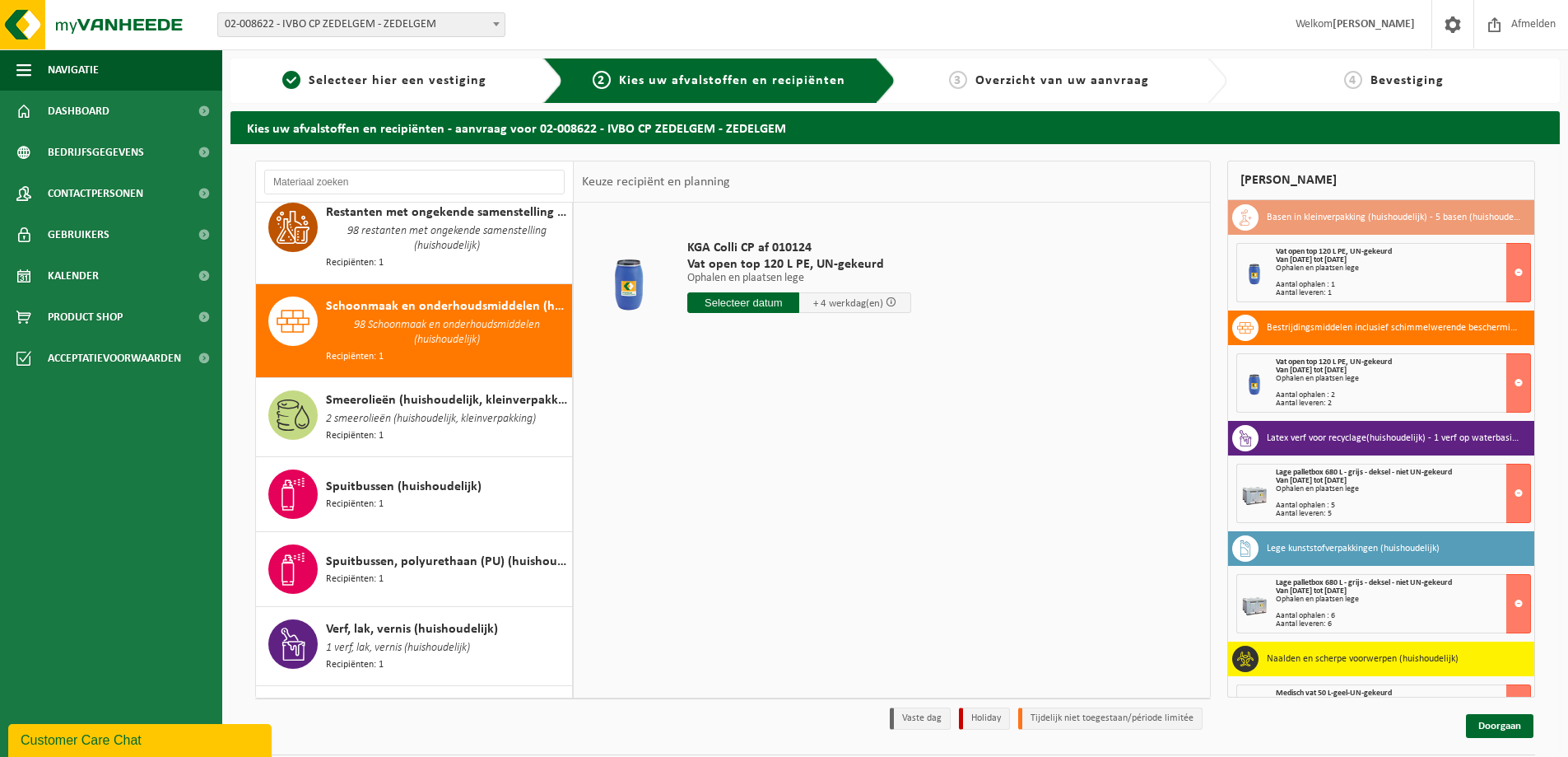
scroll to position [1986, 0]
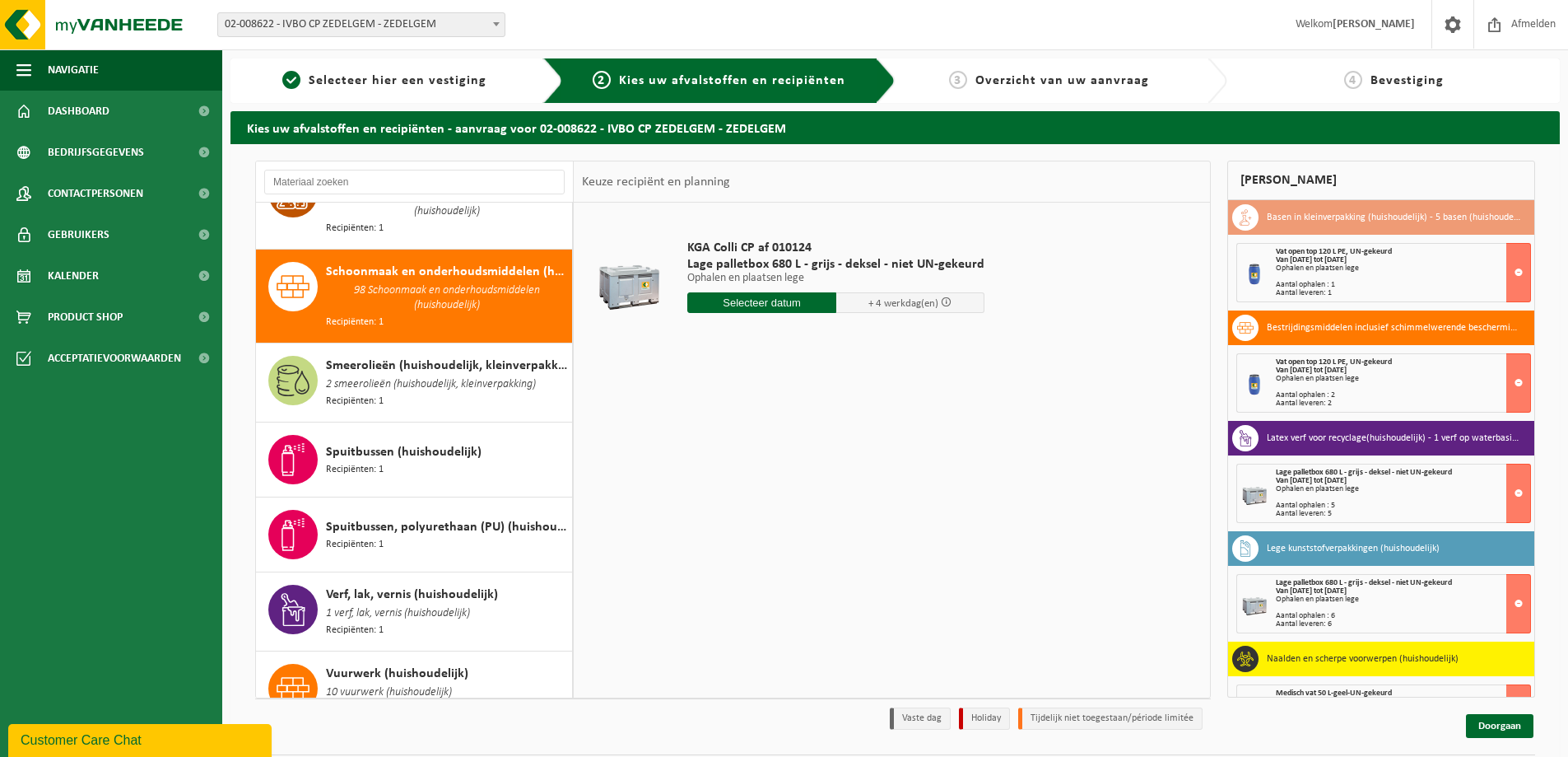
click at [389, 356] on div "Smeerolieën (huishoudelijk, kleinverpakking) 2 smeerolieën (huishoudelijk, klei…" at bounding box center [447, 382] width 242 height 54
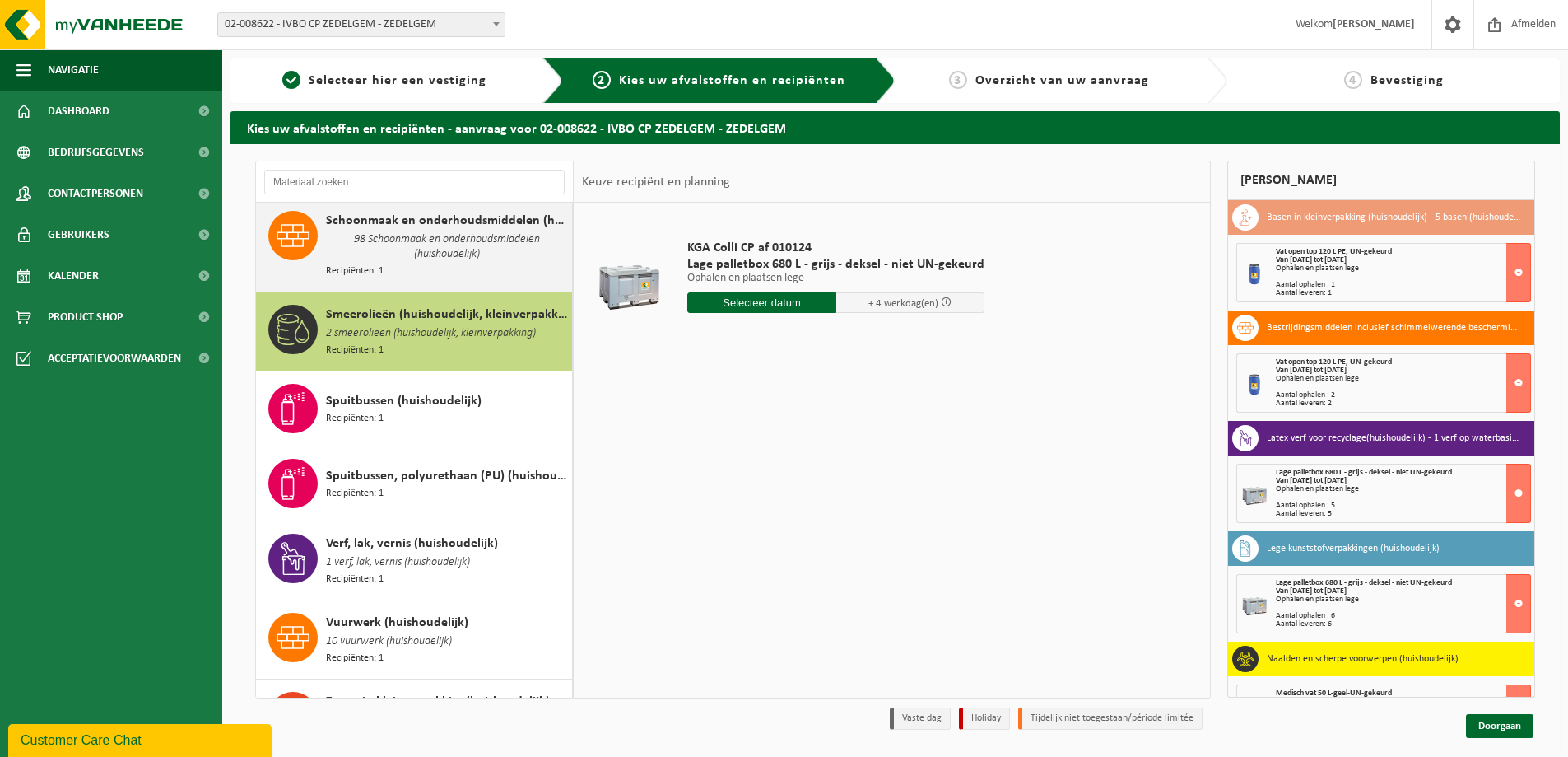
scroll to position [2037, 0]
click at [389, 391] on span "Spuitbussen (huishoudelijk)" at bounding box center [404, 401] width 156 height 20
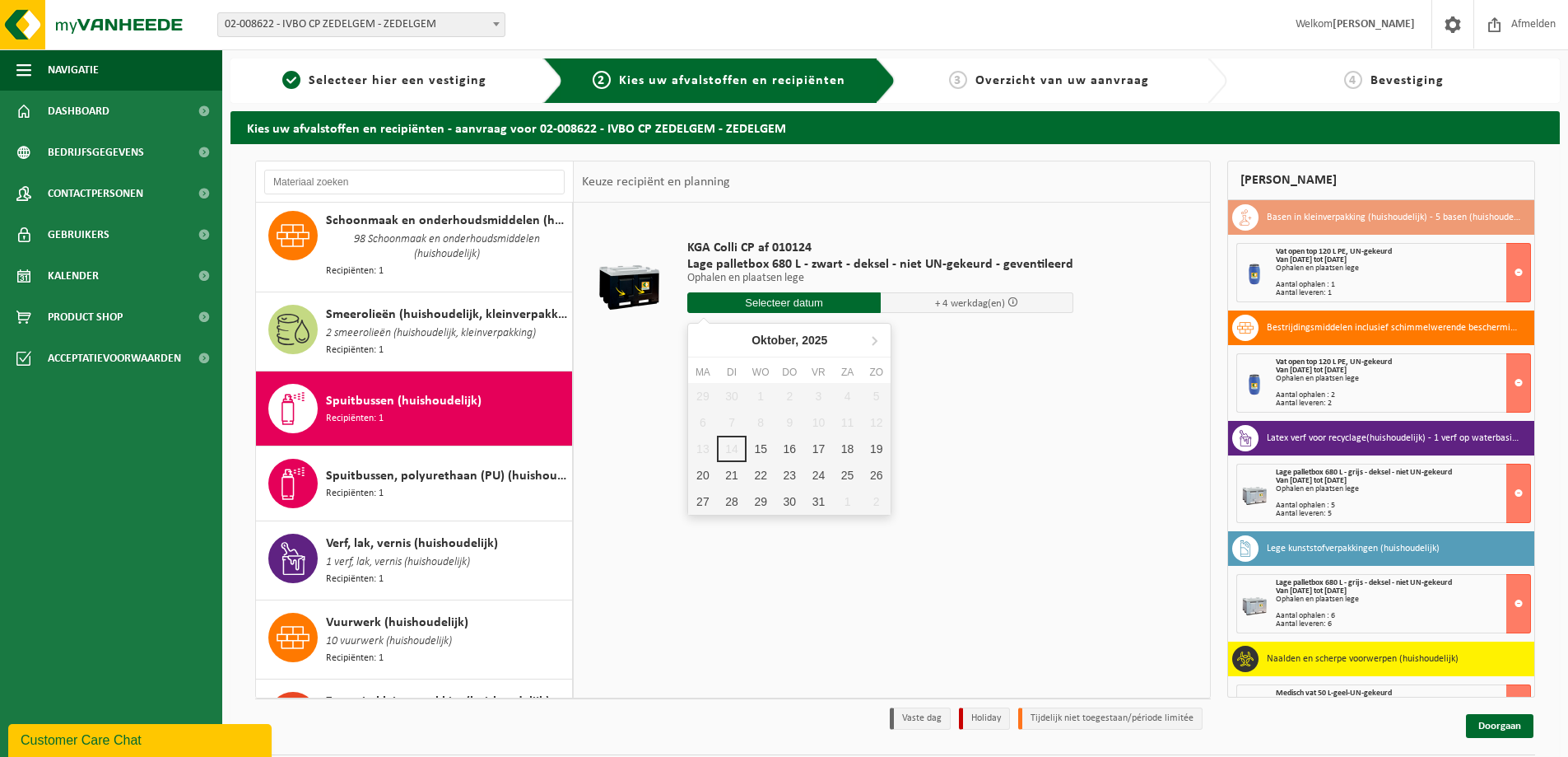
click at [780, 297] on input "text" at bounding box center [784, 302] width 193 height 21
click at [783, 450] on div "16" at bounding box center [789, 449] width 29 height 26
type input "Van [DATE]"
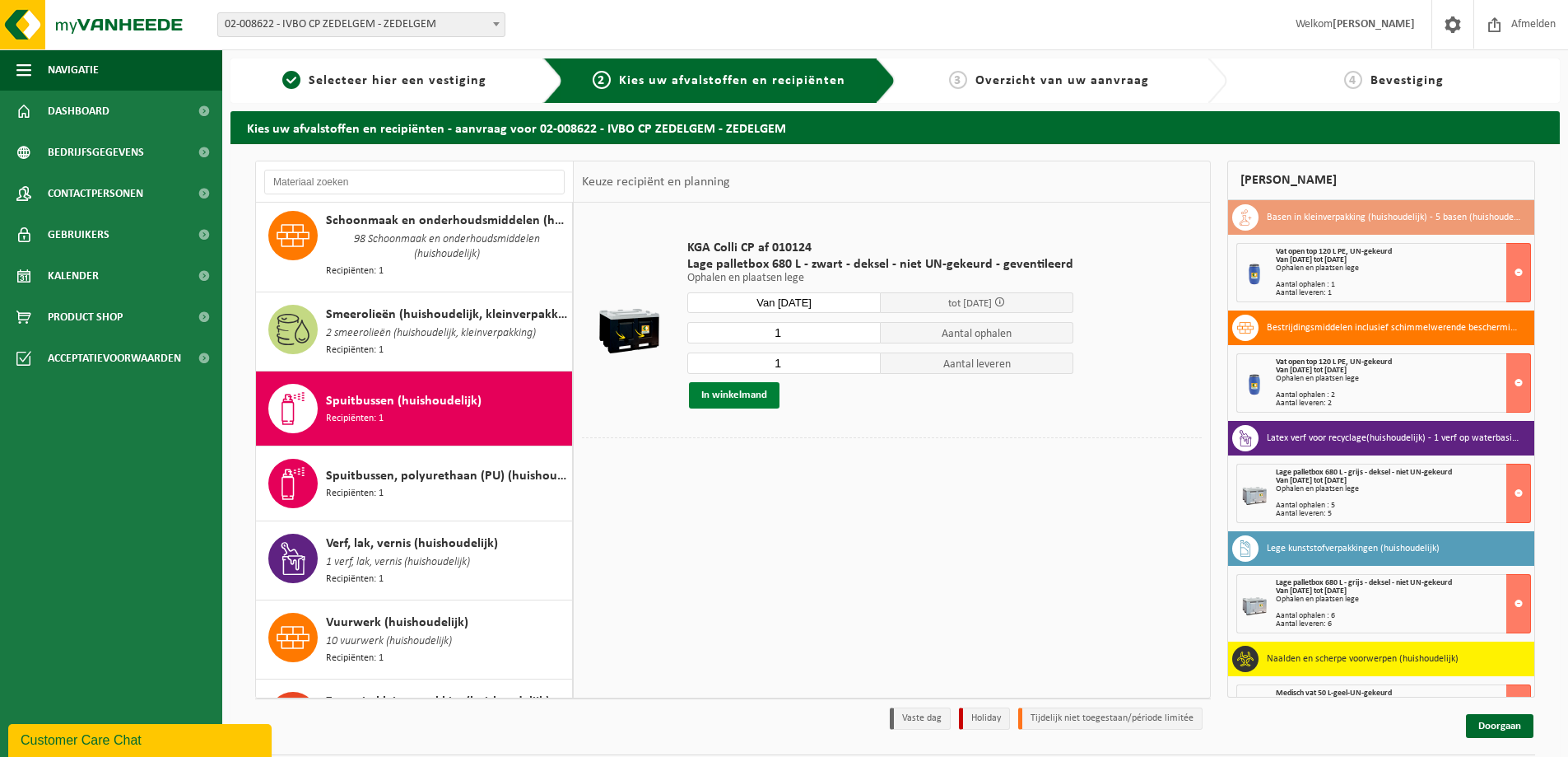
click at [732, 393] on button "In winkelmand" at bounding box center [734, 395] width 90 height 26
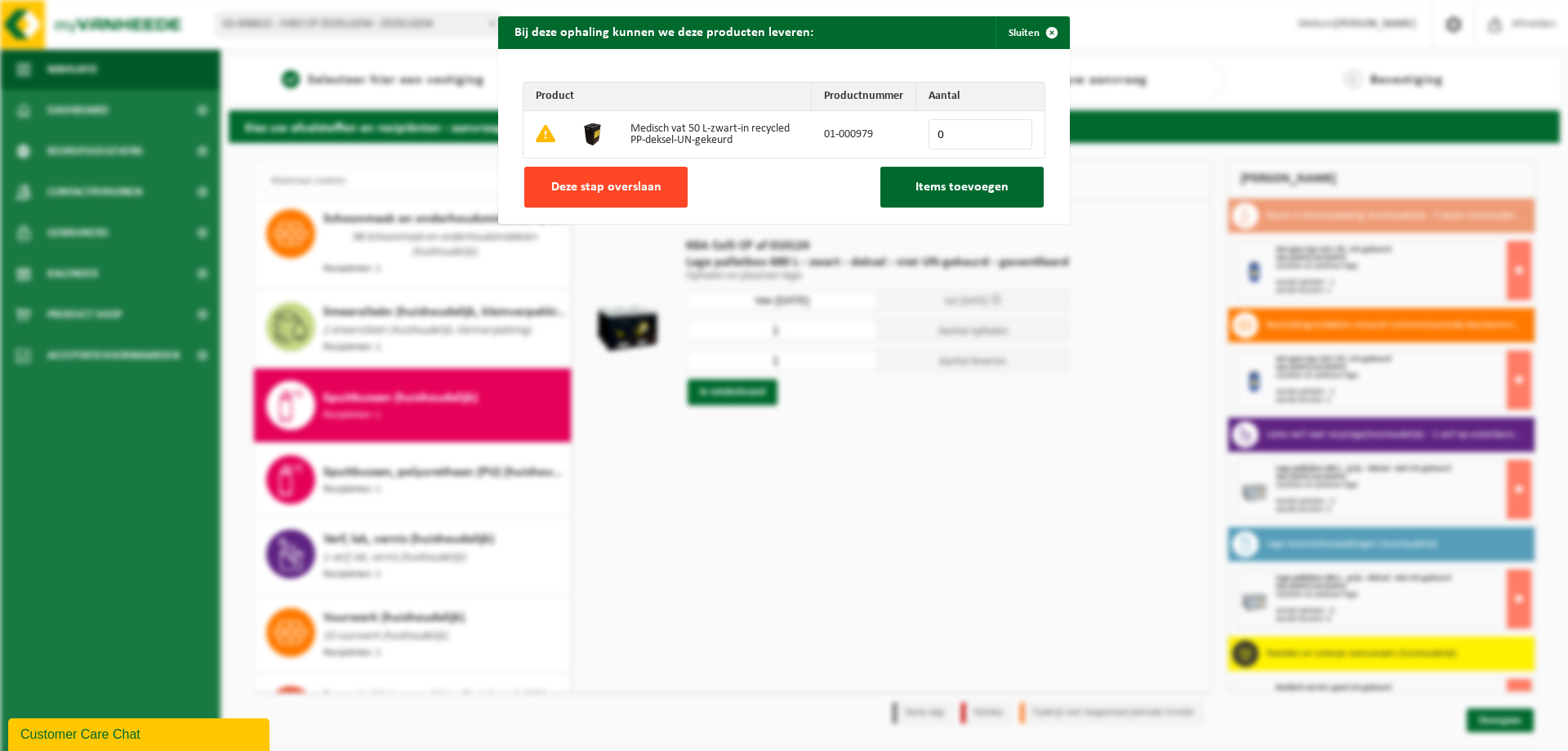
click at [594, 183] on span "Deze stap overslaan" at bounding box center [606, 187] width 110 height 13
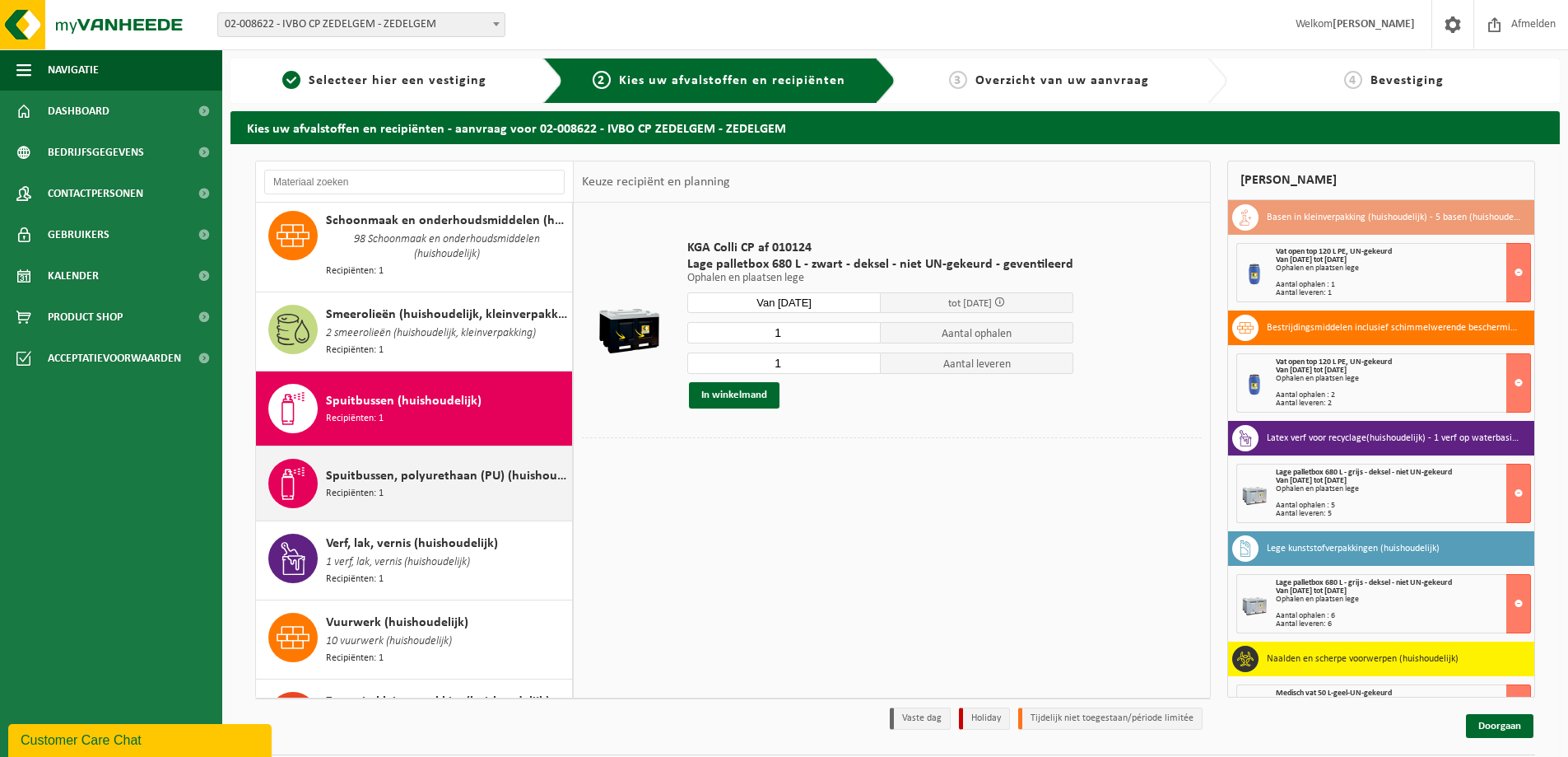
click at [418, 466] on span "Spuitbussen, polyurethaan (PU) (huishoudelijk)" at bounding box center [447, 476] width 242 height 20
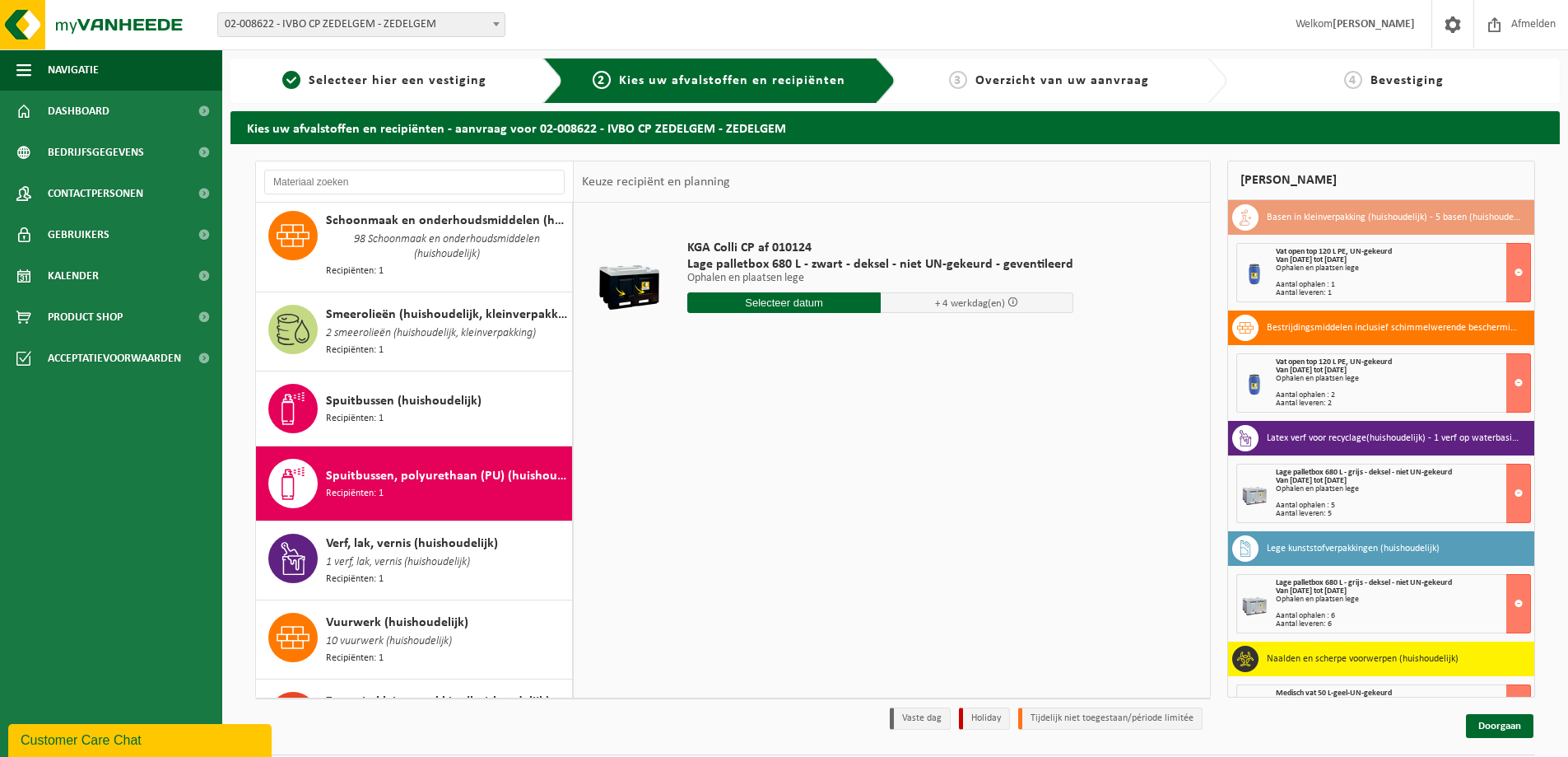
click at [442, 459] on div "Spuitbussen, polyurethaan (PU) (huishoudelijk) Recipiënten: 1" at bounding box center [447, 483] width 242 height 49
click at [766, 298] on input "text" at bounding box center [784, 302] width 193 height 21
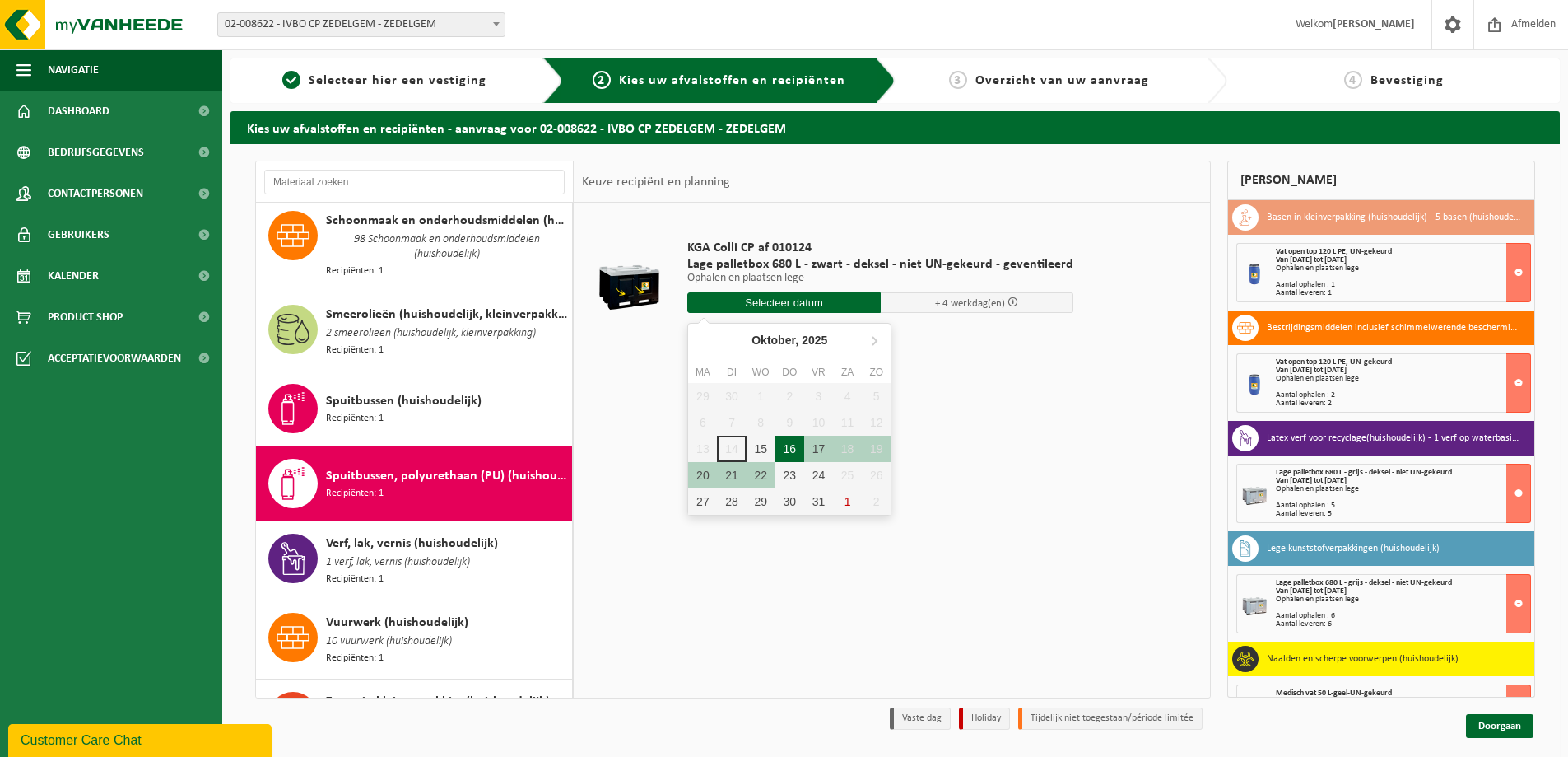
click at [789, 452] on div "16" at bounding box center [789, 449] width 29 height 26
type input "Van [DATE]"
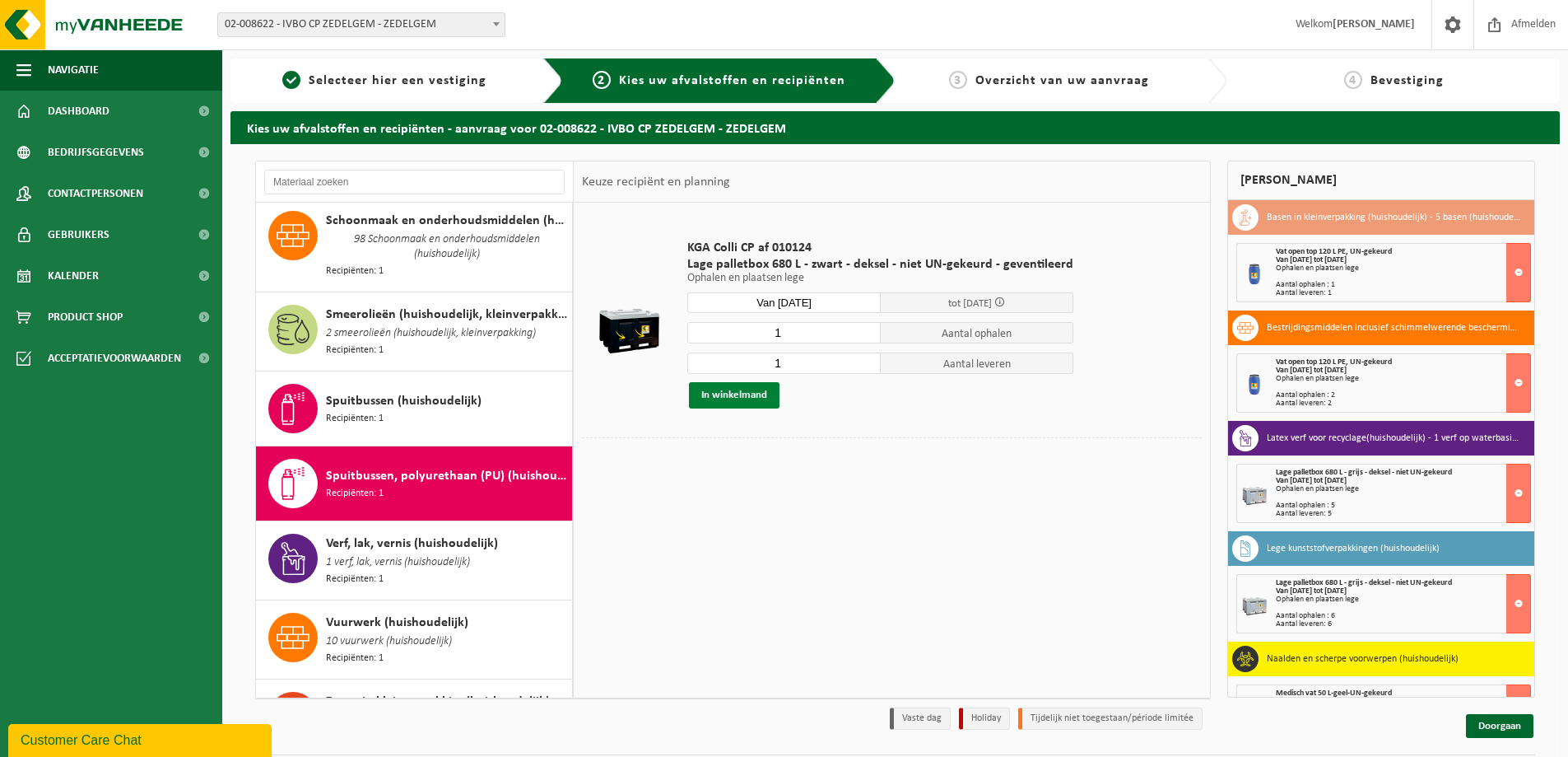
click at [736, 394] on button "In winkelmand" at bounding box center [734, 395] width 90 height 26
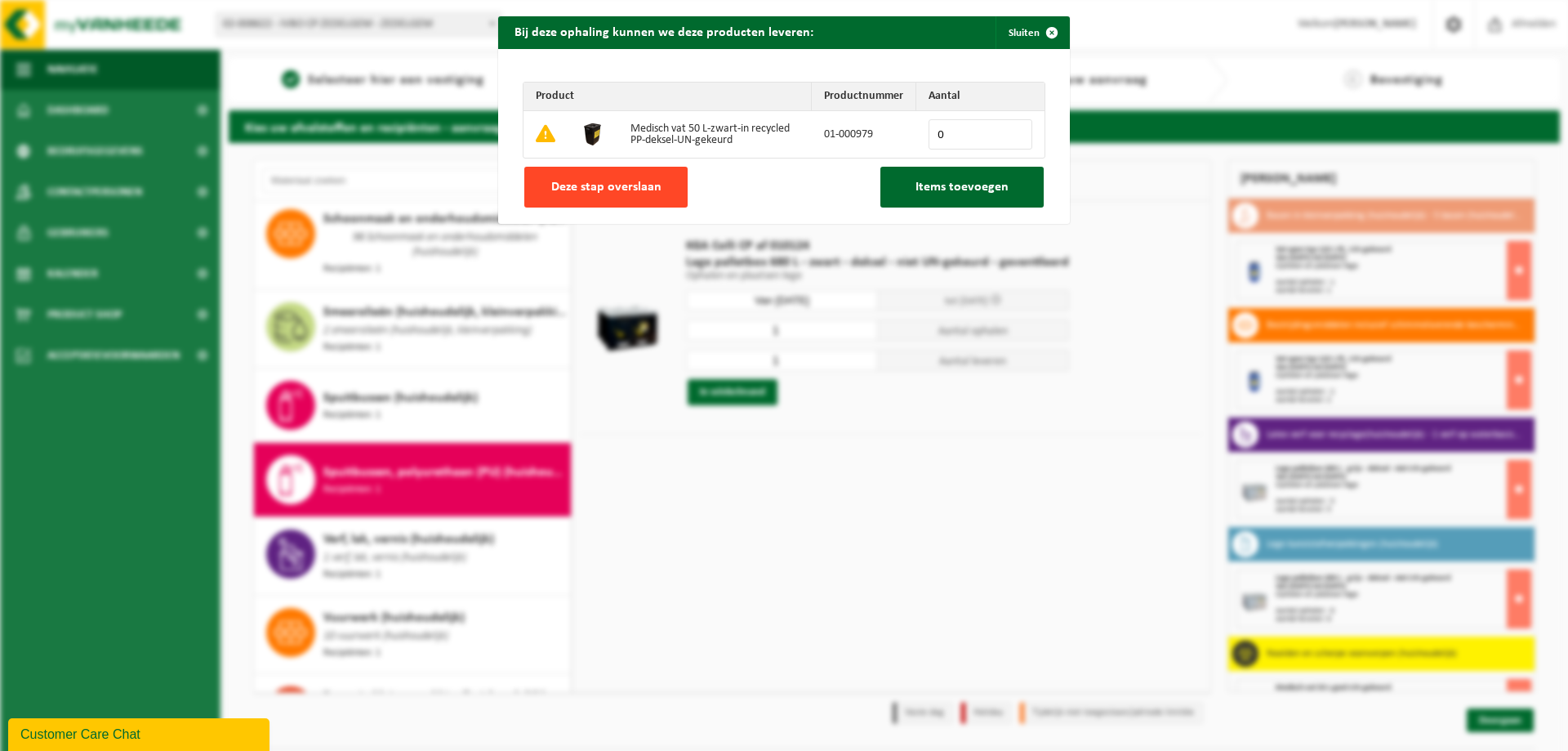
click at [607, 185] on span "Deze stap overslaan" at bounding box center [606, 187] width 110 height 13
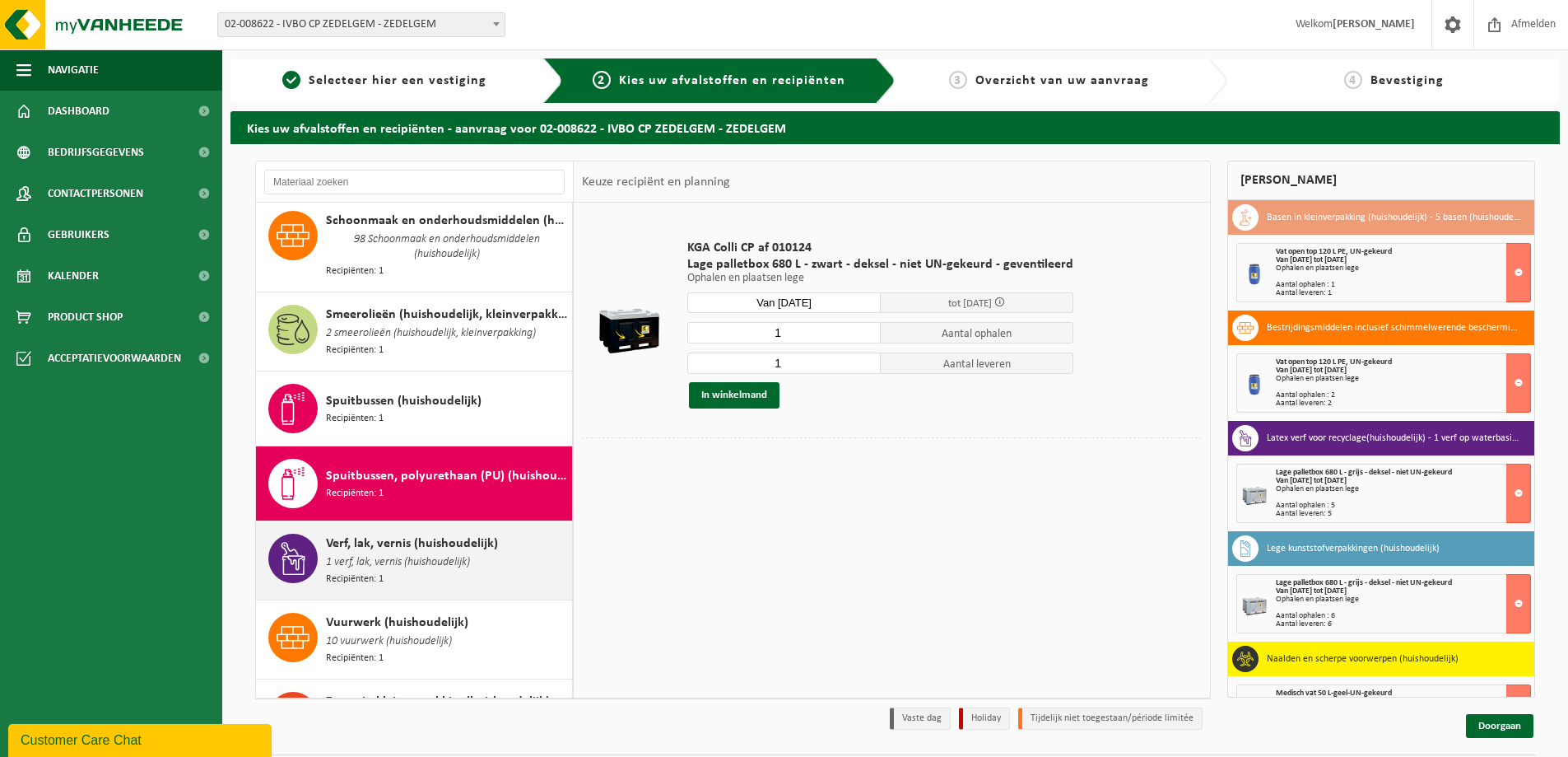
click at [409, 534] on span "Verf, lak, vernis (huishoudelijk)" at bounding box center [412, 544] width 172 height 20
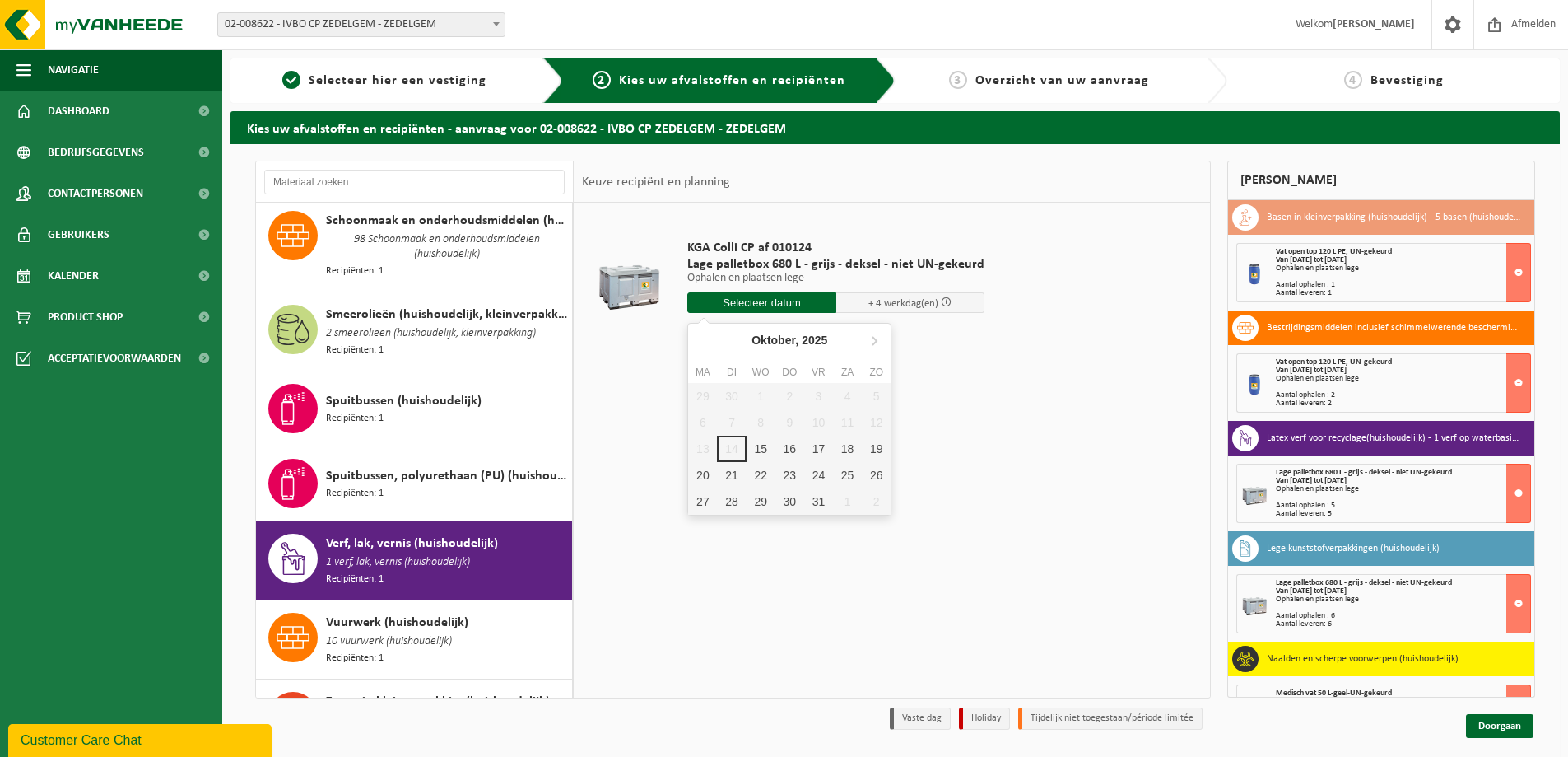
click at [766, 302] on input "text" at bounding box center [761, 302] width 149 height 21
click at [789, 447] on div "16" at bounding box center [789, 449] width 29 height 26
type input "Van [DATE]"
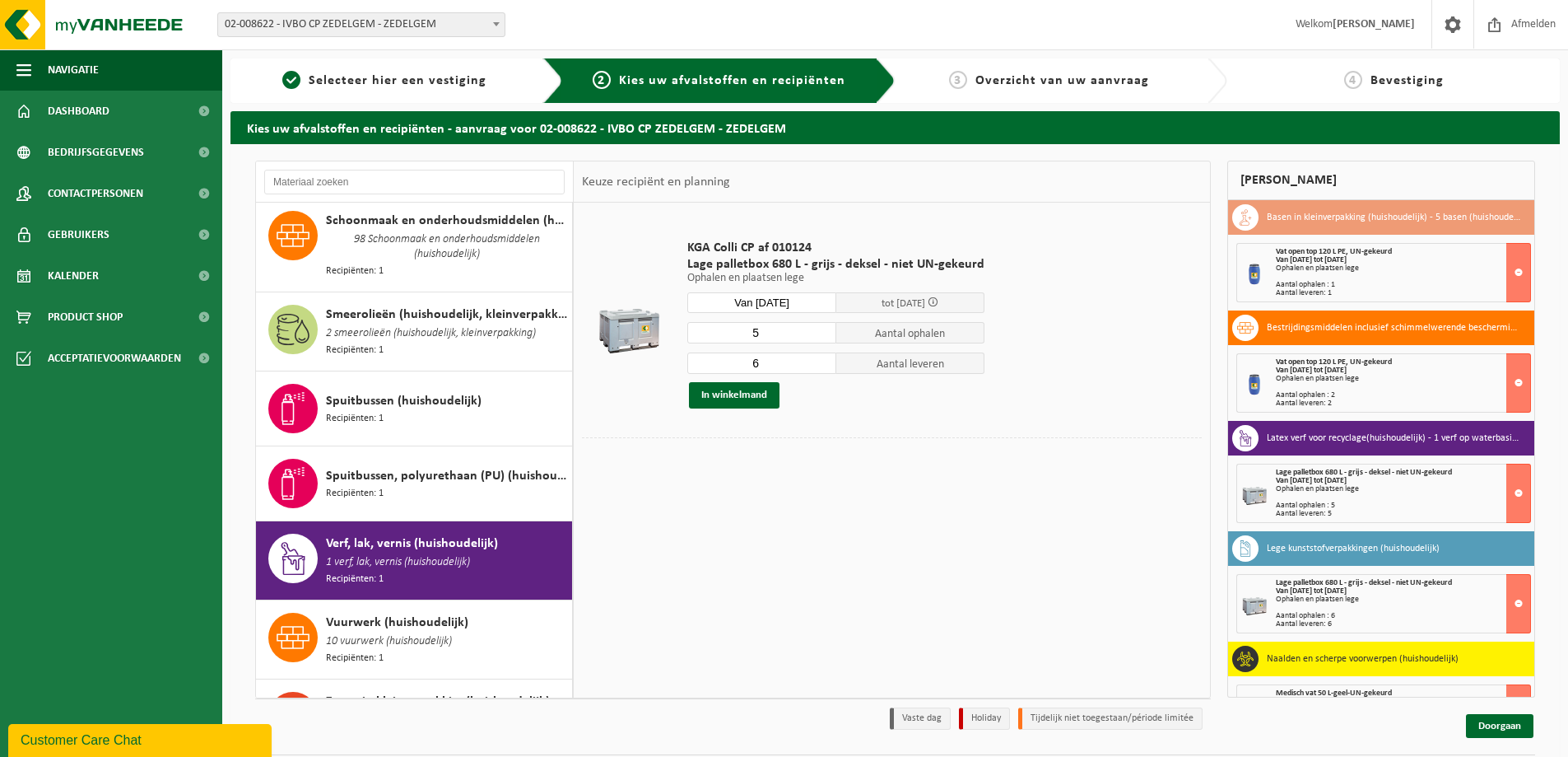
click at [820, 335] on input "5" at bounding box center [761, 332] width 149 height 21
click at [820, 335] on input "4" at bounding box center [761, 332] width 149 height 21
type input "3"
click at [820, 335] on input "3" at bounding box center [761, 332] width 149 height 21
click at [820, 368] on input "5" at bounding box center [761, 362] width 149 height 21
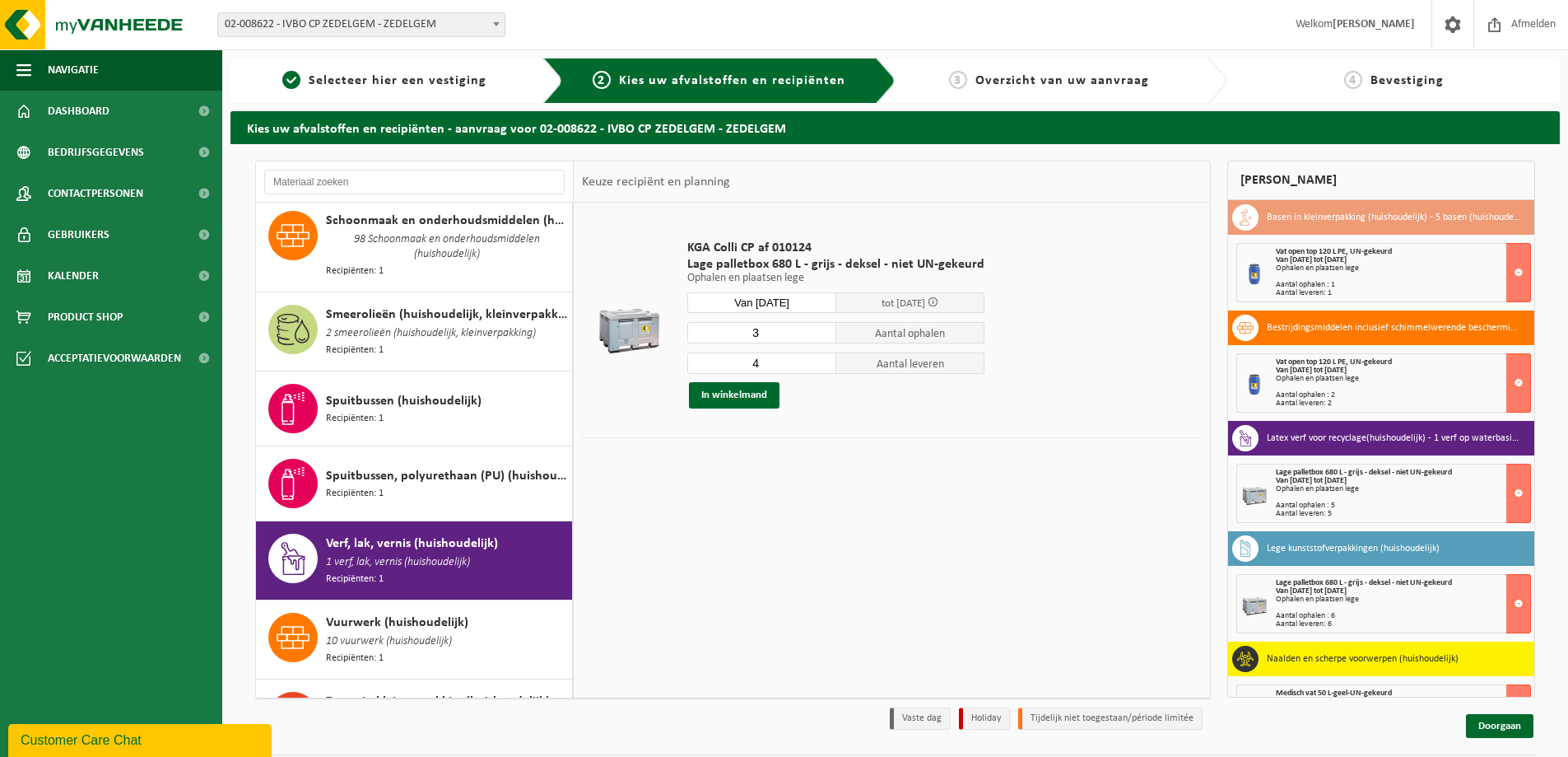
click at [820, 368] on input "4" at bounding box center [761, 362] width 149 height 21
type input "3"
click at [820, 368] on input "3" at bounding box center [761, 362] width 149 height 21
click at [727, 395] on button "In winkelmand" at bounding box center [734, 395] width 90 height 26
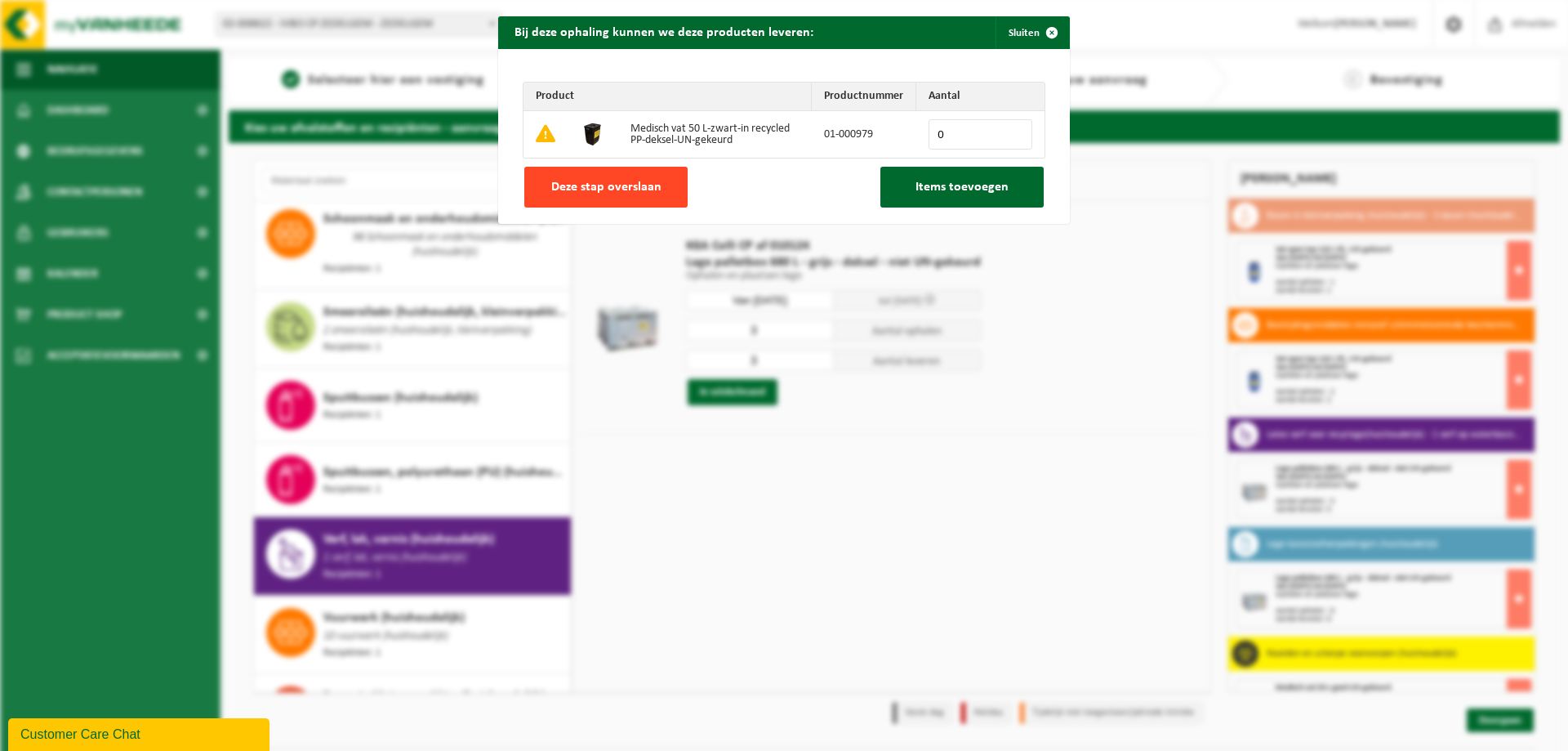
click at [631, 188] on span "Deze stap overslaan" at bounding box center [606, 187] width 110 height 13
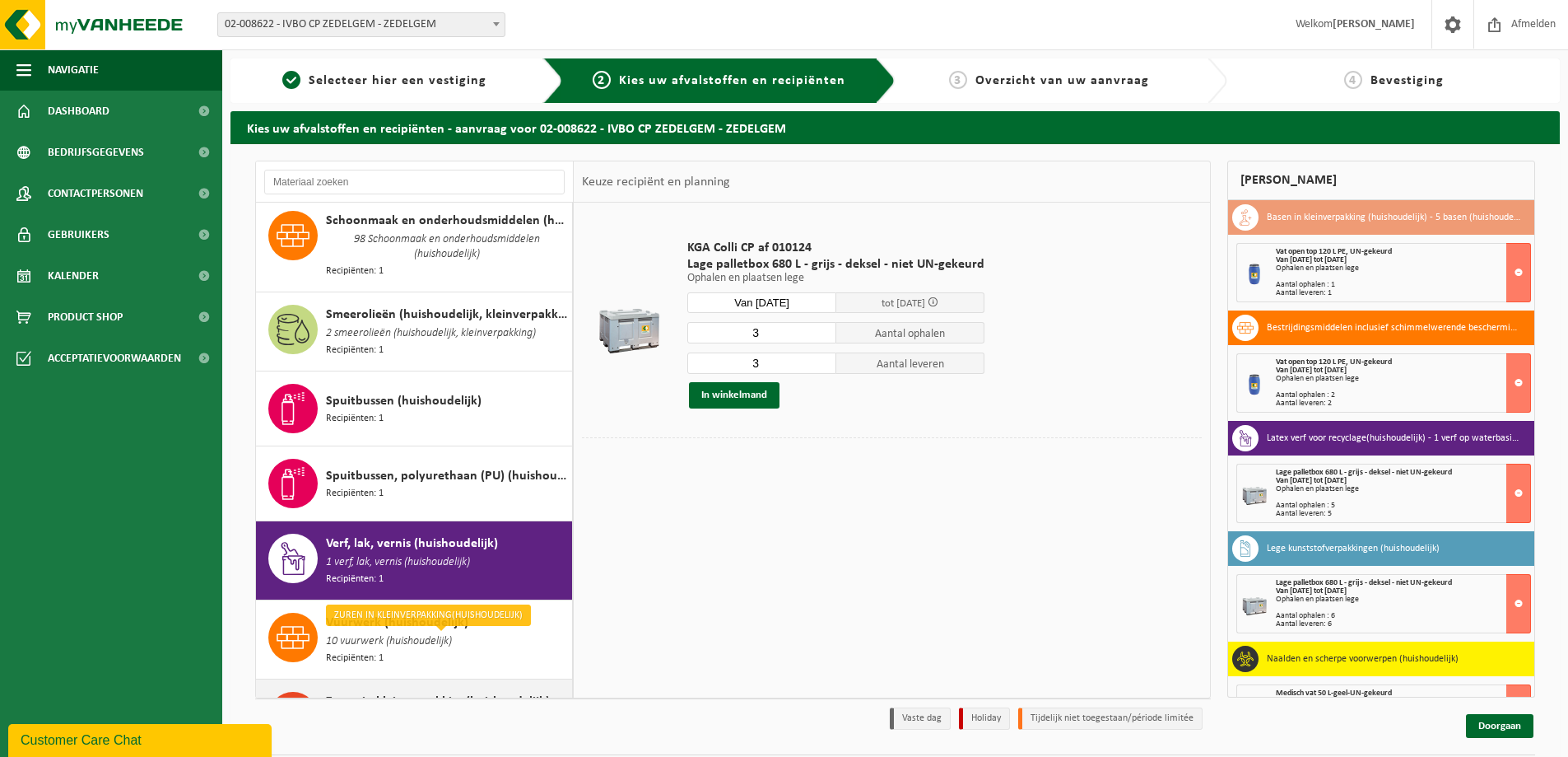
click at [370, 711] on span "5 zuren (huishoudelijk)" at bounding box center [377, 721] width 103 height 18
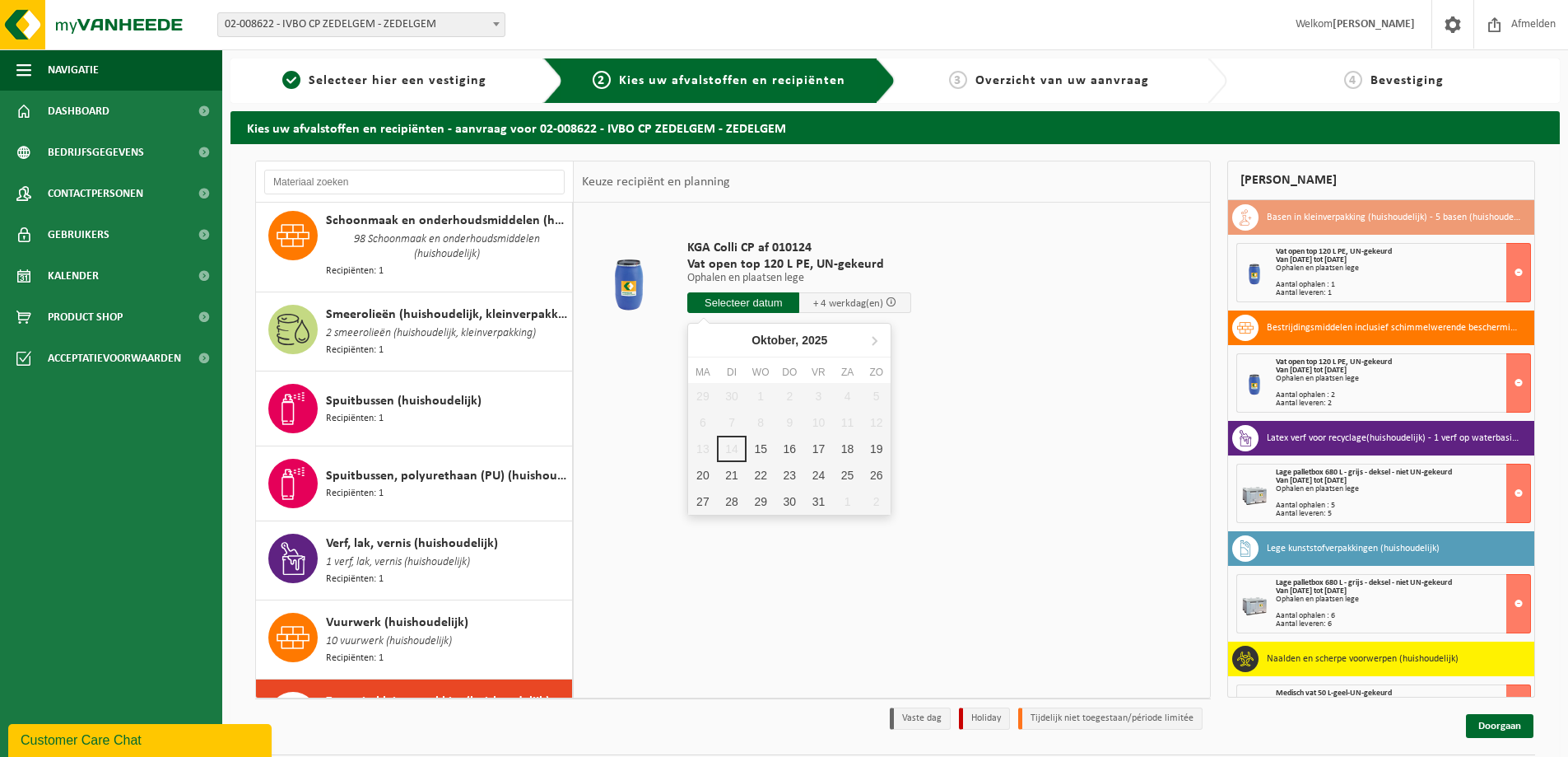
click at [741, 301] on input "text" at bounding box center [743, 302] width 112 height 21
click at [790, 441] on div "16" at bounding box center [789, 449] width 29 height 26
type input "Van [DATE]"
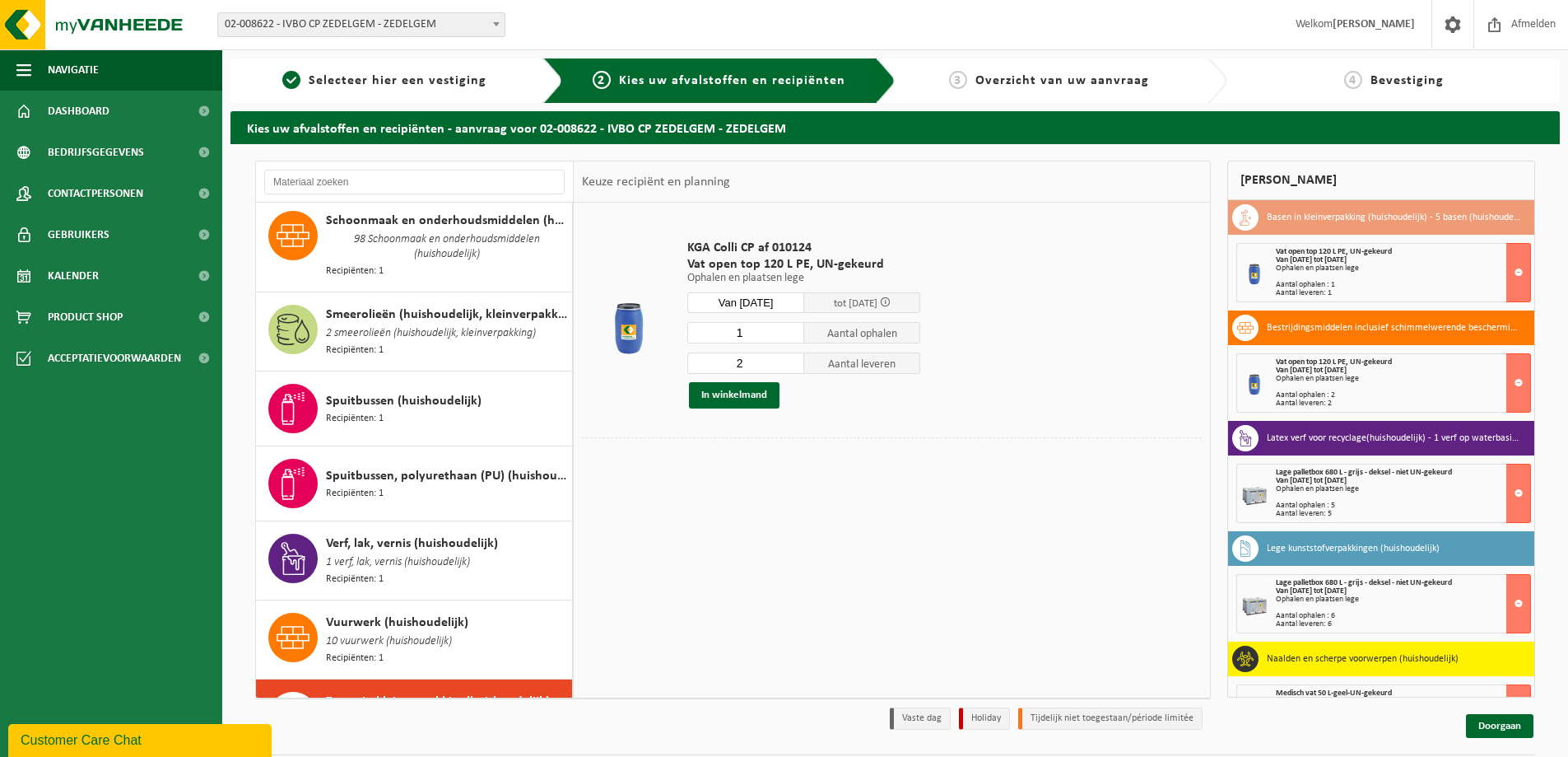
type input "1"
click at [791, 335] on input "1" at bounding box center [746, 332] width 117 height 21
type input "1"
click at [790, 367] on input "1" at bounding box center [746, 362] width 117 height 21
click at [737, 393] on button "In winkelmand" at bounding box center [734, 395] width 90 height 26
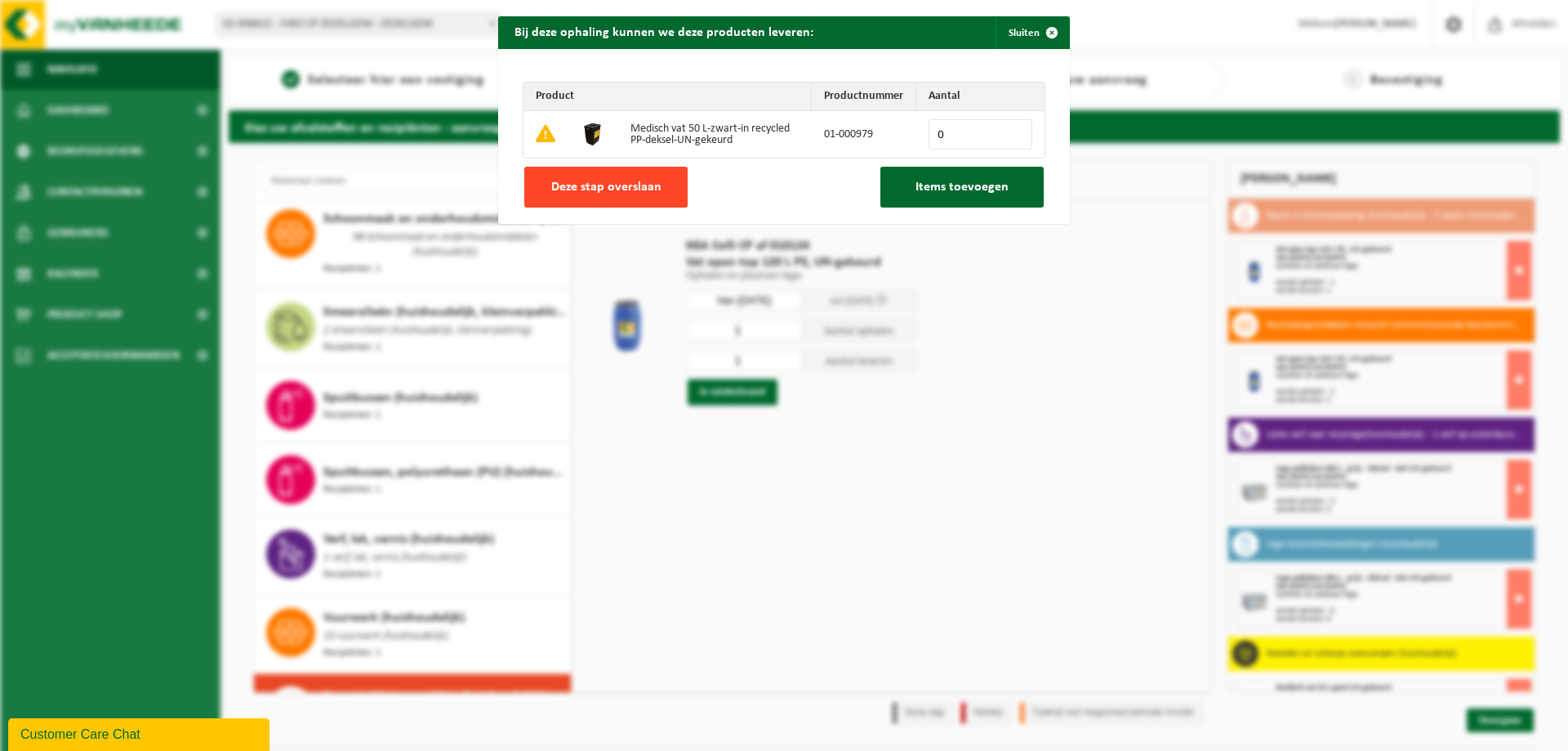
click at [618, 185] on span "Deze stap overslaan" at bounding box center [606, 187] width 110 height 13
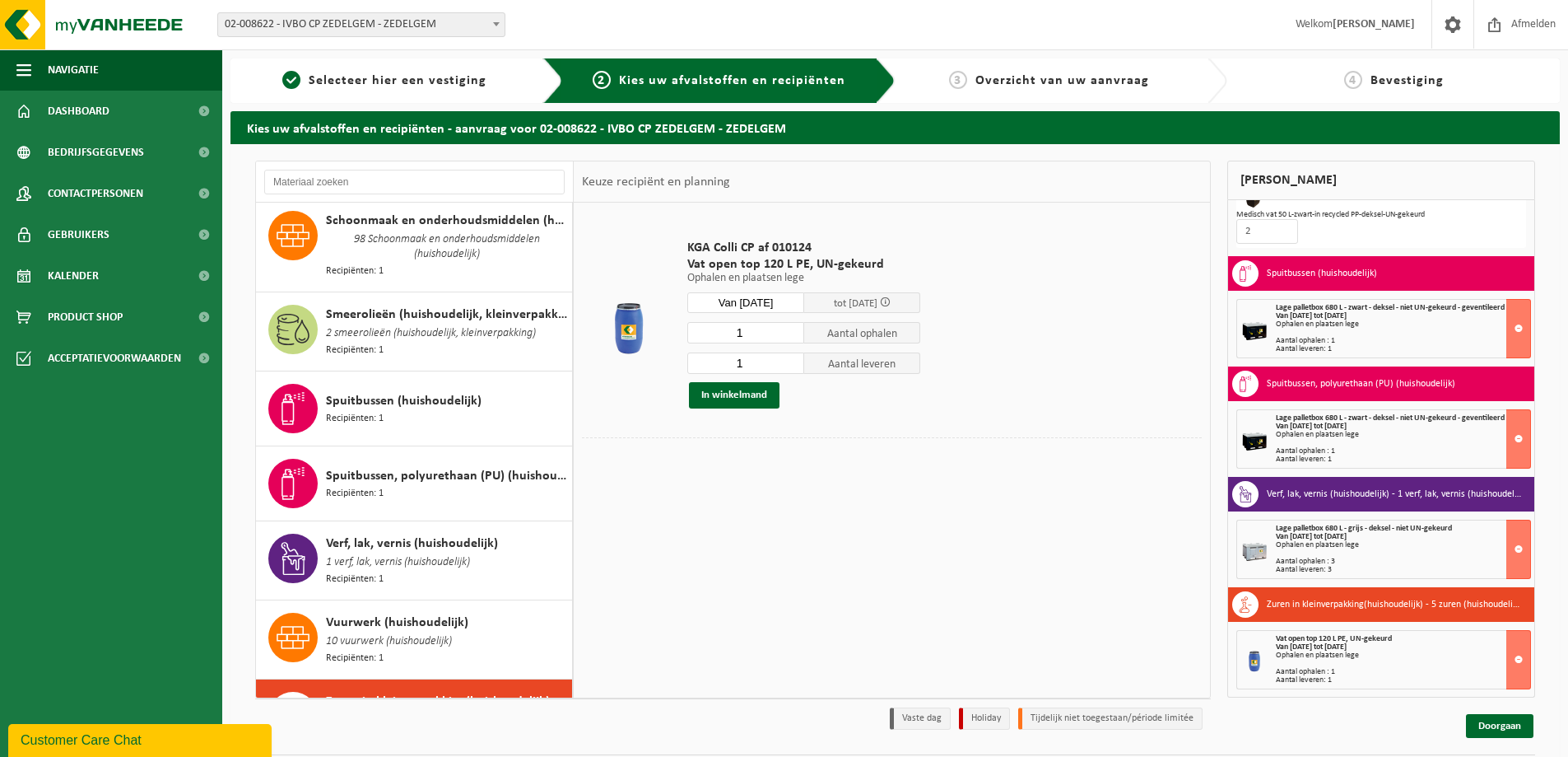
scroll to position [47, 0]
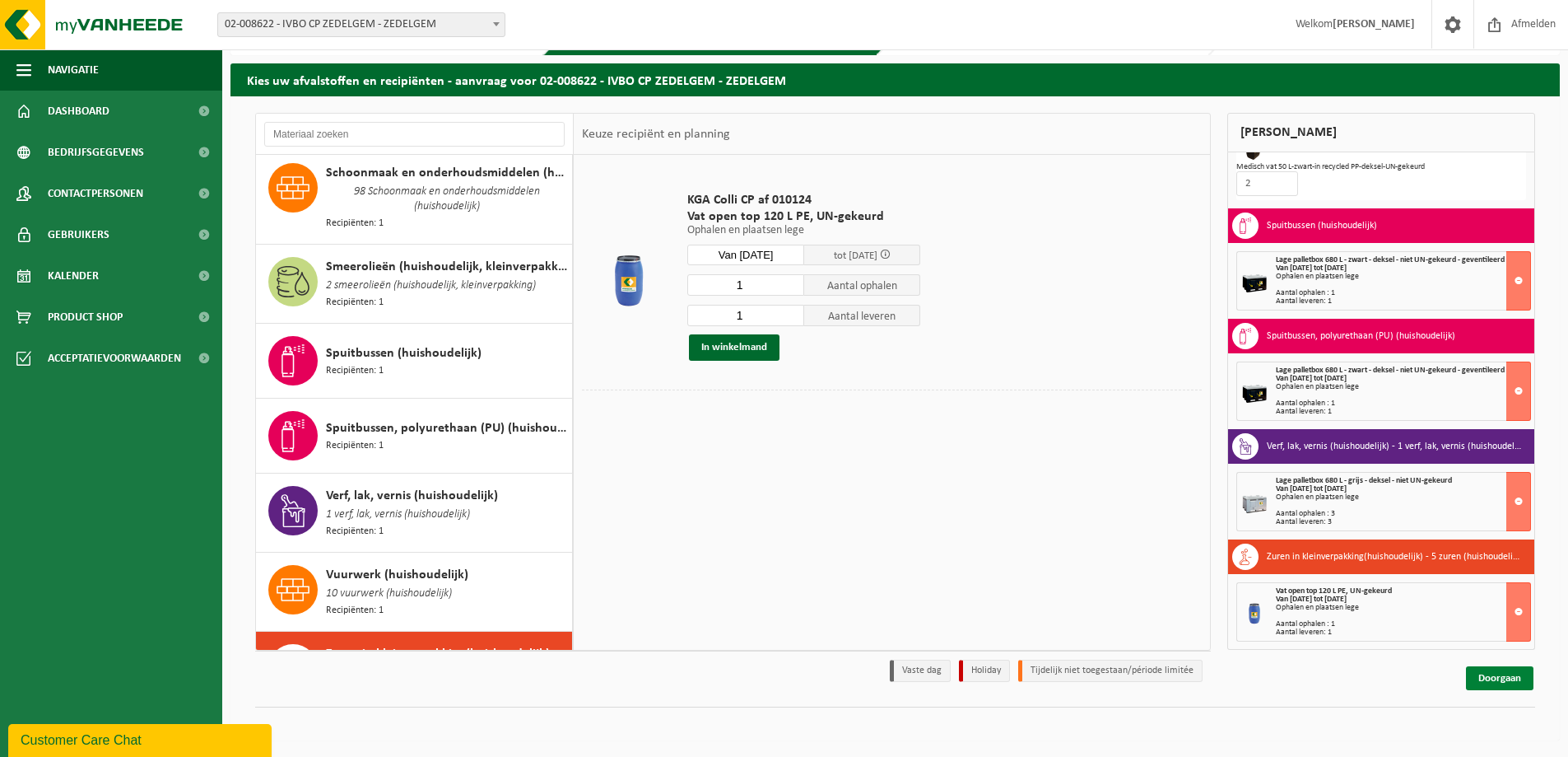
click at [1499, 684] on link "Doorgaan" at bounding box center [1500, 678] width 67 height 24
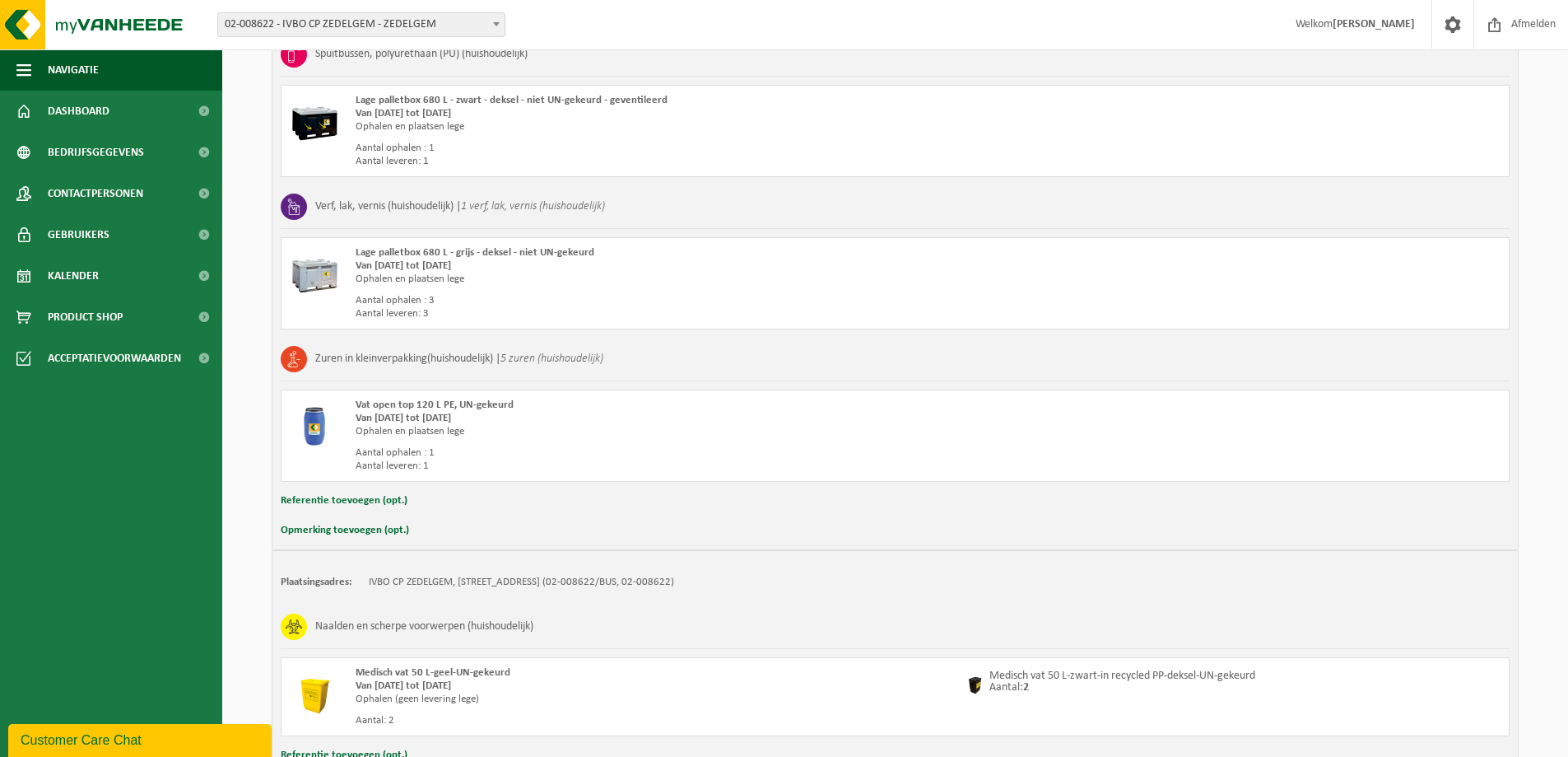
scroll to position [1283, 0]
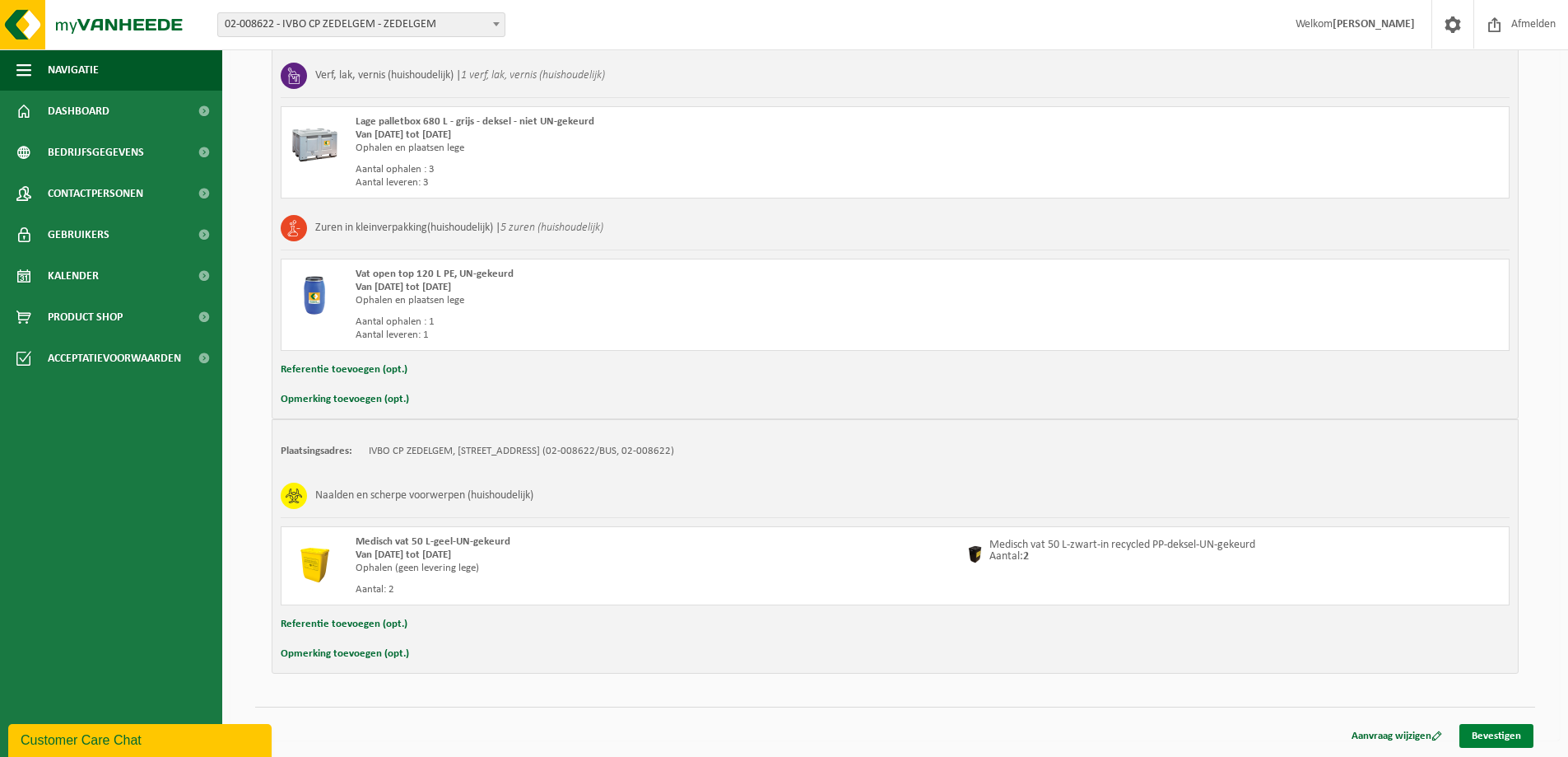
click at [1500, 731] on link "Bevestigen" at bounding box center [1496, 736] width 74 height 24
